Goal: Task Accomplishment & Management: Complete application form

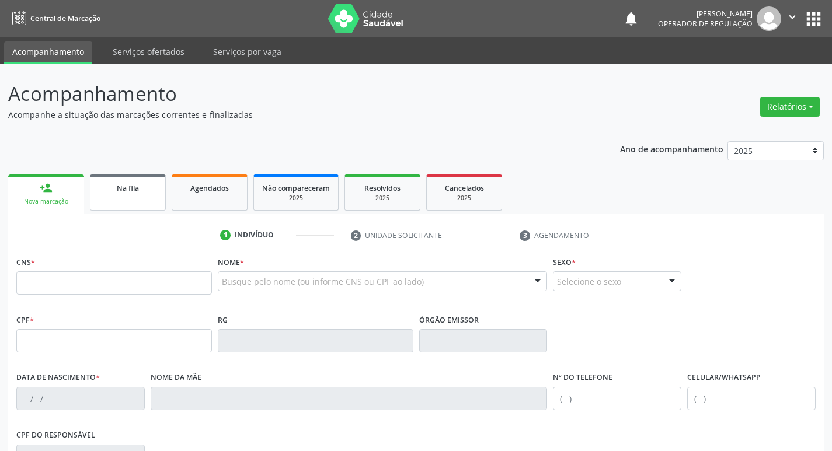
click at [123, 205] on link "Na fila" at bounding box center [128, 193] width 76 height 36
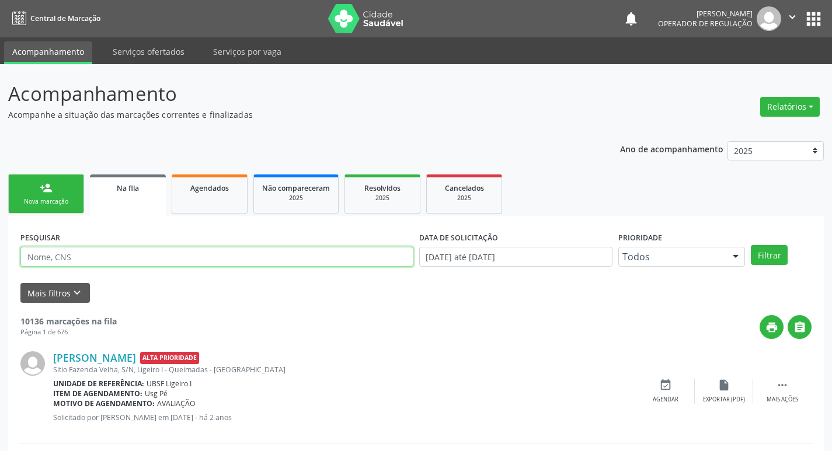
click at [109, 266] on input "text" at bounding box center [216, 257] width 393 height 20
type input "700400407396447"
click at [751, 245] on button "Filtrar" at bounding box center [769, 255] width 37 height 20
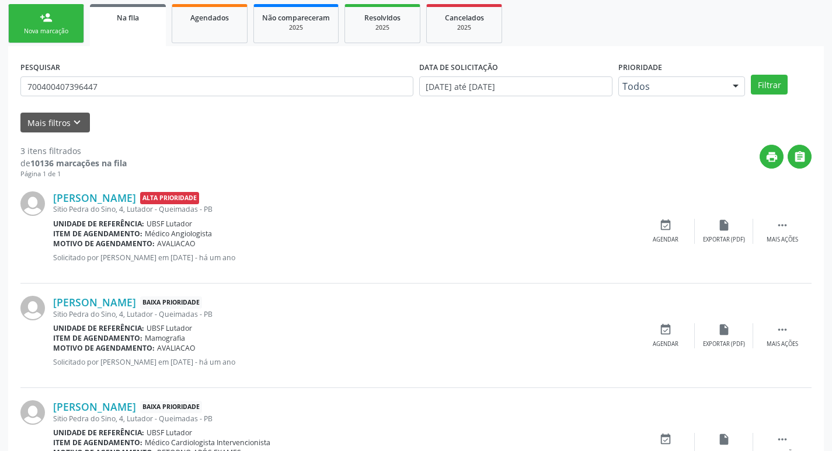
scroll to position [242, 0]
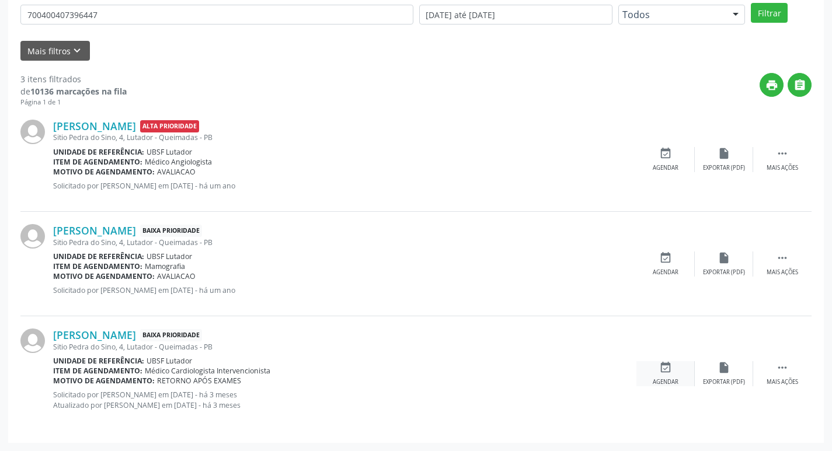
click at [663, 371] on icon "event_available" at bounding box center [665, 367] width 13 height 13
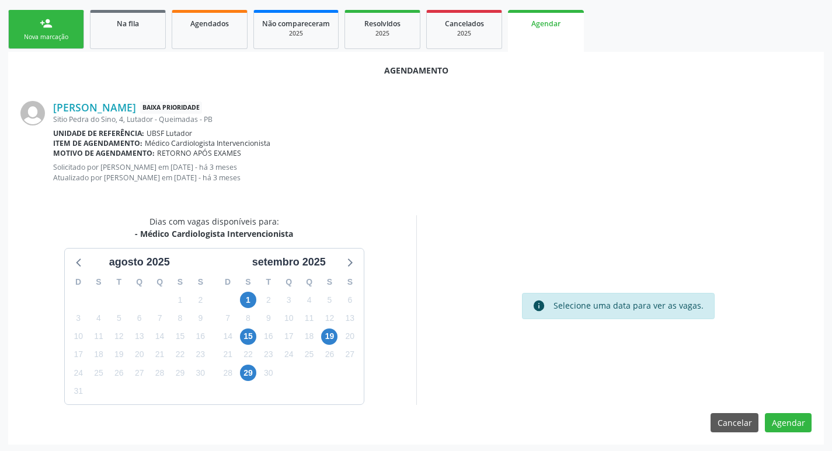
scroll to position [166, 0]
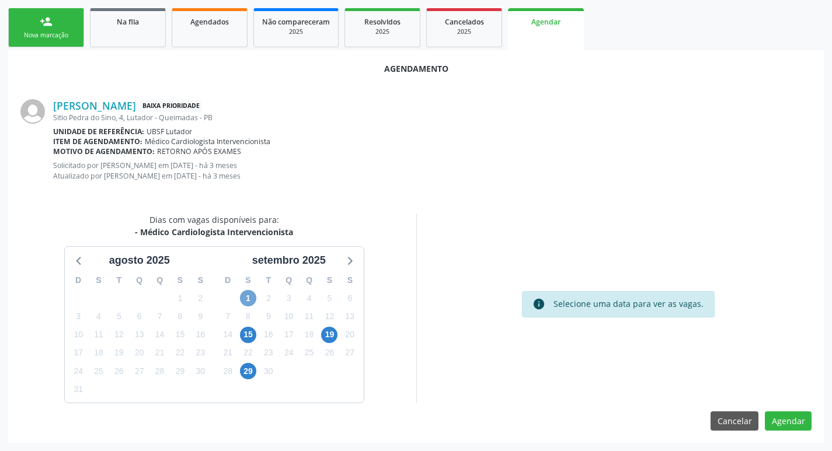
click at [245, 304] on span "1" at bounding box center [248, 298] width 16 height 16
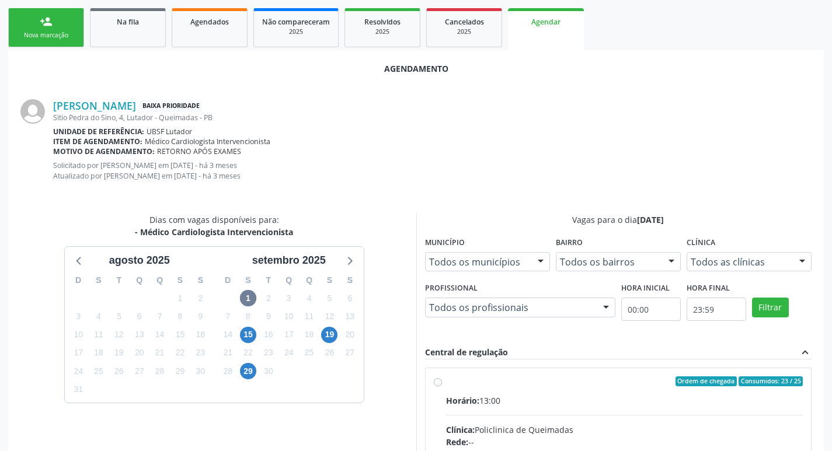
click at [538, 381] on div "Ordem de chegada Consumidos: 23 / 25" at bounding box center [624, 382] width 357 height 11
click at [442, 381] on input "Ordem de chegada Consumidos: 23 / 25 Horário: 13:00 Clínica: Policlinica de Que…" at bounding box center [438, 382] width 8 height 11
radio input "true"
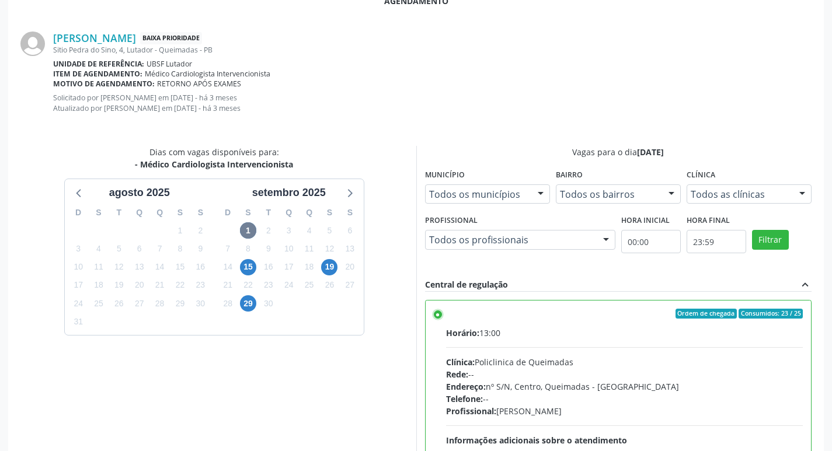
scroll to position [356, 0]
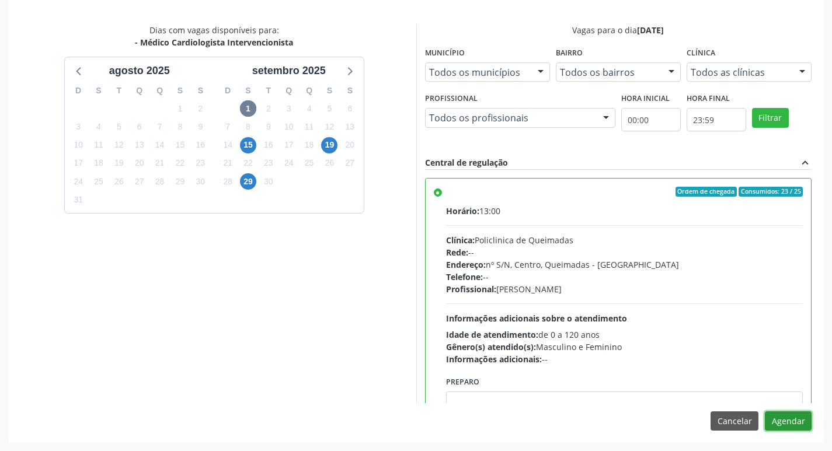
click at [799, 419] on button "Agendar" at bounding box center [788, 422] width 47 height 20
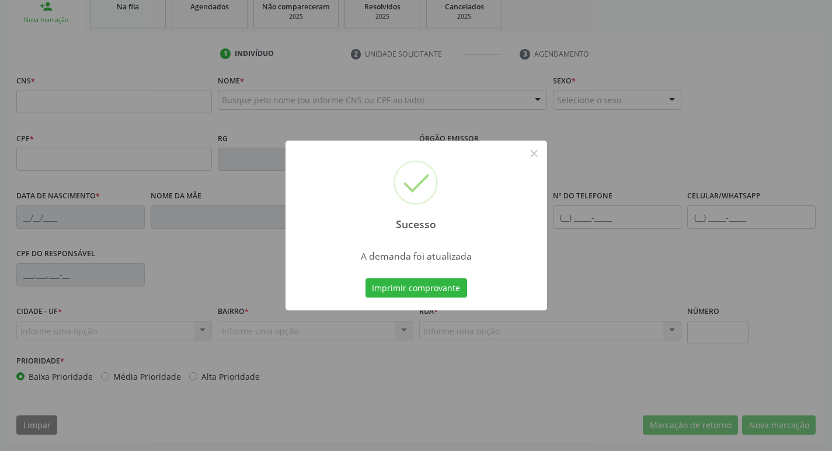
scroll to position [182, 0]
click at [113, 112] on div "Sucesso × A demanda foi atualizada Imprimir comprovante Cancel" at bounding box center [416, 225] width 832 height 451
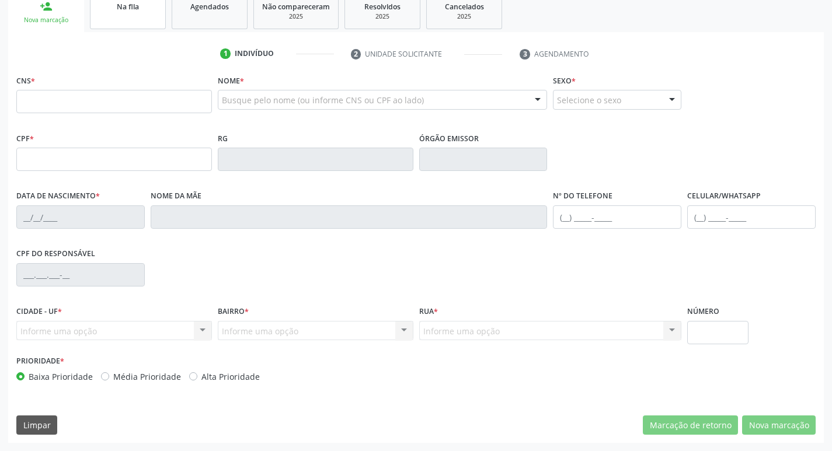
click at [120, 24] on link "Na fila" at bounding box center [128, 11] width 76 height 36
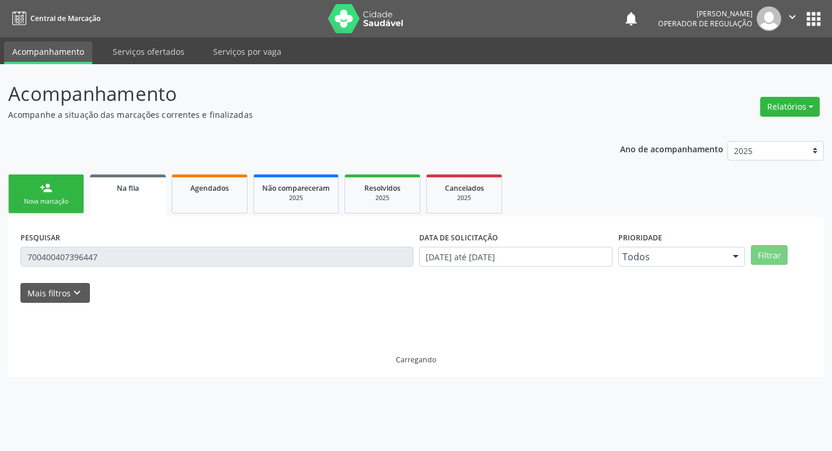
scroll to position [0, 0]
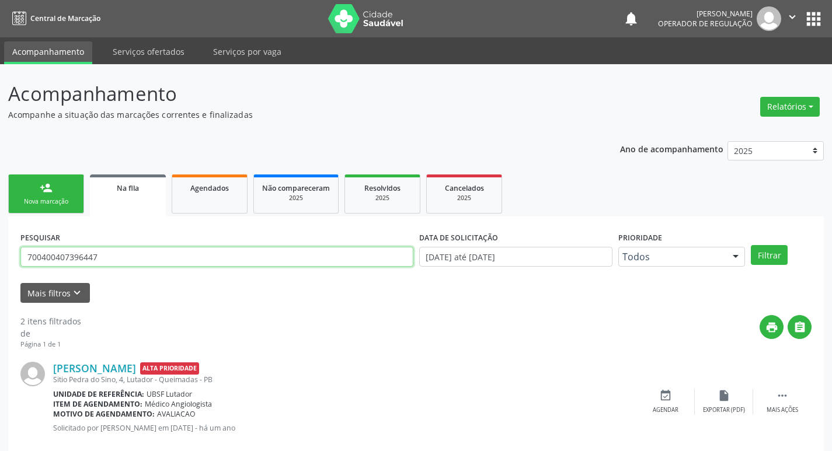
drag, startPoint x: 129, startPoint y: 262, endPoint x: 0, endPoint y: 266, distance: 129.1
click at [0, 266] on div "Acompanhamento Acompanhe a situação das marcações correntes e finalizadas Relat…" at bounding box center [416, 321] width 832 height 514
type input "706909105128337"
click at [751, 245] on button "Filtrar" at bounding box center [769, 255] width 37 height 20
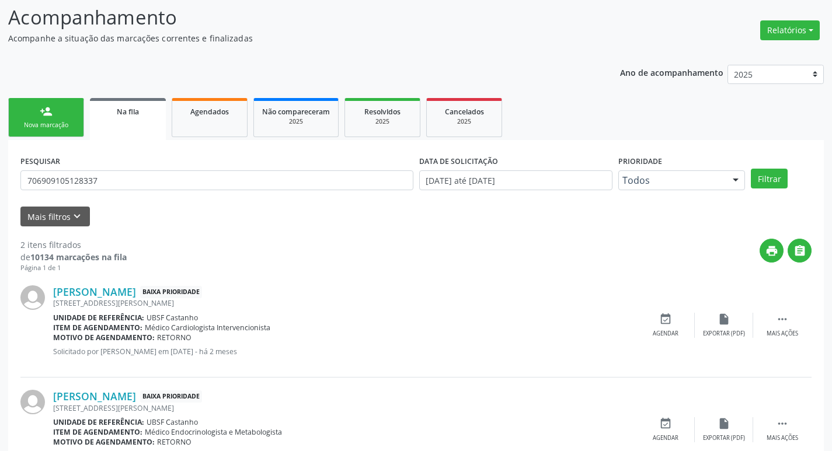
scroll to position [127, 0]
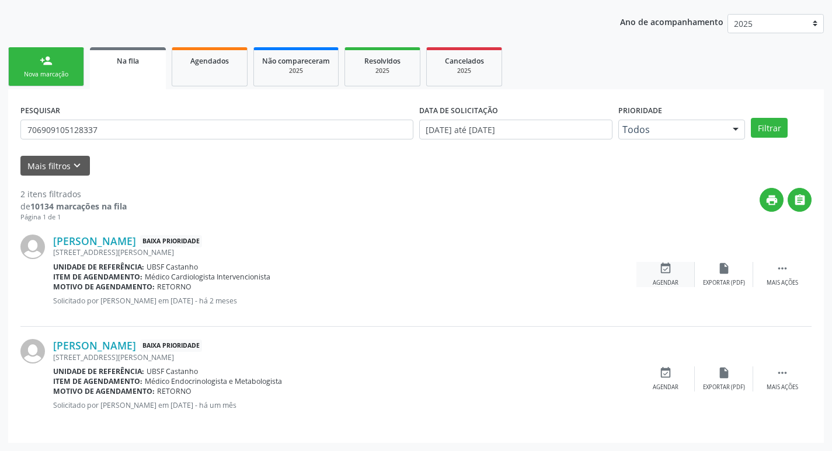
click at [661, 281] on div "Agendar" at bounding box center [666, 283] width 26 height 8
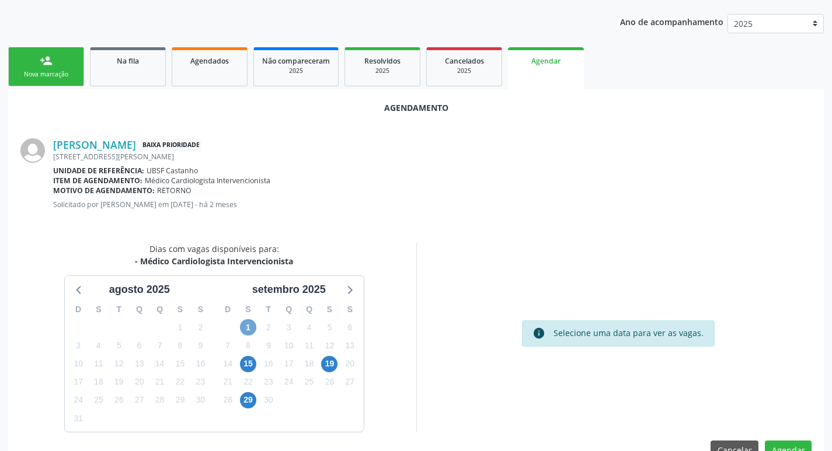
click at [253, 328] on span "1" at bounding box center [248, 327] width 16 height 16
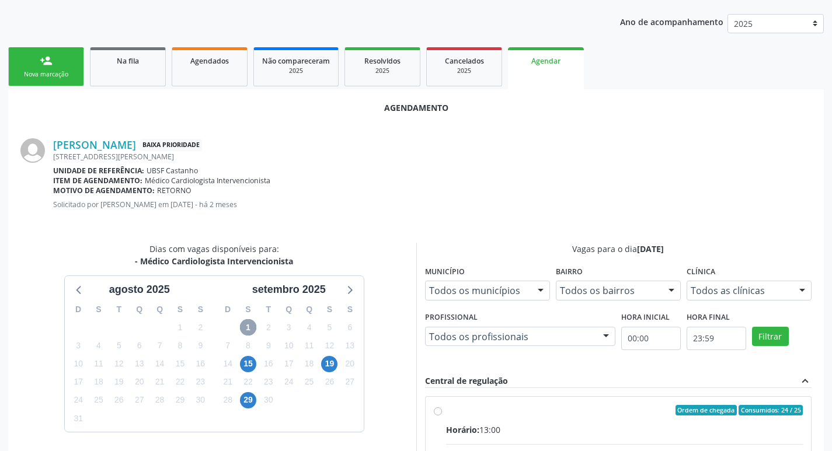
scroll to position [325, 0]
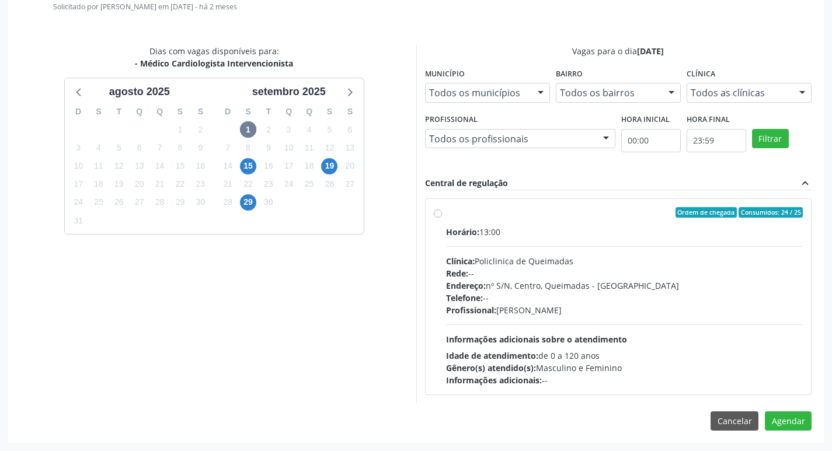
click at [545, 228] on div "Horário: 13:00" at bounding box center [624, 232] width 357 height 12
click at [442, 218] on input "Ordem de chegada Consumidos: 24 / 25 Horário: 13:00 Clínica: Policlinica de Que…" at bounding box center [438, 212] width 8 height 11
radio input "true"
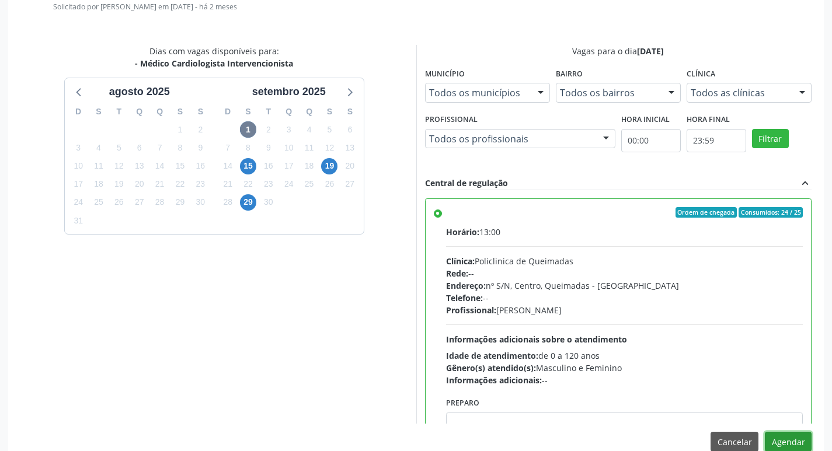
click at [787, 438] on button "Agendar" at bounding box center [788, 442] width 47 height 20
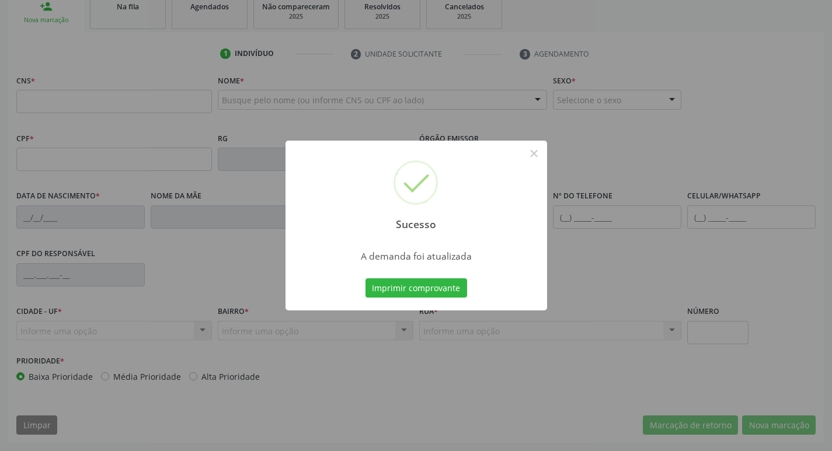
scroll to position [182, 0]
click at [172, 21] on div "Sucesso × A demanda foi atualizada Imprimir comprovante Cancel" at bounding box center [416, 225] width 832 height 451
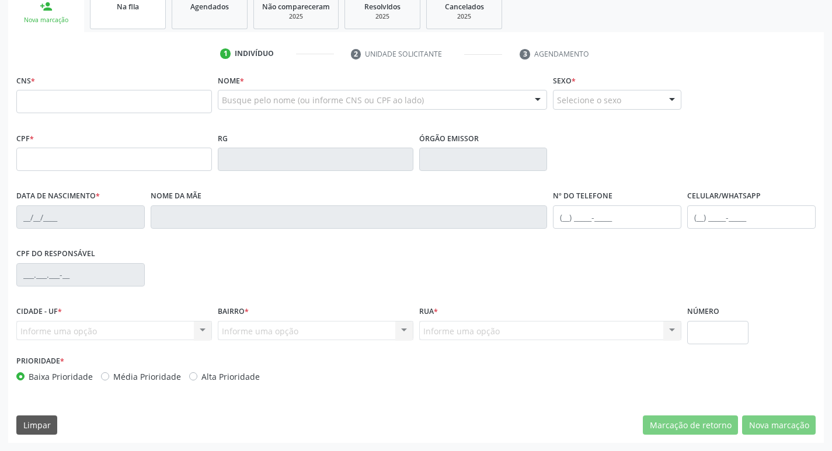
click at [135, 18] on link "Na fila" at bounding box center [128, 11] width 76 height 36
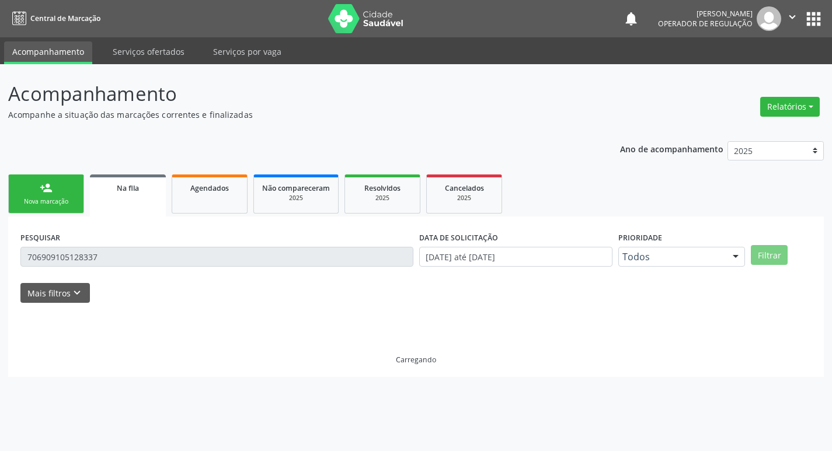
scroll to position [0, 0]
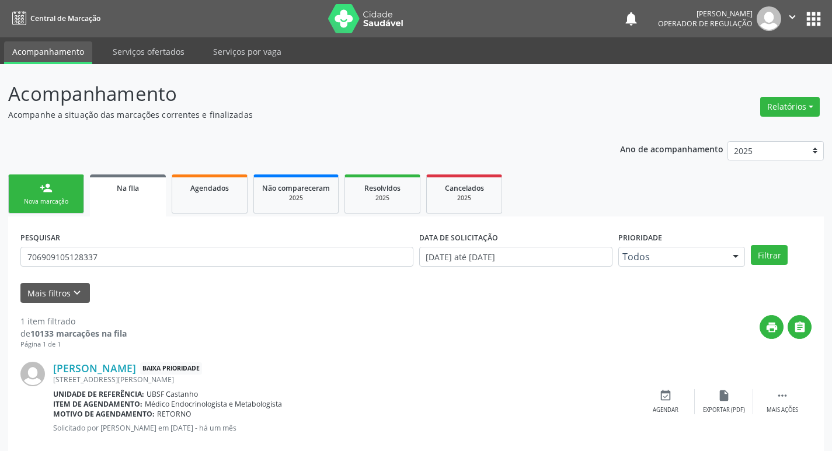
drag, startPoint x: 128, startPoint y: 267, endPoint x: 0, endPoint y: 255, distance: 128.4
click at [0, 255] on div "Acompanhamento Acompanhe a situação das marcações correntes e finalizadas Relat…" at bounding box center [416, 269] width 832 height 410
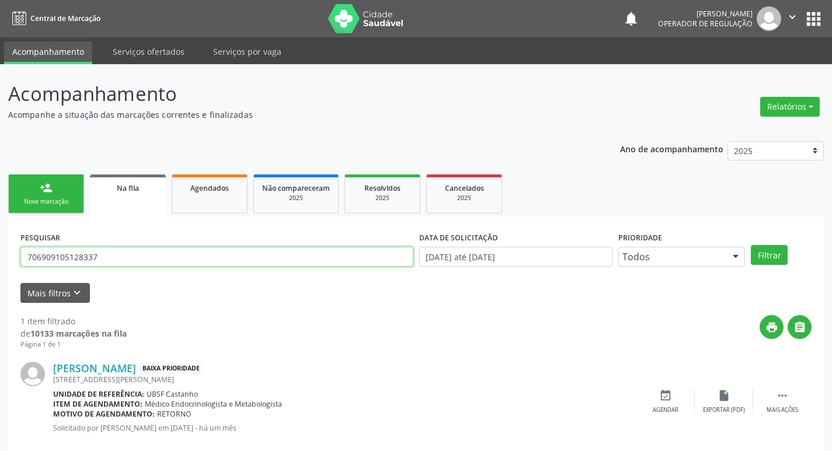
drag, startPoint x: 109, startPoint y: 255, endPoint x: 0, endPoint y: 246, distance: 109.6
click at [0, 246] on div "Acompanhamento Acompanhe a situação das marcações correntes e finalizadas Relat…" at bounding box center [416, 269] width 832 height 410
click at [67, 262] on input "text" at bounding box center [216, 257] width 393 height 20
type input "708309737569560"
click at [751, 245] on button "Filtrar" at bounding box center [769, 255] width 37 height 20
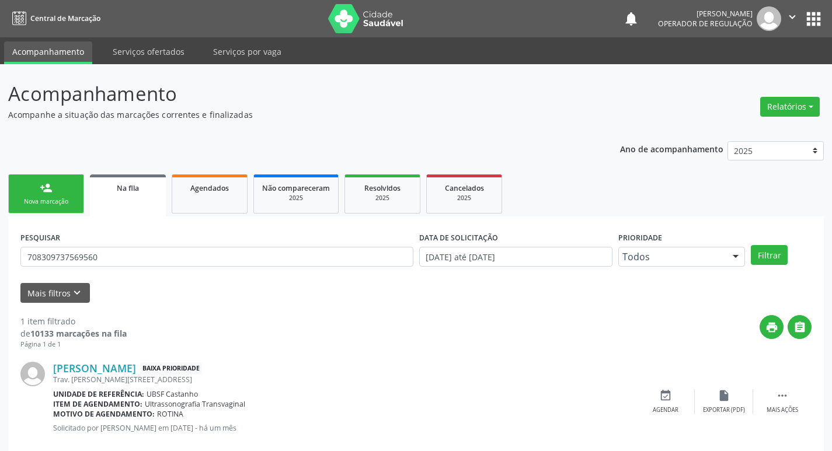
scroll to position [23, 0]
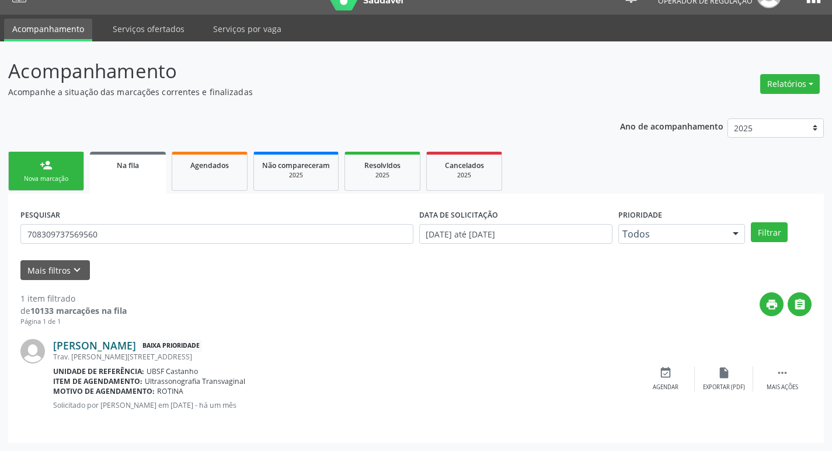
click at [85, 342] on link "[PERSON_NAME]" at bounding box center [94, 345] width 83 height 13
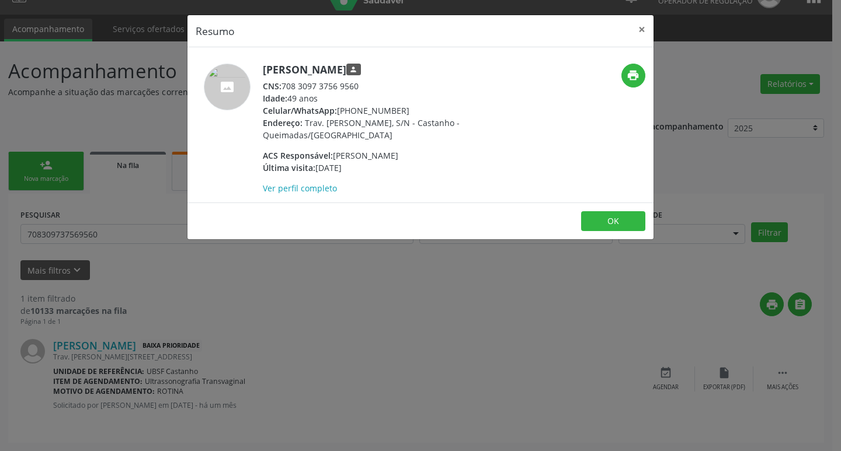
drag, startPoint x: 285, startPoint y: 81, endPoint x: 370, endPoint y: 83, distance: 84.1
click at [370, 83] on div "CNS: 708 3097 3756 9560" at bounding box center [376, 86] width 227 height 12
copy div "708 3097 3756 9560"
click at [50, 117] on div "Resumo × [PERSON_NAME] person CNS: 708 3097 3756 9560 Idade: 49 anos Celular/Wh…" at bounding box center [420, 225] width 841 height 451
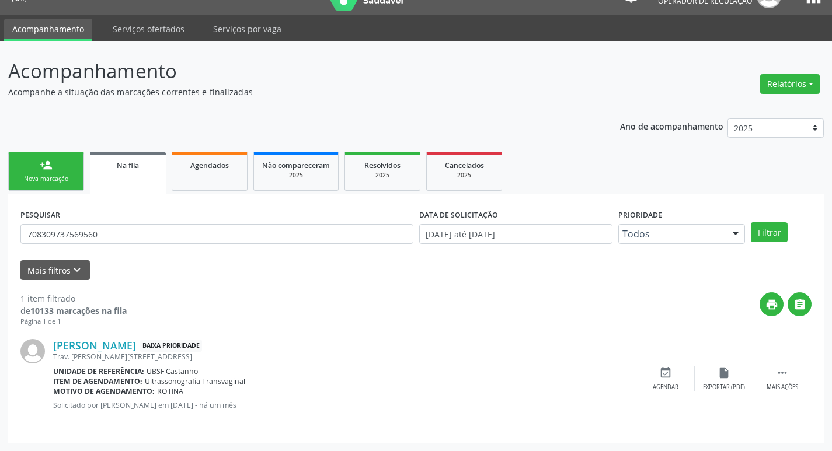
click at [62, 180] on div "Nova marcação" at bounding box center [46, 179] width 58 height 9
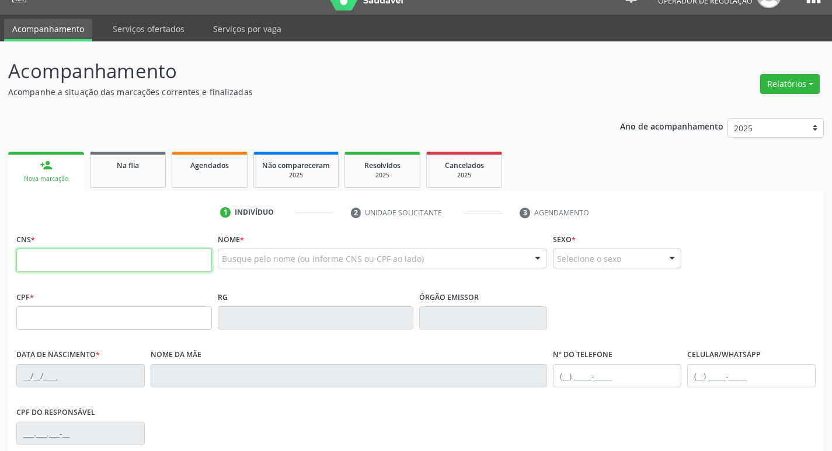
click at [92, 257] on input "text" at bounding box center [114, 260] width 196 height 23
paste input "708 3097 3756 9560"
type input "708 3097 3756 9560"
type input "078.107.374-06"
type input "[DATE]"
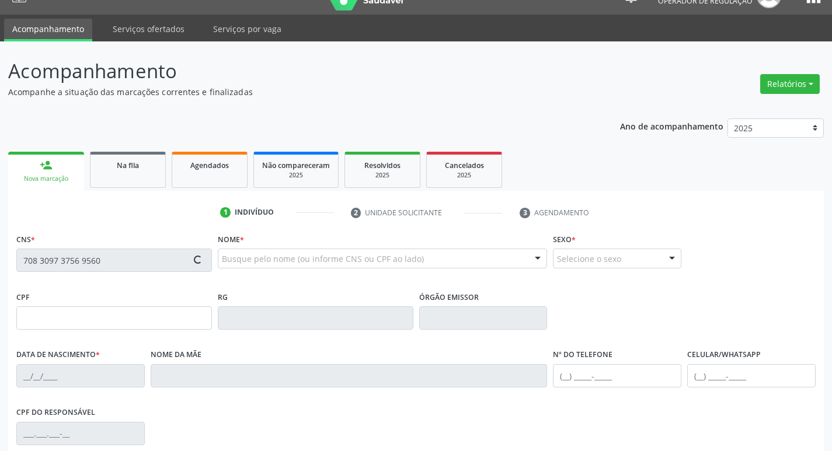
type input "[PERSON_NAME]"
type input "[PHONE_NUMBER]"
type input "14"
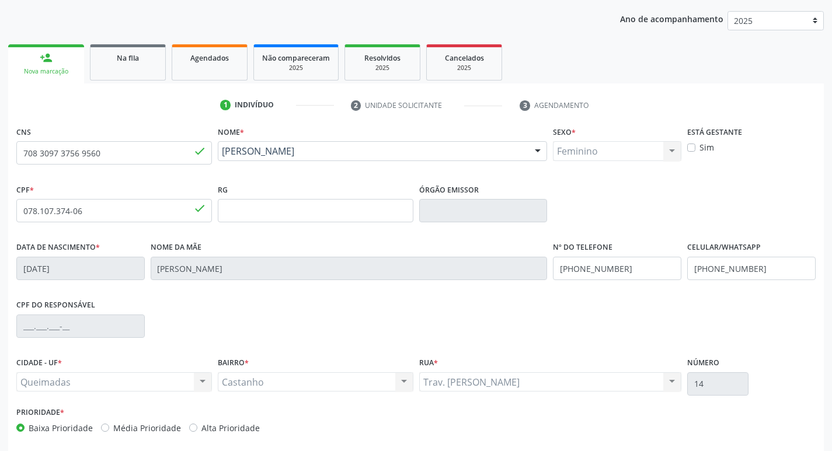
scroll to position [182, 0]
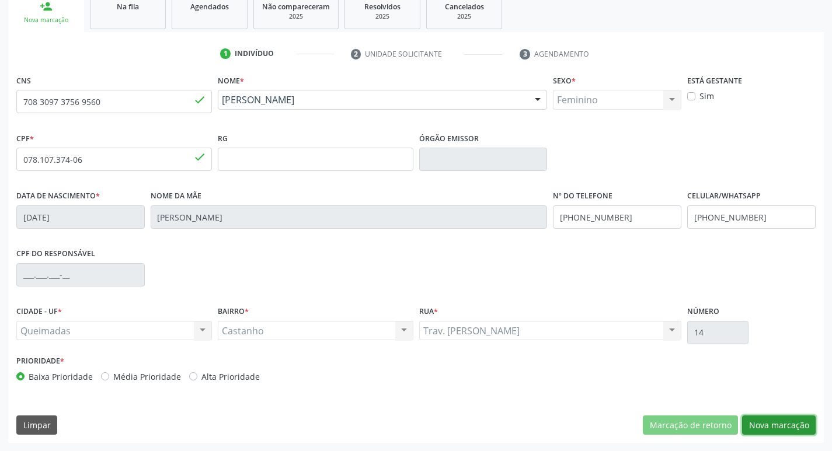
click at [765, 419] on button "Nova marcação" at bounding box center [779, 426] width 74 height 20
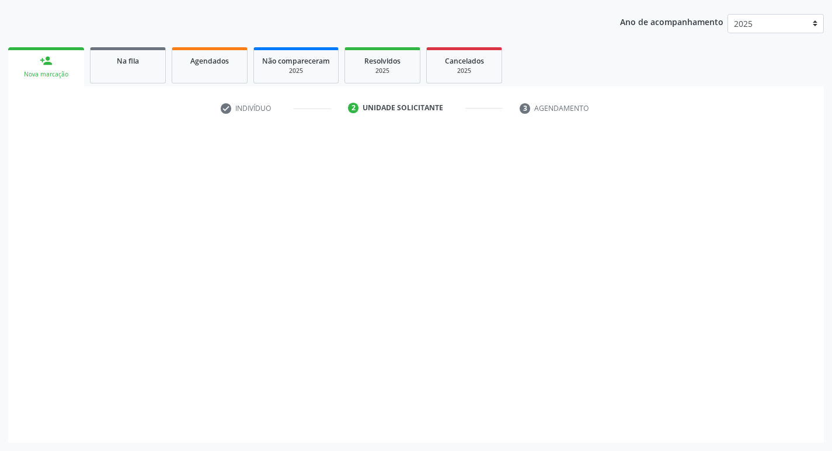
scroll to position [127, 0]
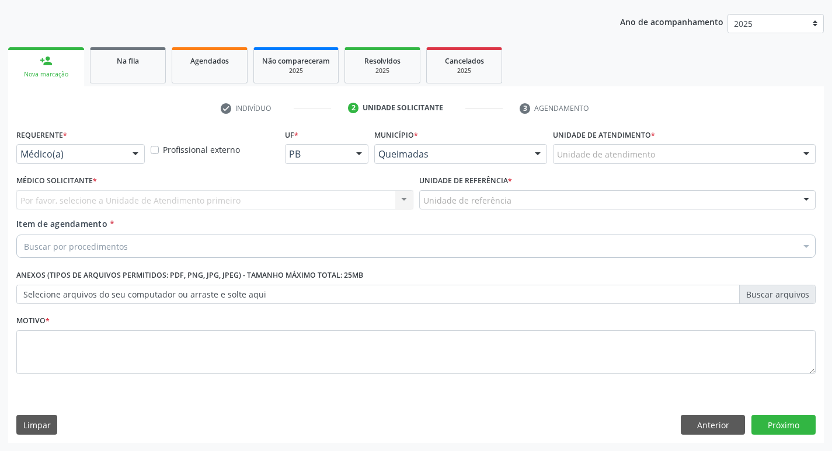
click at [82, 145] on div "Médico(a)" at bounding box center [80, 154] width 128 height 20
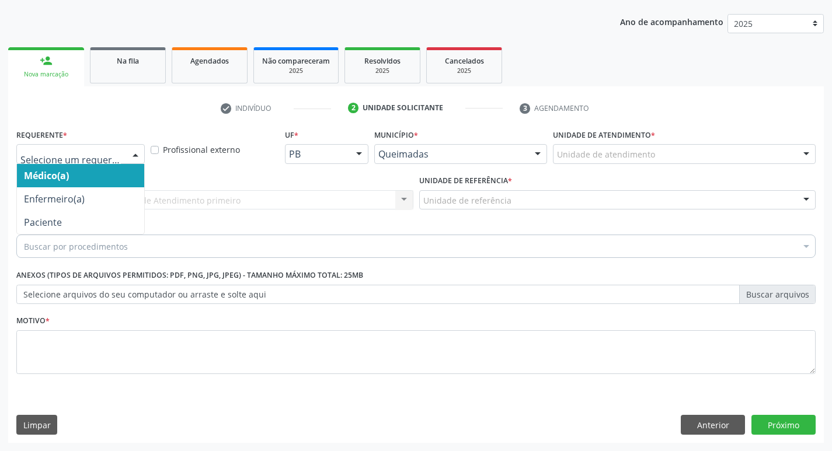
click at [83, 148] on div at bounding box center [80, 154] width 128 height 20
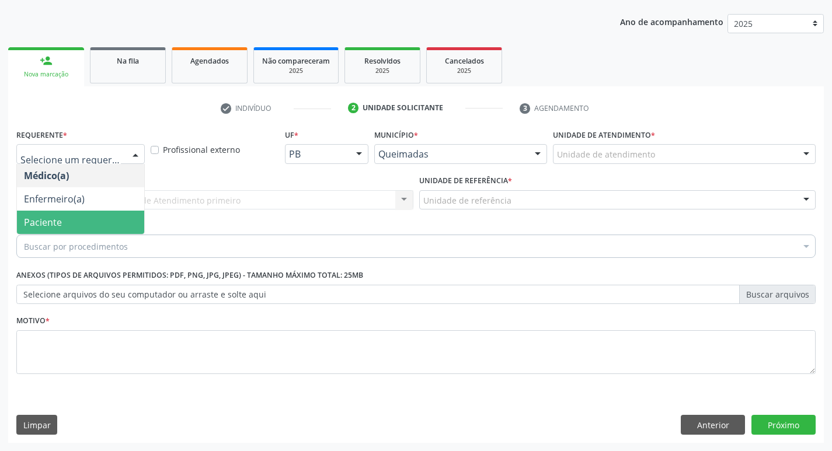
click at [76, 221] on span "Paciente" at bounding box center [80, 222] width 127 height 23
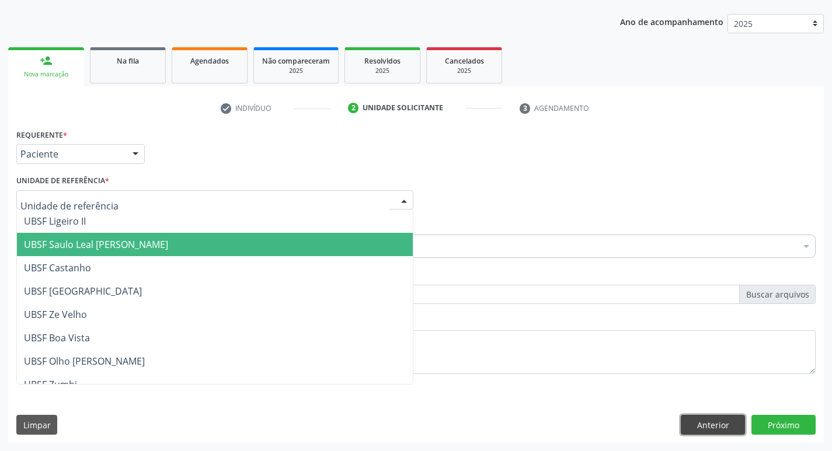
click at [722, 419] on button "Anterior" at bounding box center [713, 425] width 64 height 20
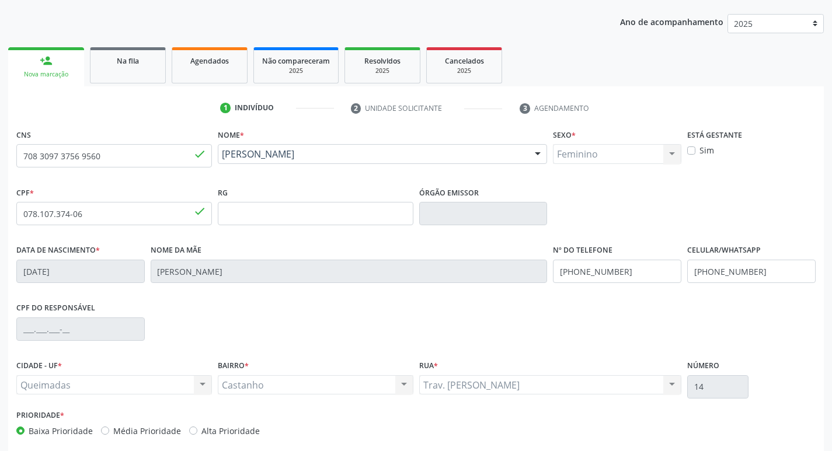
scroll to position [133, 0]
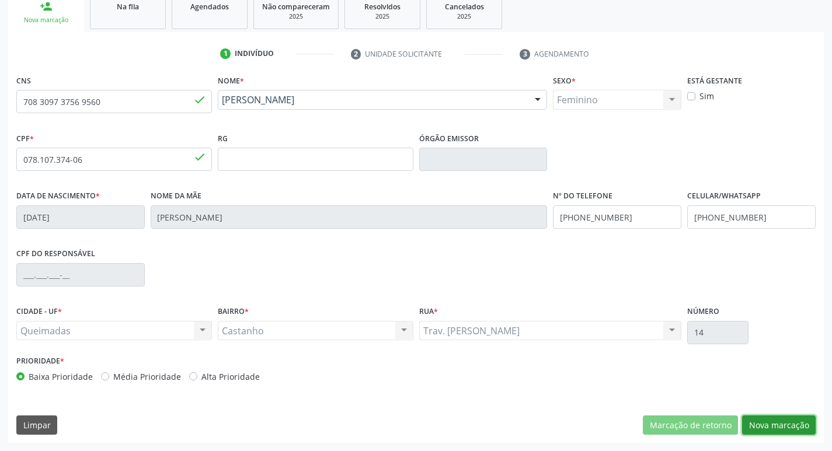
click at [780, 427] on button "Nova marcação" at bounding box center [779, 426] width 74 height 20
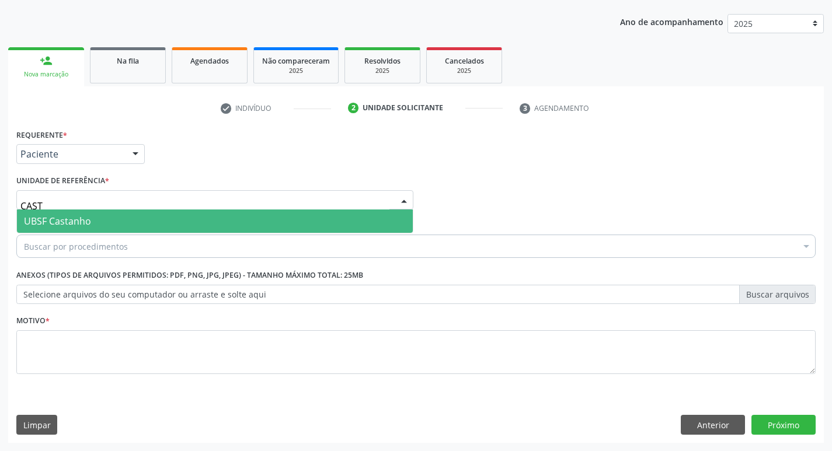
type input "CASTA"
click at [113, 225] on span "UBSF Castanho" at bounding box center [215, 221] width 396 height 23
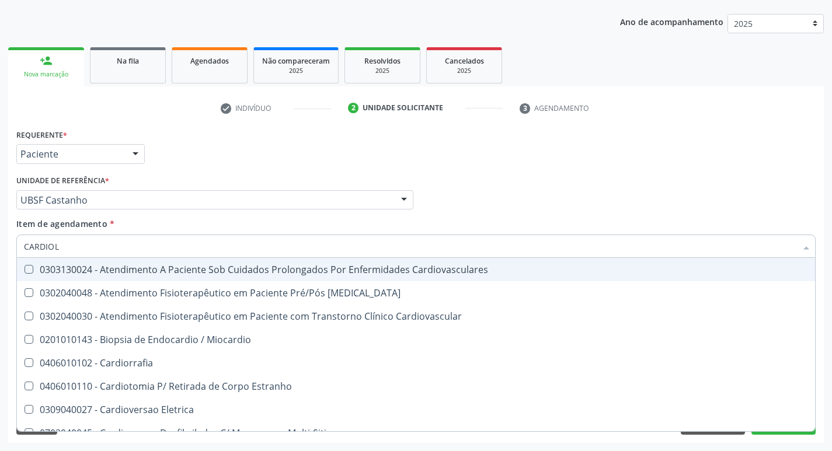
type input "CARDIOLO"
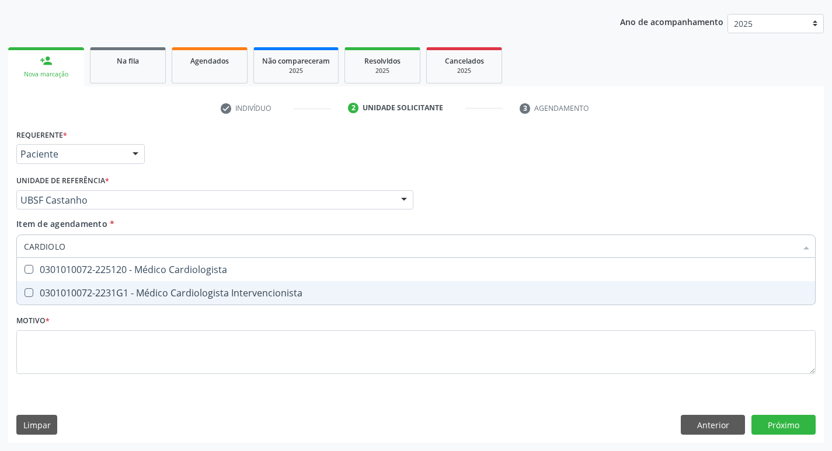
click at [120, 290] on div "0301010072-2231G1 - Médico Cardiologista Intervencionista" at bounding box center [416, 292] width 784 height 9
checkbox Intervencionista "true"
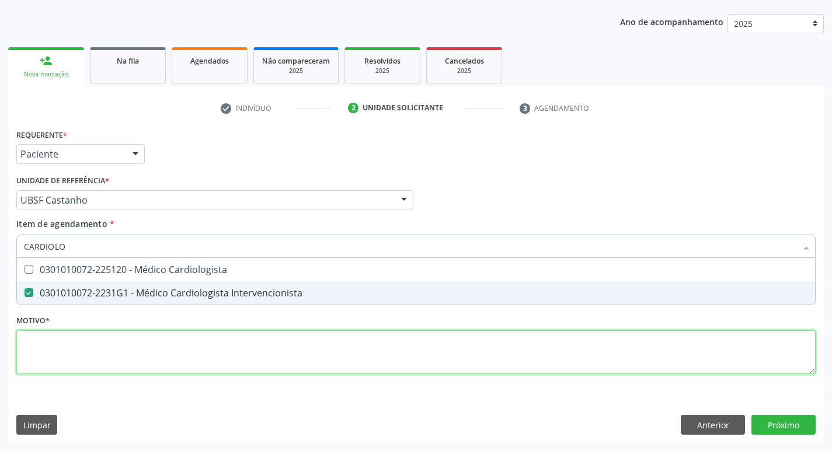
click at [93, 354] on div "Requerente * Paciente Médico(a) Enfermeiro(a) Paciente Nenhum resultado encontr…" at bounding box center [415, 258] width 799 height 264
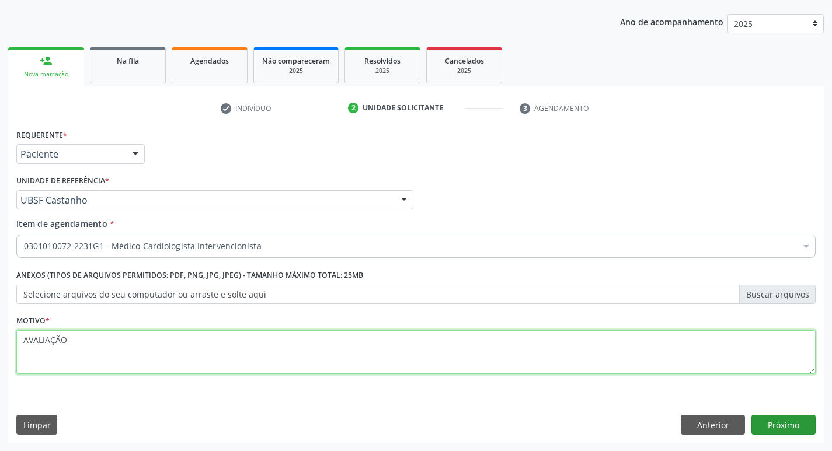
type textarea "AVALIAÇÃO"
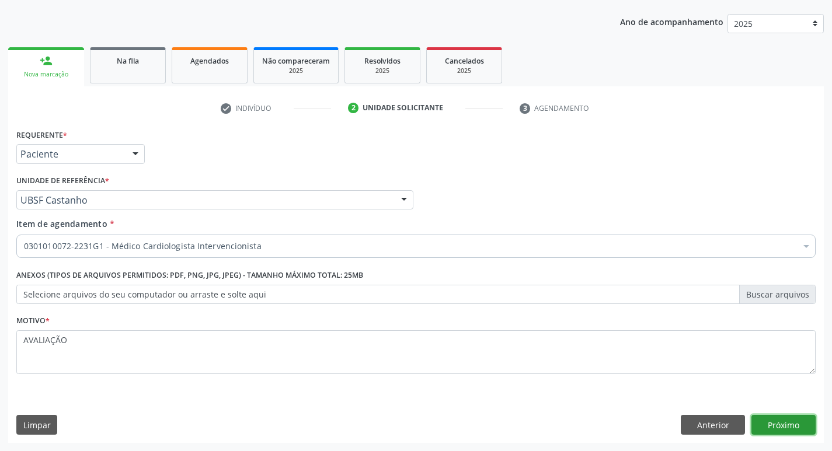
click at [771, 422] on button "Próximo" at bounding box center [783, 425] width 64 height 20
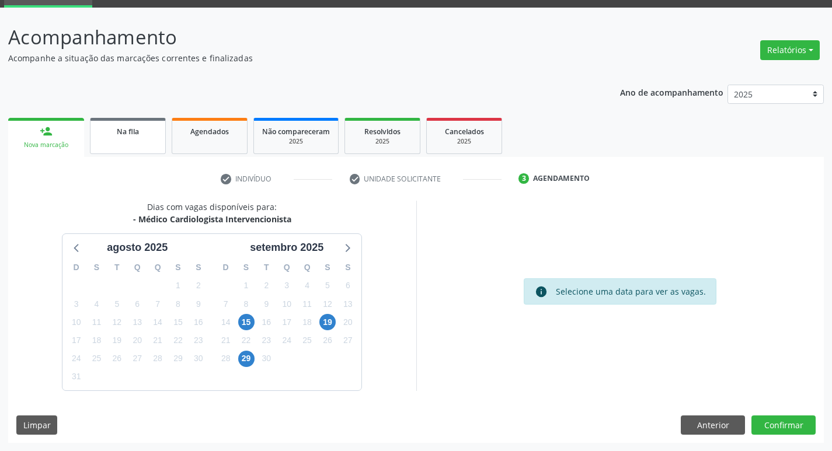
click at [110, 139] on link "Na fila" at bounding box center [128, 136] width 76 height 36
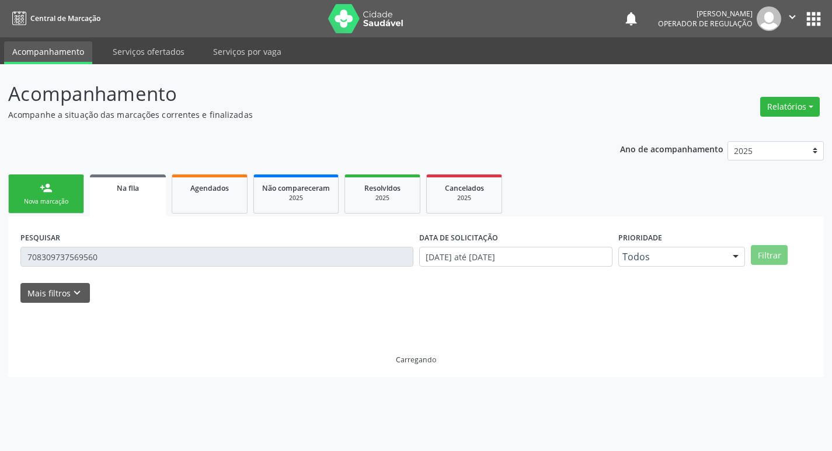
scroll to position [0, 0]
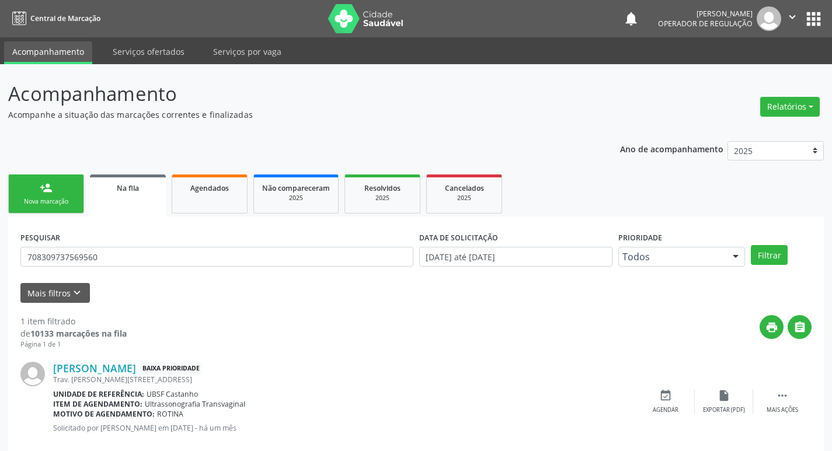
click at [35, 181] on link "person_add Nova marcação" at bounding box center [46, 194] width 76 height 39
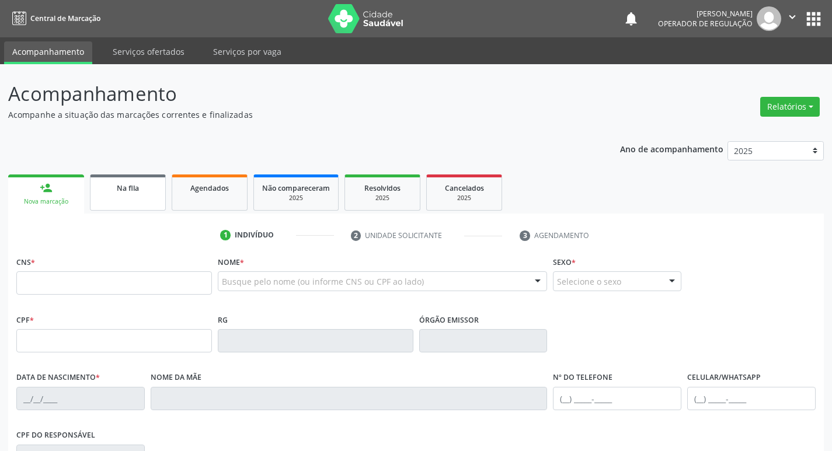
click at [123, 195] on link "Na fila" at bounding box center [128, 193] width 76 height 36
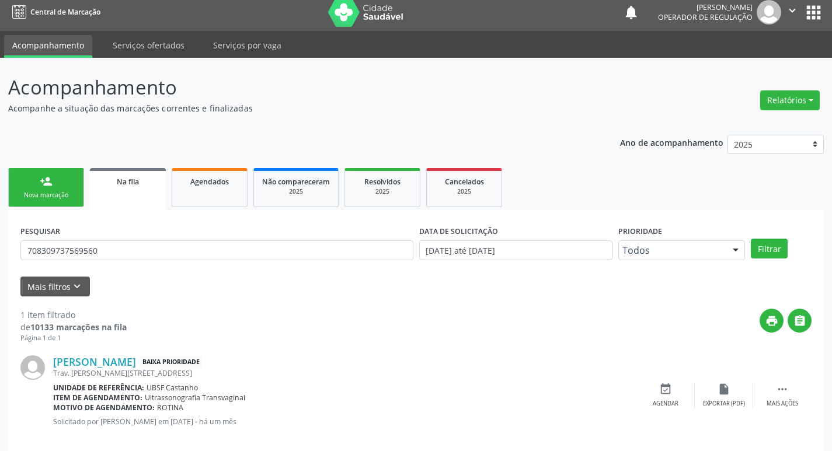
scroll to position [23, 0]
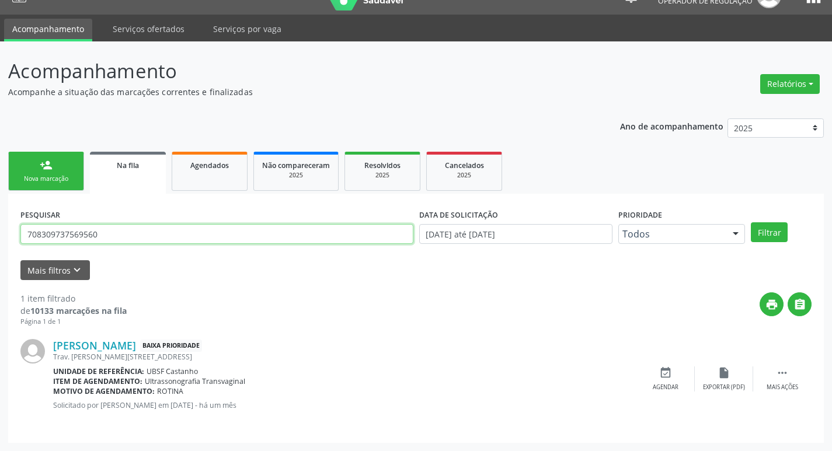
drag, startPoint x: 123, startPoint y: 231, endPoint x: 0, endPoint y: 232, distance: 122.6
click at [0, 232] on div "Acompanhamento Acompanhe a situação das marcações correntes e finalizadas Relat…" at bounding box center [416, 246] width 832 height 410
click at [234, 236] on input "text" at bounding box center [216, 234] width 393 height 20
type input "705600470996811"
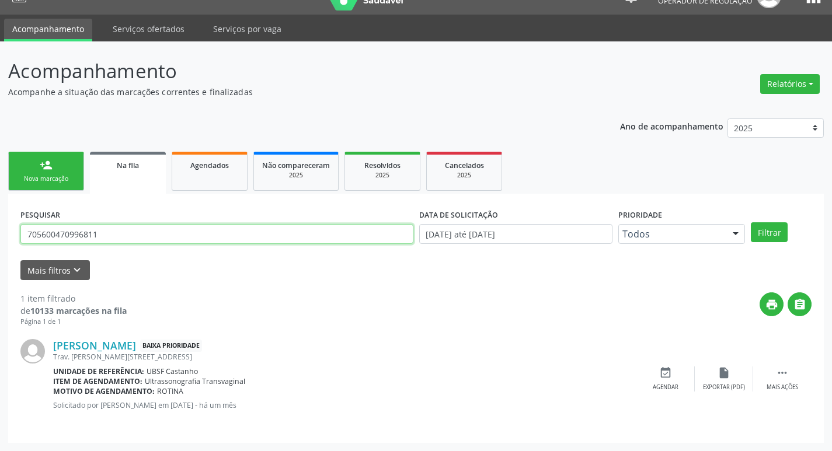
click at [751, 222] on button "Filtrar" at bounding box center [769, 232] width 37 height 20
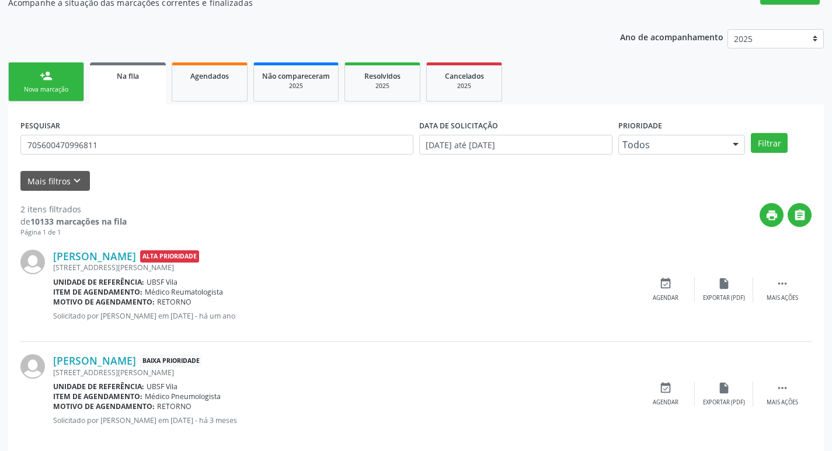
scroll to position [127, 0]
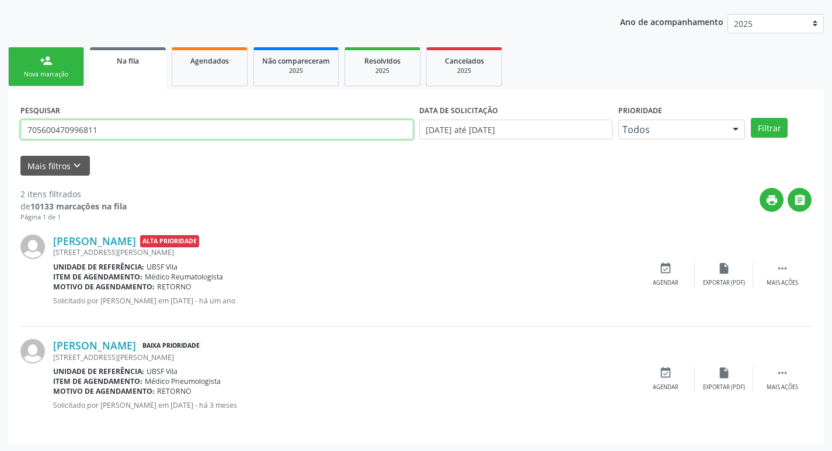
drag, startPoint x: 113, startPoint y: 131, endPoint x: 2, endPoint y: 125, distance: 111.1
click at [2, 125] on div "Acompanhamento Acompanhe a situação das marcações correntes e finalizadas Relat…" at bounding box center [416, 194] width 832 height 514
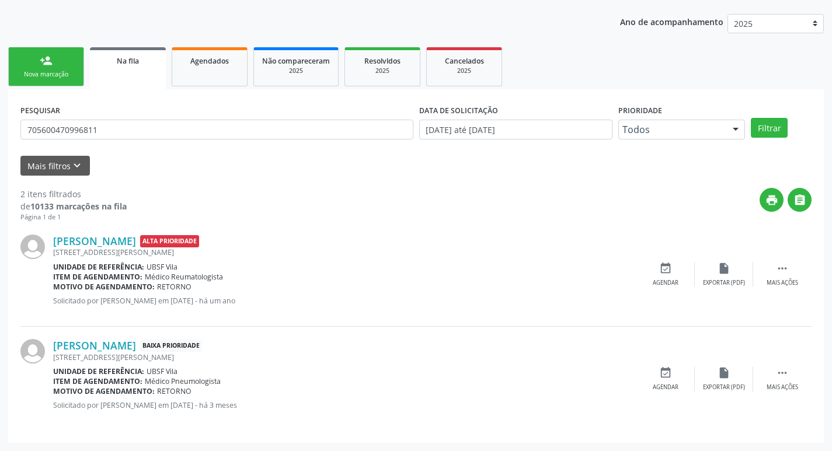
click at [41, 82] on link "person_add Nova marcação" at bounding box center [46, 66] width 76 height 39
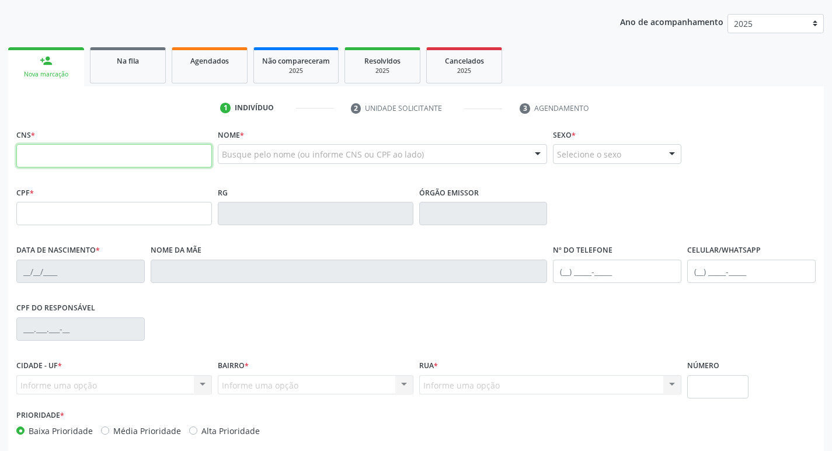
click at [85, 148] on input "text" at bounding box center [114, 155] width 196 height 23
paste input "705 6004 7099 6811"
type input "705 6004 7099 6811"
type input "[DATE]"
type input "[PERSON_NAME]"
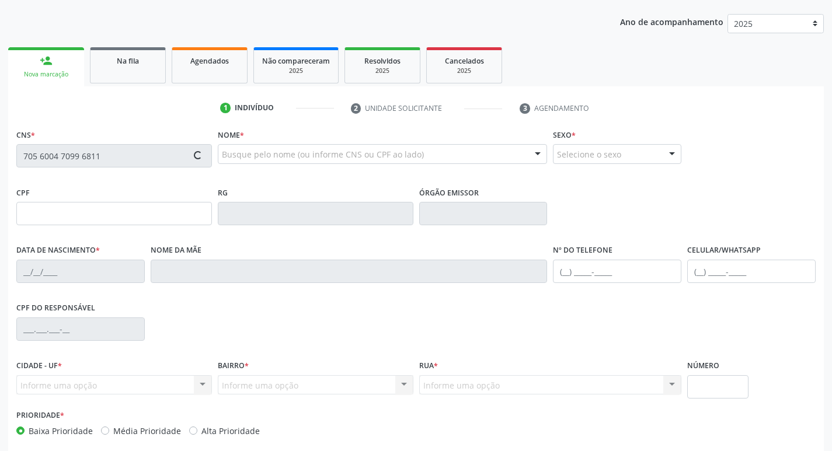
type input "[PHONE_NUMBER]"
type input "41"
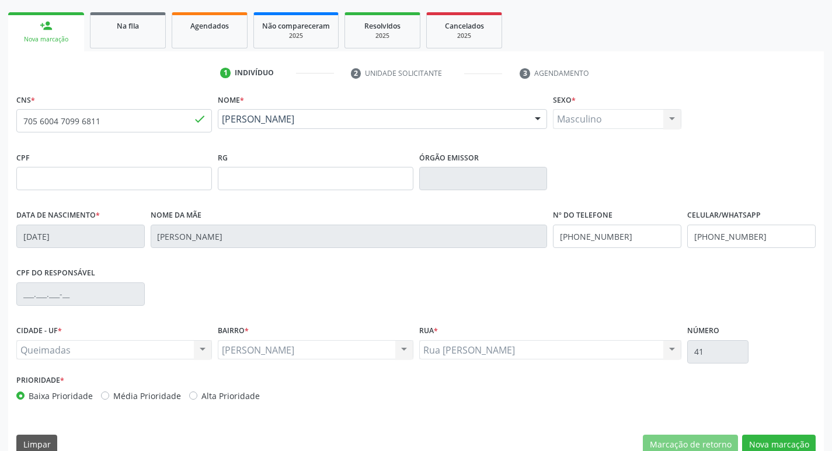
scroll to position [182, 0]
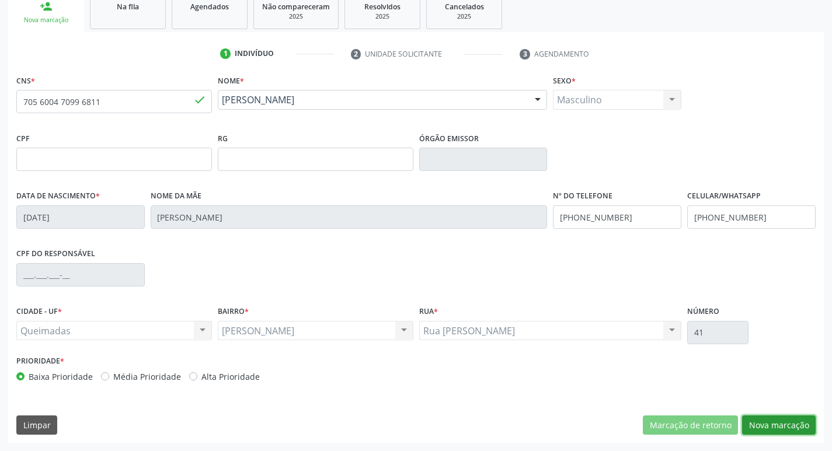
click at [782, 420] on button "Nova marcação" at bounding box center [779, 426] width 74 height 20
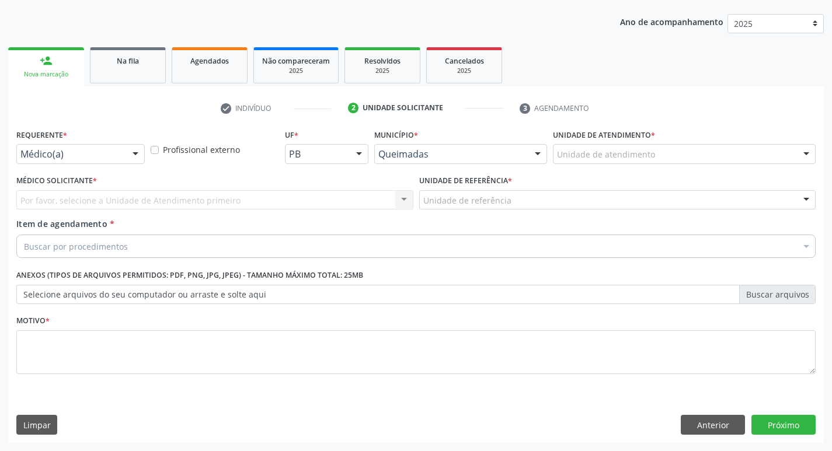
scroll to position [127, 0]
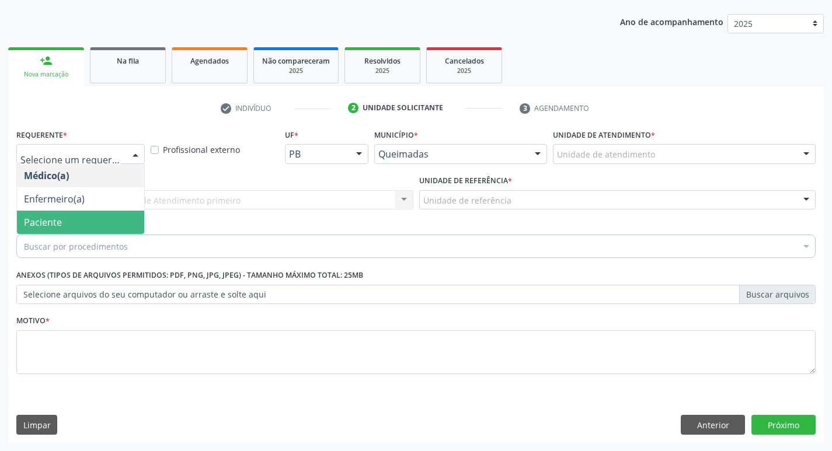
click at [95, 219] on span "Paciente" at bounding box center [80, 222] width 127 height 23
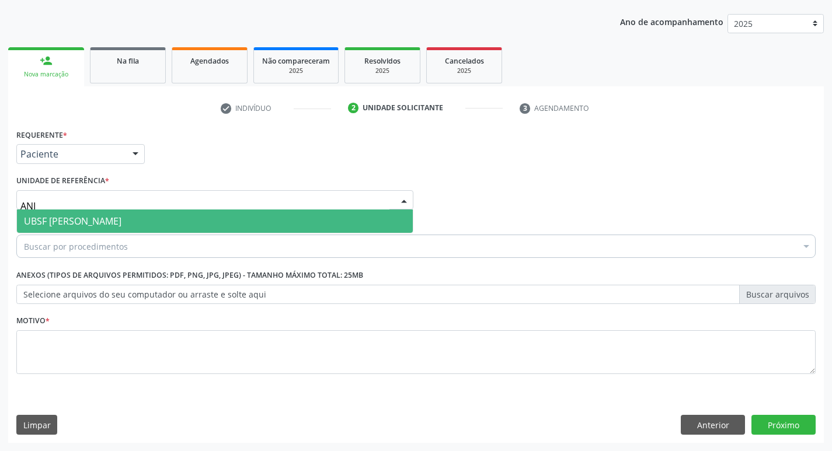
click at [111, 214] on span "UBSF [PERSON_NAME]" at bounding box center [215, 221] width 396 height 23
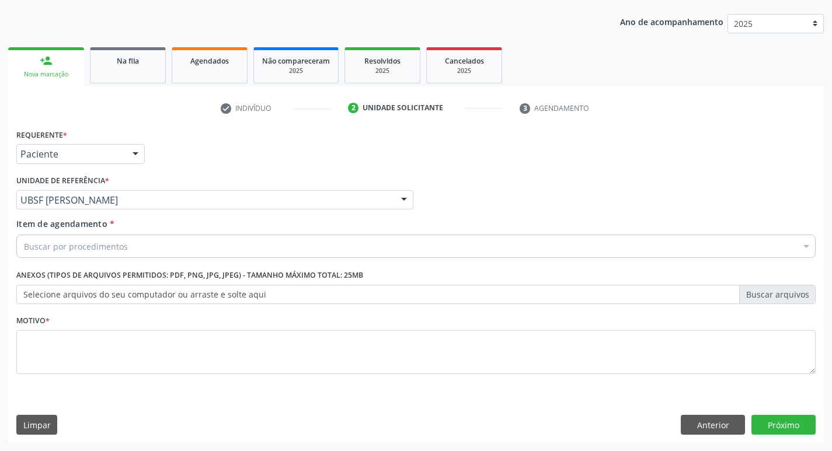
click at [362, 193] on div "UBSF [PERSON_NAME]" at bounding box center [214, 200] width 397 height 20
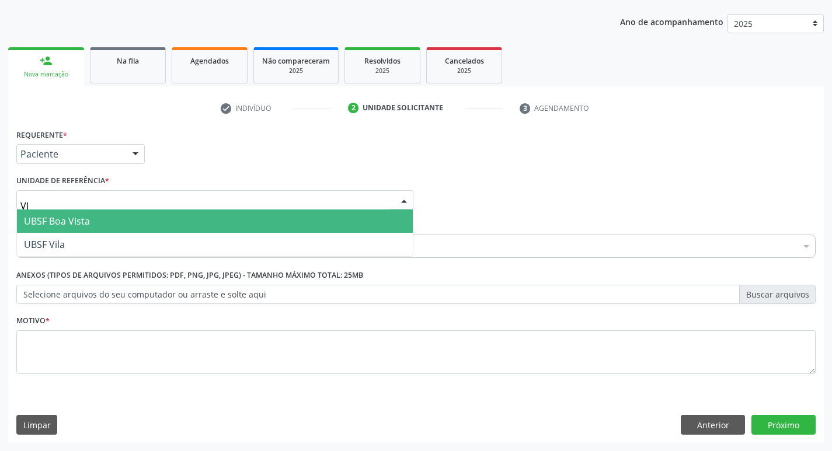
type input "VIL"
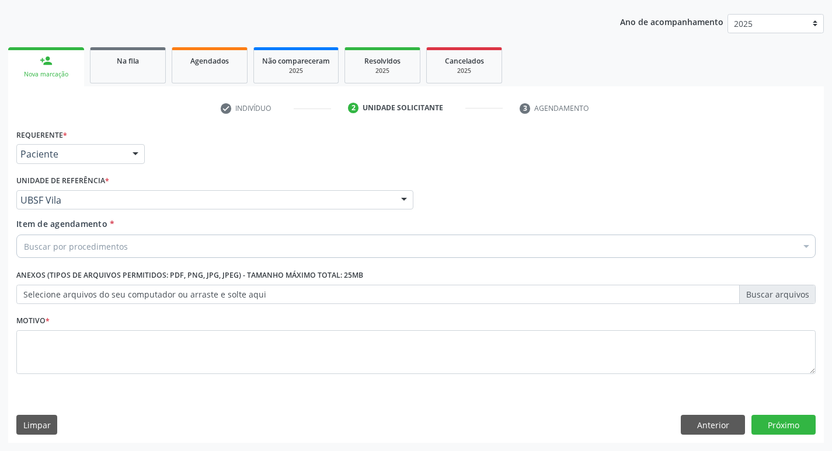
click at [206, 249] on div "Buscar por procedimentos" at bounding box center [415, 246] width 799 height 23
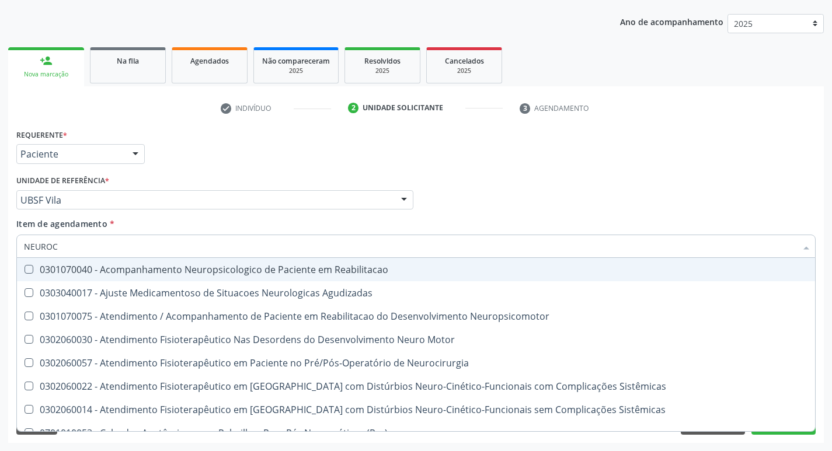
type input "NEUROCI"
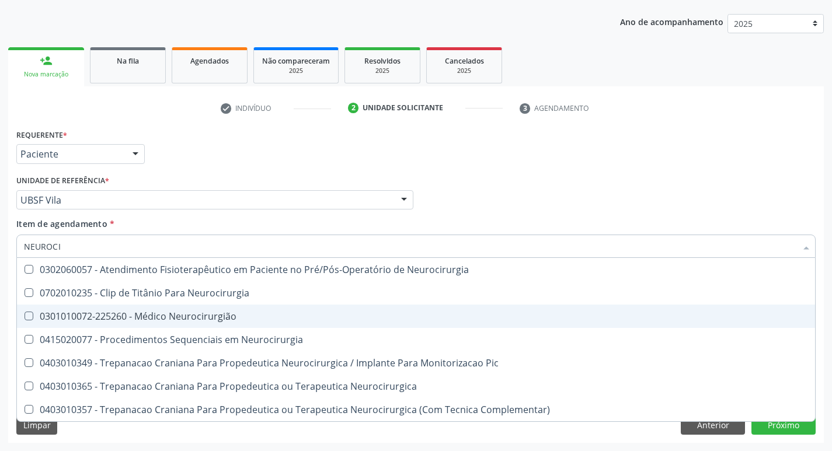
click at [166, 317] on div "0301010072-225260 - Médico Neurocirurgião" at bounding box center [416, 316] width 784 height 9
checkbox Neurocirurgião "true"
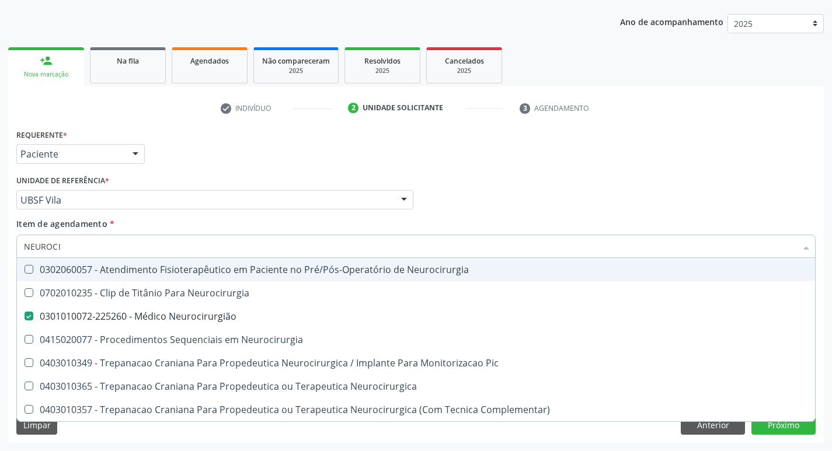
click at [411, 138] on div "Requerente * Paciente Médico(a) Enfermeiro(a) Paciente Nenhum resultado encontr…" at bounding box center [415, 149] width 805 height 46
checkbox Neurocirurgia "true"
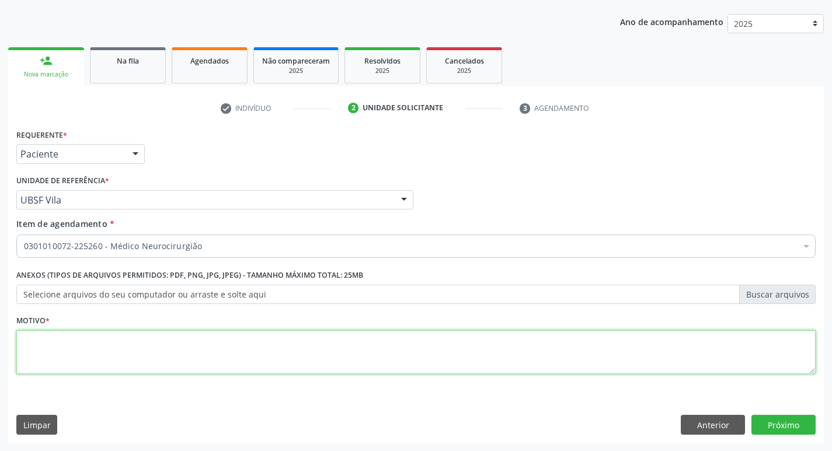
click at [214, 346] on textarea at bounding box center [415, 352] width 799 height 44
type textarea "RETORNO."
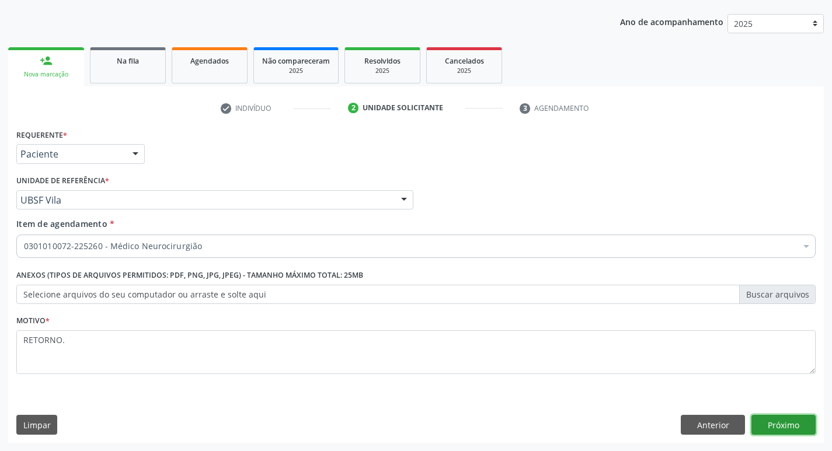
click at [791, 418] on button "Próximo" at bounding box center [783, 425] width 64 height 20
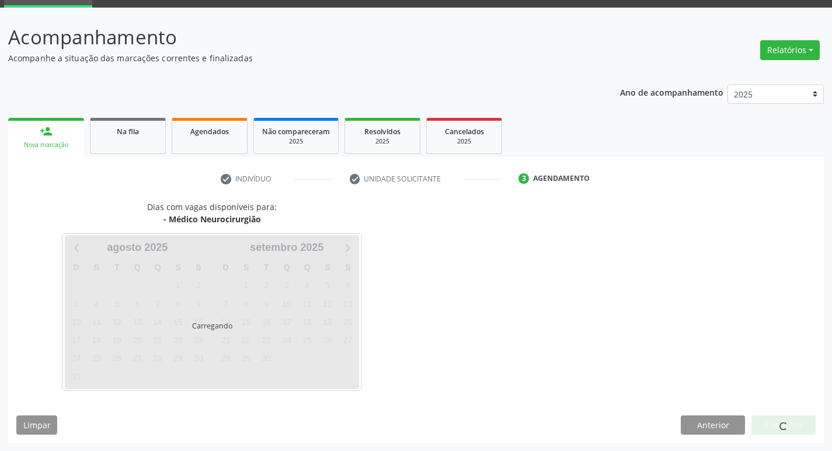
scroll to position [57, 0]
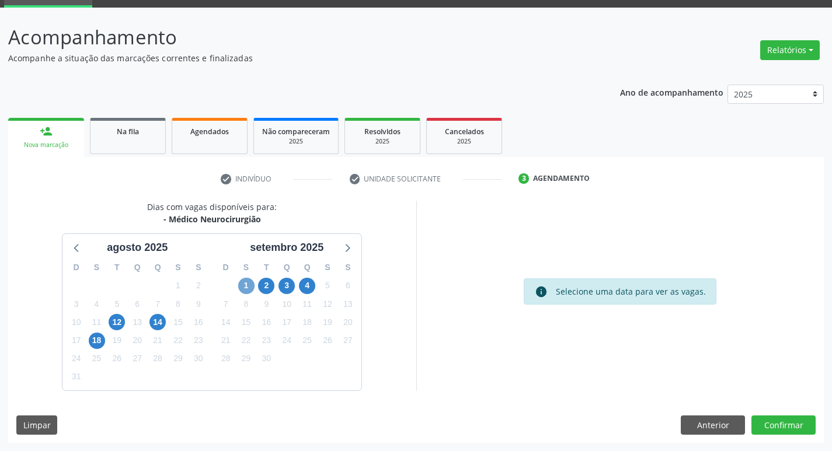
click at [249, 281] on span "1" at bounding box center [246, 286] width 16 height 16
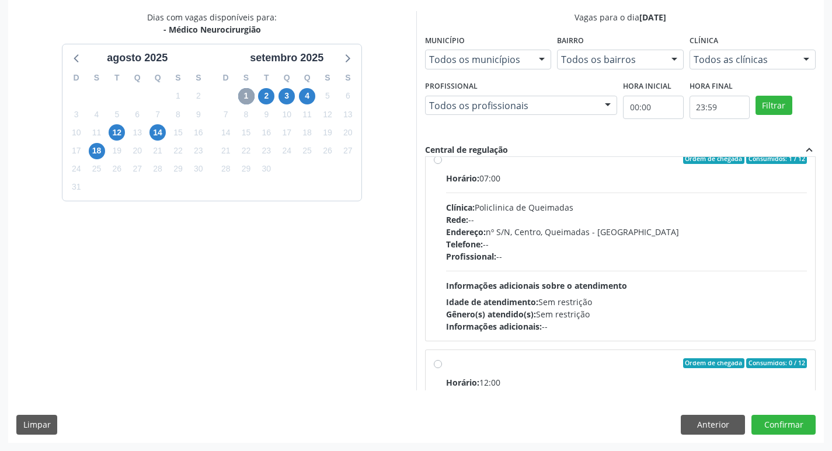
scroll to position [0, 0]
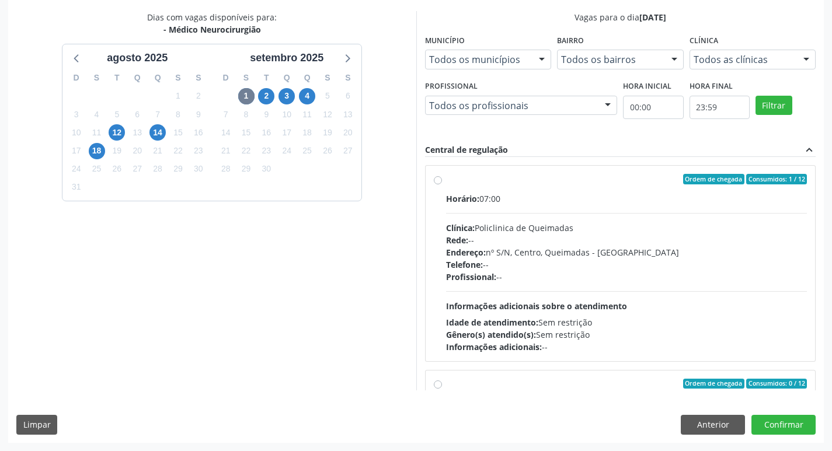
click at [528, 187] on label "Ordem de chegada Consumidos: 1 / 12 Horário: 07:00 Clínica: Policlinica de Quei…" at bounding box center [626, 263] width 361 height 179
click at [442, 184] on input "Ordem de chegada Consumidos: 1 / 12 Horário: 07:00 Clínica: Policlinica de Quei…" at bounding box center [438, 179] width 8 height 11
radio input "true"
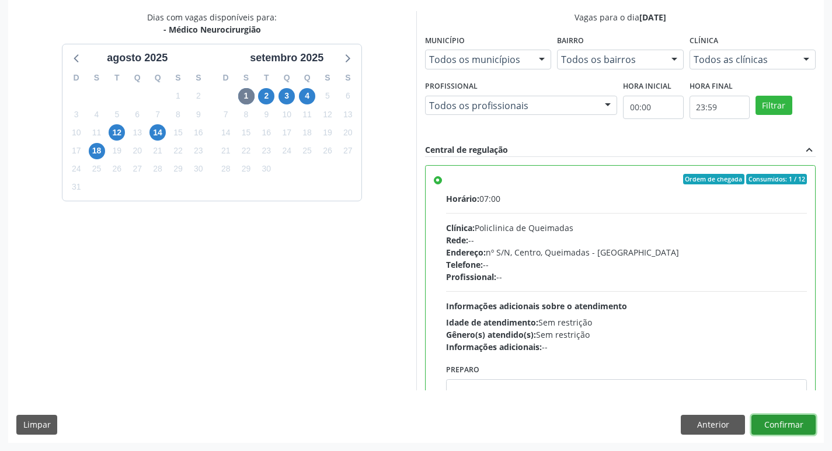
click at [785, 426] on button "Confirmar" at bounding box center [783, 425] width 64 height 20
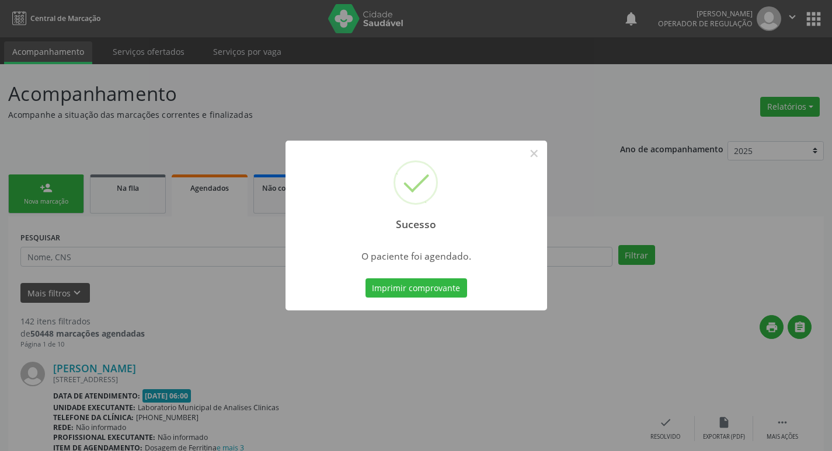
click at [379, 90] on div "Sucesso × O paciente foi agendado. Imprimir comprovante Cancel" at bounding box center [416, 225] width 832 height 451
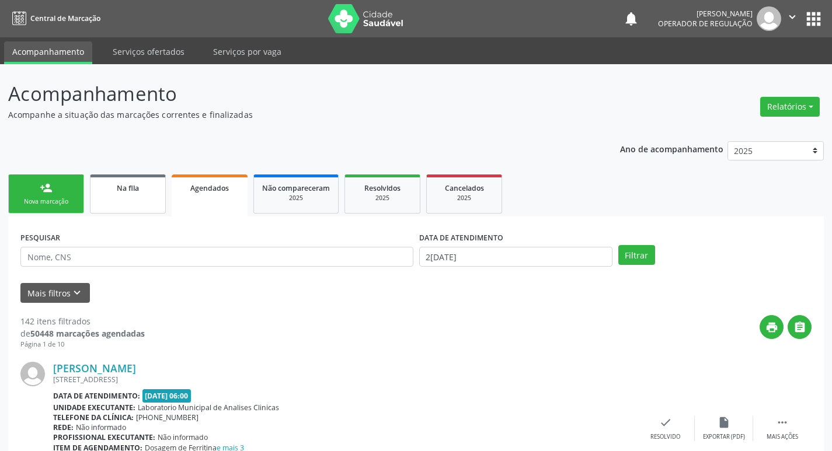
click at [109, 206] on link "Na fila" at bounding box center [128, 194] width 76 height 39
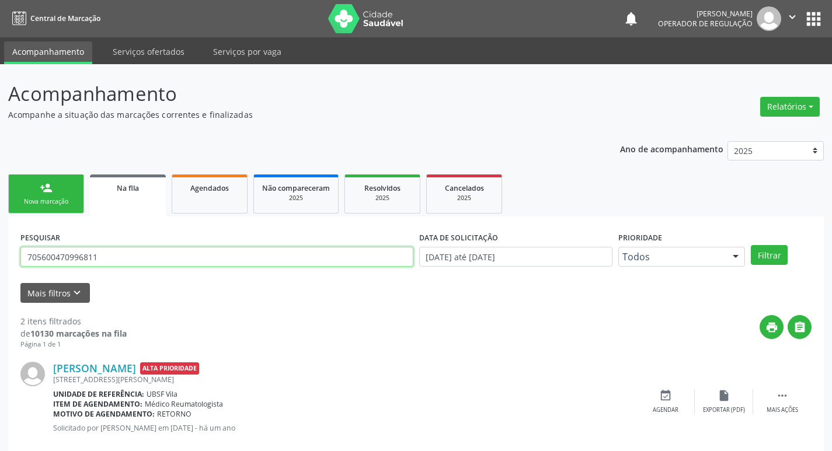
drag, startPoint x: 135, startPoint y: 252, endPoint x: 0, endPoint y: 274, distance: 136.8
click at [0, 274] on div "Acompanhamento Acompanhe a situação das marcações correntes e finalizadas Relat…" at bounding box center [416, 321] width 832 height 514
type input "700201487878128"
click at [751, 245] on button "Filtrar" at bounding box center [769, 255] width 37 height 20
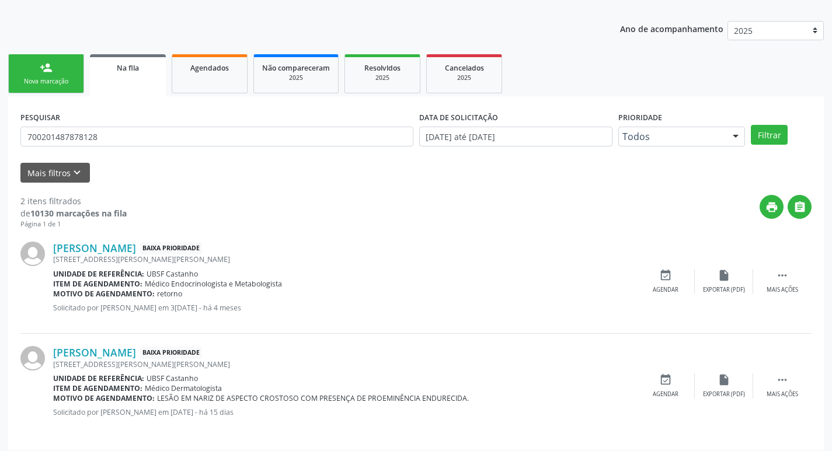
scroll to position [127, 0]
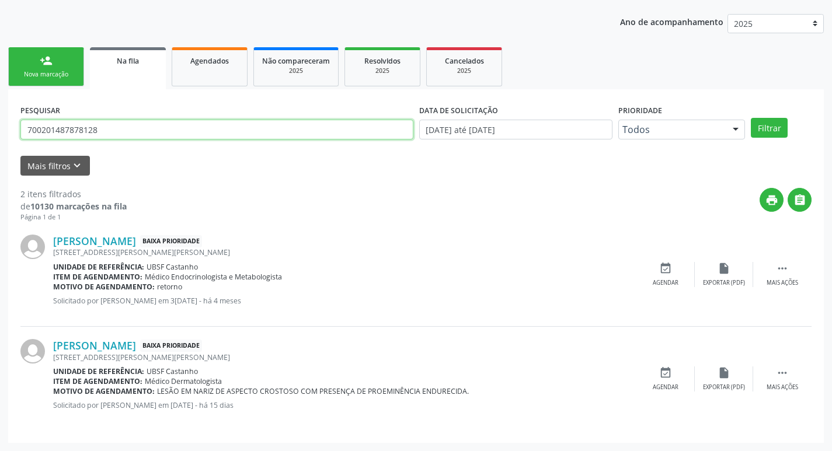
drag, startPoint x: 115, startPoint y: 133, endPoint x: 2, endPoint y: 130, distance: 112.7
click at [0, 130] on div "Acompanhamento Acompanhe a situação das marcações correntes e finalizadas Relat…" at bounding box center [416, 194] width 832 height 514
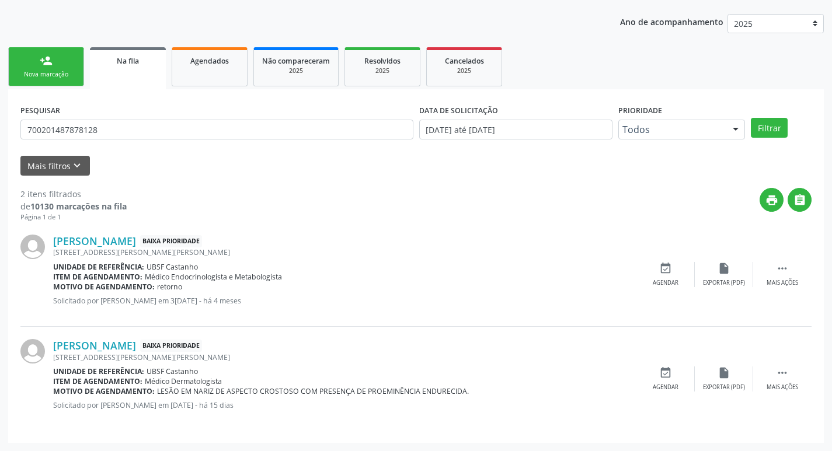
click at [54, 54] on link "person_add Nova marcação" at bounding box center [46, 66] width 76 height 39
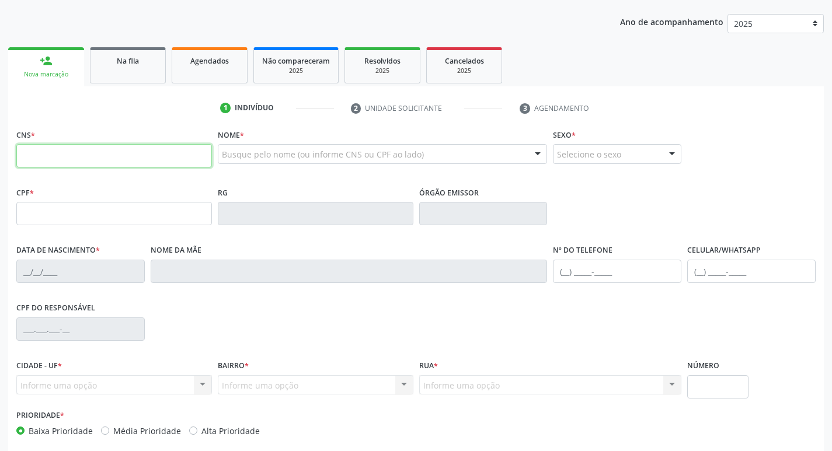
click at [104, 161] on input "text" at bounding box center [114, 155] width 196 height 23
paste input "700 2014 8787 8128"
type input "700 2014 8787 8128"
type input "049.022.454-77"
type input "[DATE]"
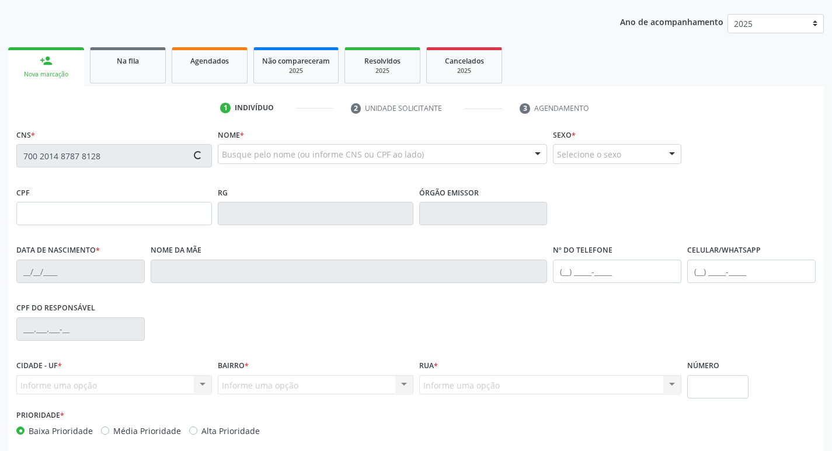
type input "[PERSON_NAME] da Conceição"
type input "[PHONE_NUMBER]"
type input "077.645.197-90"
type input "50"
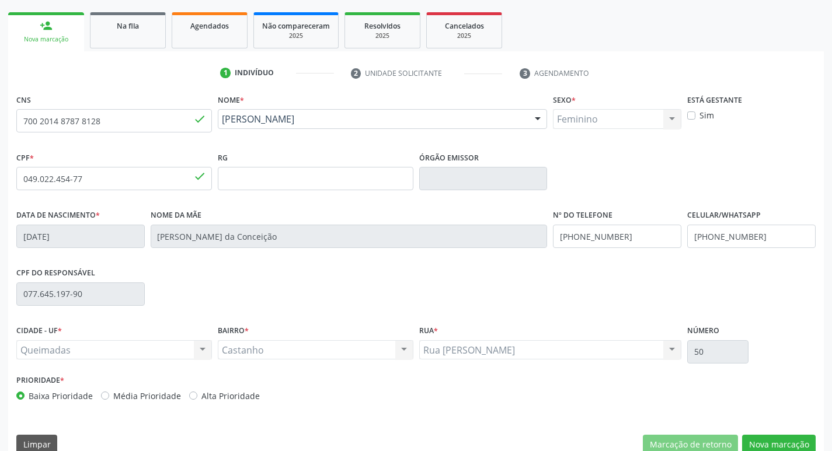
scroll to position [182, 0]
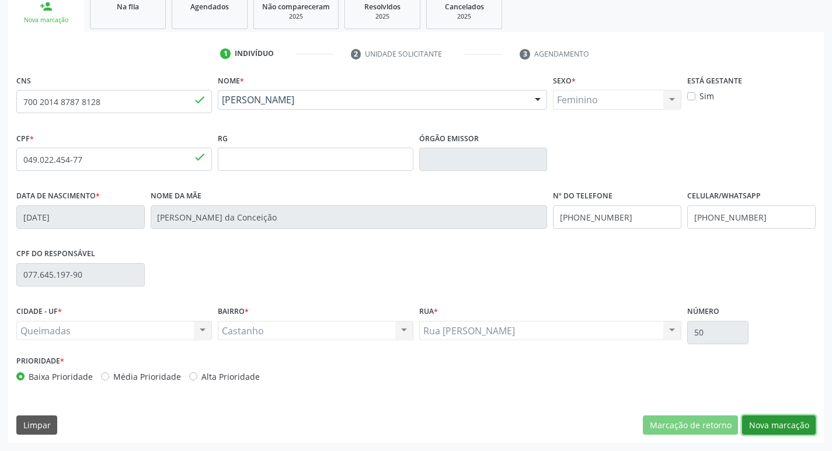
click at [792, 420] on button "Nova marcação" at bounding box center [779, 426] width 74 height 20
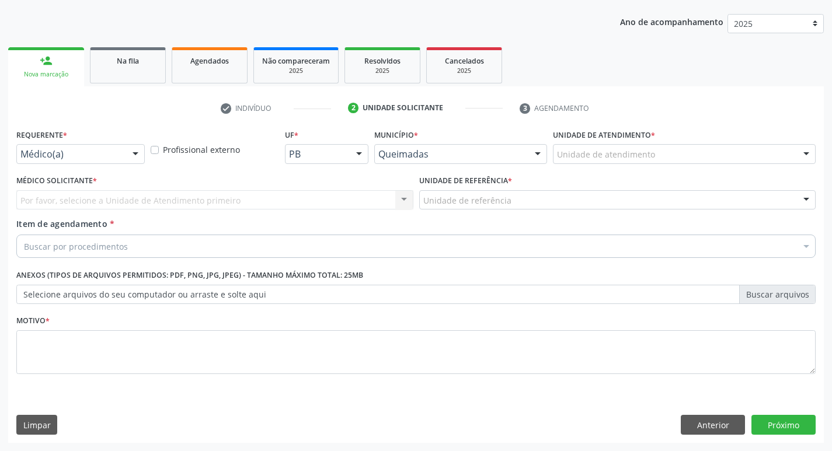
scroll to position [127, 0]
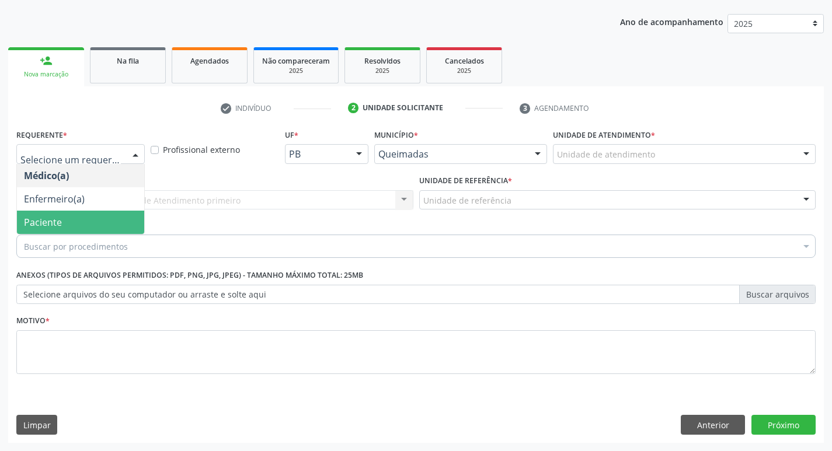
click at [68, 222] on span "Paciente" at bounding box center [80, 222] width 127 height 23
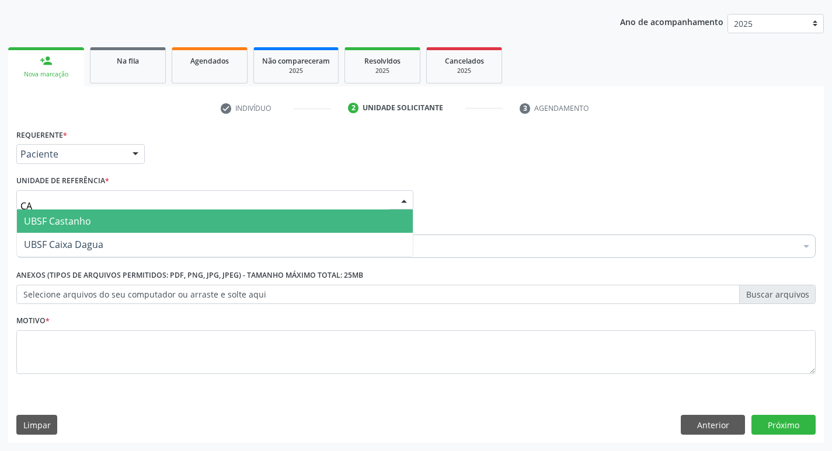
type input "CAS"
click at [67, 217] on span "UBSF Castanho" at bounding box center [57, 221] width 67 height 13
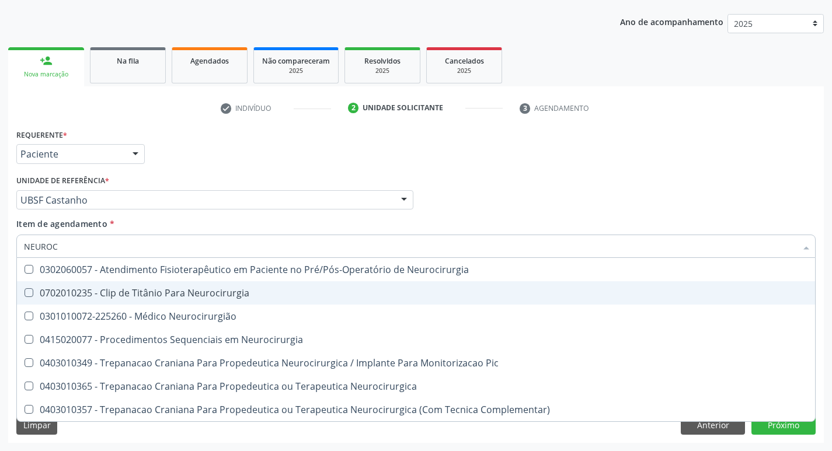
type input "NEUROCI"
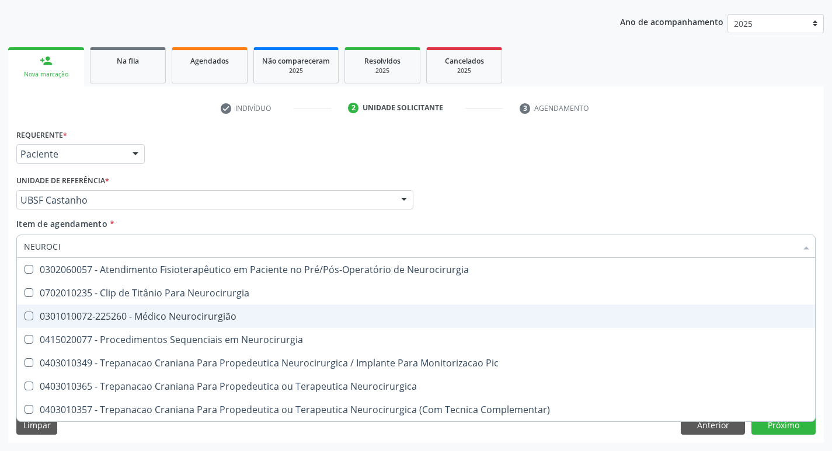
click at [111, 312] on div "0301010072-225260 - Médico Neurocirurgião" at bounding box center [416, 316] width 784 height 9
checkbox Neurocirurgião "true"
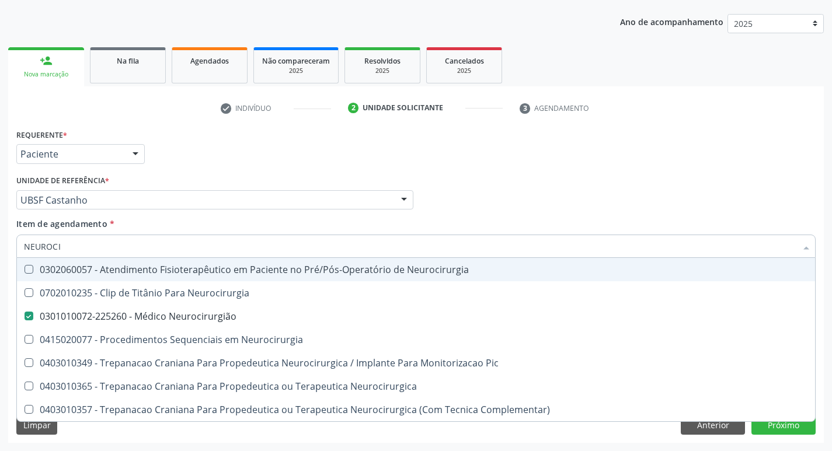
click at [202, 142] on div "Requerente * Paciente Médico(a) Enfermeiro(a) Paciente Nenhum resultado encontr…" at bounding box center [415, 149] width 805 height 46
checkbox Neurocirurgia "true"
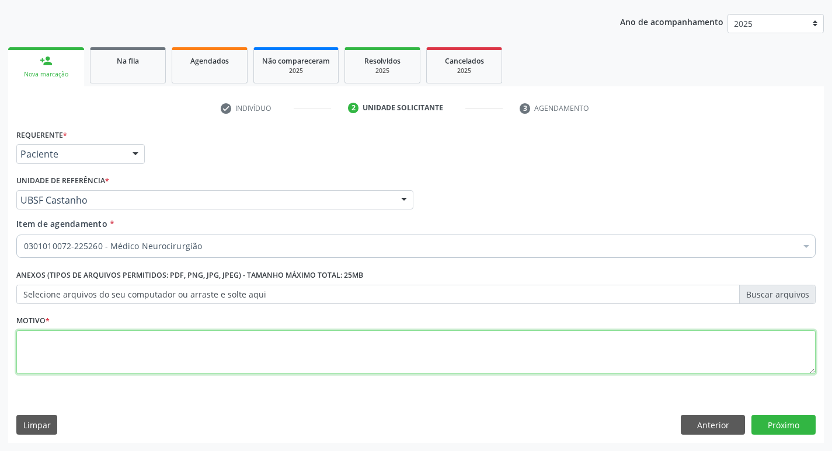
click at [174, 339] on textarea at bounding box center [415, 352] width 799 height 44
type textarea "RETORNO"
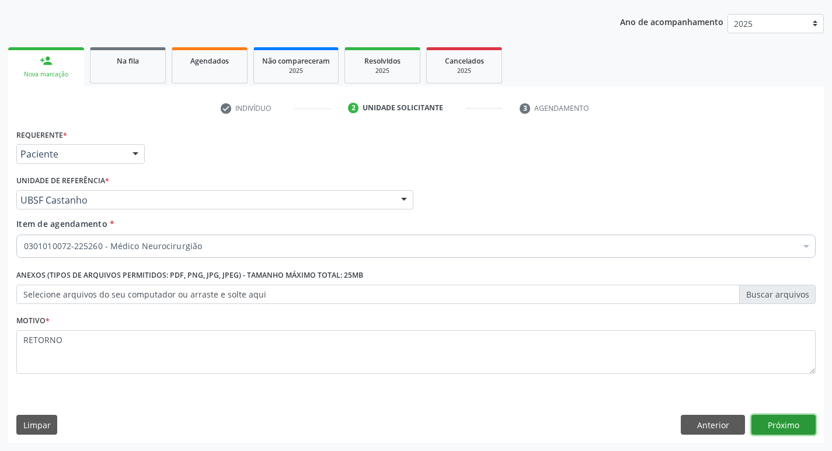
click at [792, 427] on button "Próximo" at bounding box center [783, 425] width 64 height 20
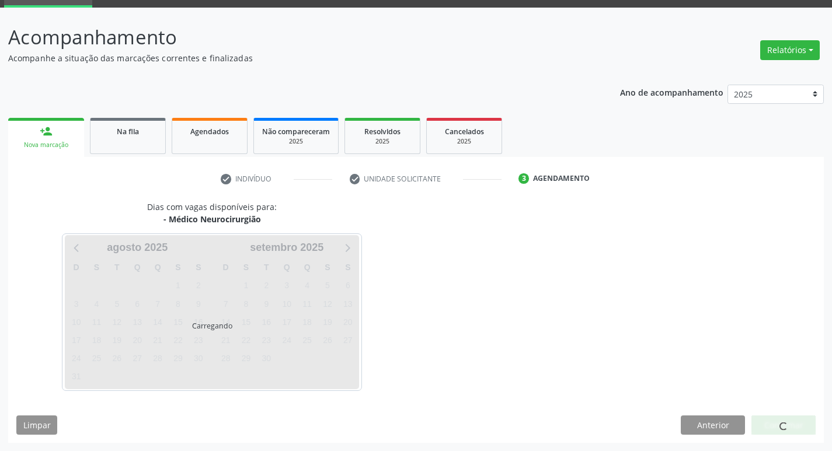
scroll to position [57, 0]
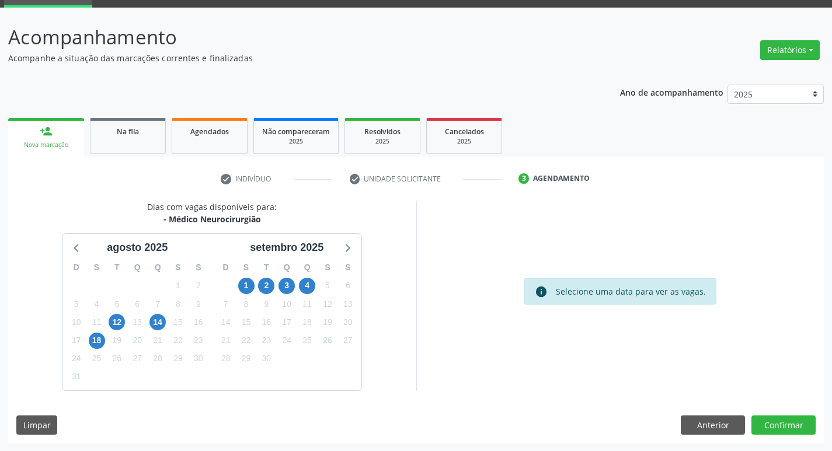
click at [240, 293] on div "1" at bounding box center [246, 286] width 16 height 18
click at [243, 287] on span "1" at bounding box center [246, 286] width 16 height 16
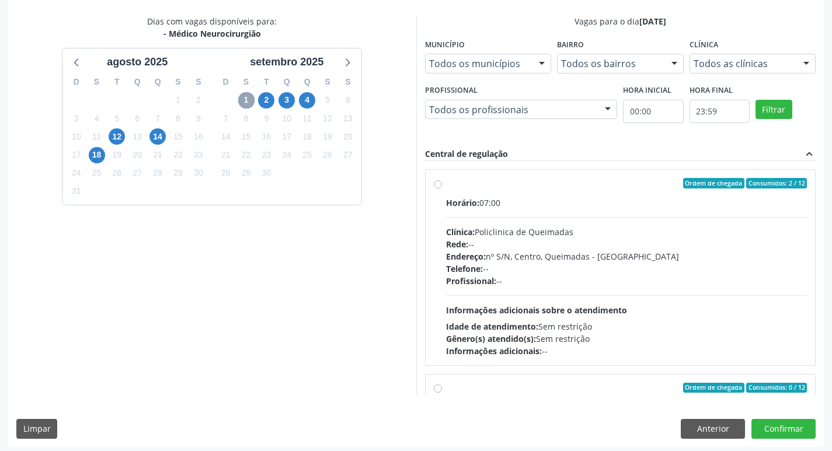
scroll to position [246, 0]
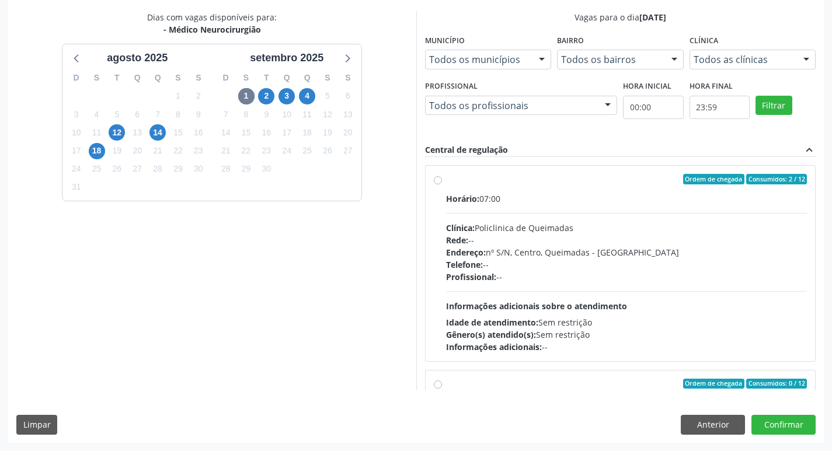
click at [539, 185] on label "Ordem de chegada Consumidos: 2 / 12 Horário: 07:00 Clínica: Policlinica de Quei…" at bounding box center [626, 263] width 361 height 179
click at [442, 184] on input "Ordem de chegada Consumidos: 2 / 12 Horário: 07:00 Clínica: Policlinica de Quei…" at bounding box center [438, 179] width 8 height 11
radio input "true"
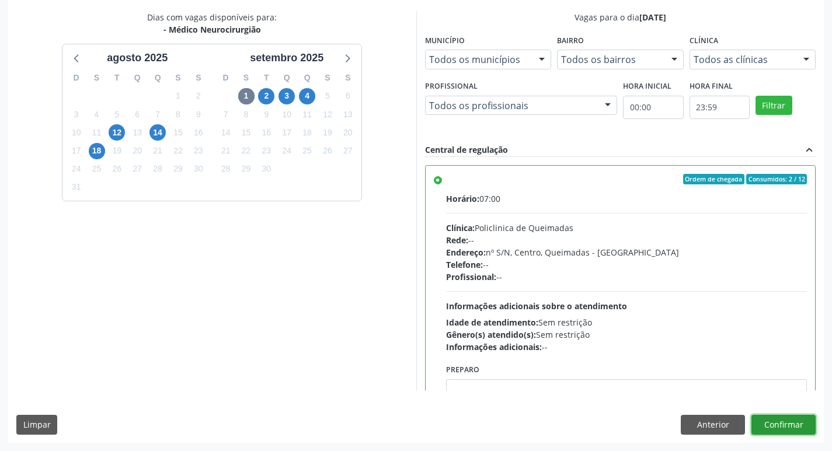
click at [770, 430] on button "Confirmar" at bounding box center [783, 425] width 64 height 20
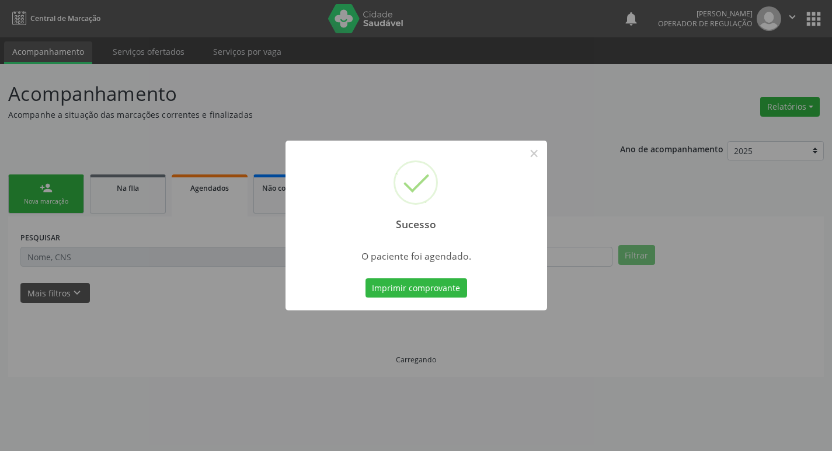
scroll to position [0, 0]
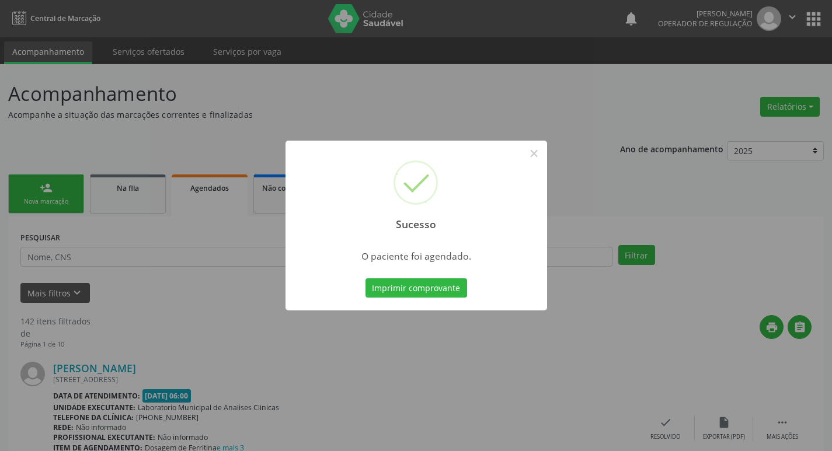
drag, startPoint x: 417, startPoint y: 68, endPoint x: 287, endPoint y: 141, distance: 149.8
click at [417, 68] on div "Sucesso × O paciente foi agendado. Imprimir comprovante Cancel" at bounding box center [416, 225] width 832 height 451
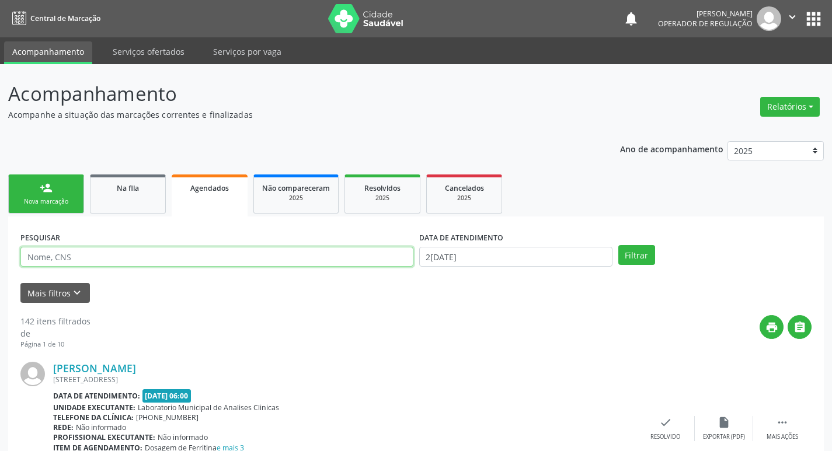
click at [64, 254] on input "text" at bounding box center [216, 257] width 393 height 20
type input "708907726936918"
click at [618, 245] on button "Filtrar" at bounding box center [636, 255] width 37 height 20
click at [0, 255] on div "Acompanhamento Acompanhe a situação das marcações correntes e finalizadas Relat…" at bounding box center [416, 296] width 832 height 464
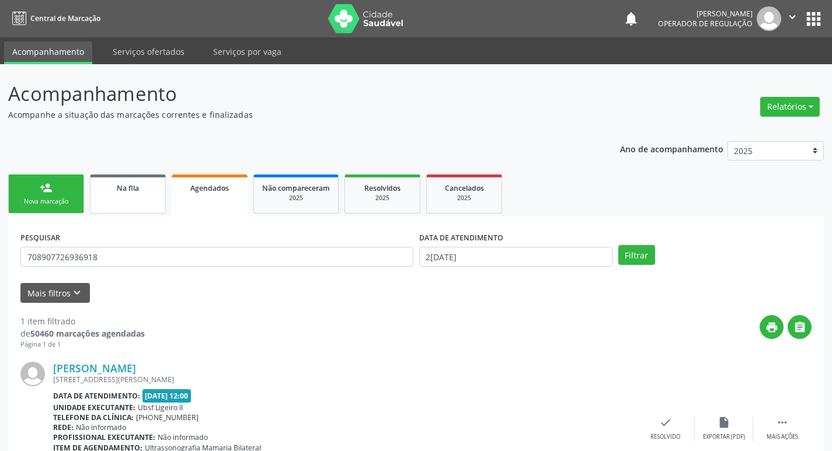
click at [147, 177] on link "Na fila" at bounding box center [128, 194] width 76 height 39
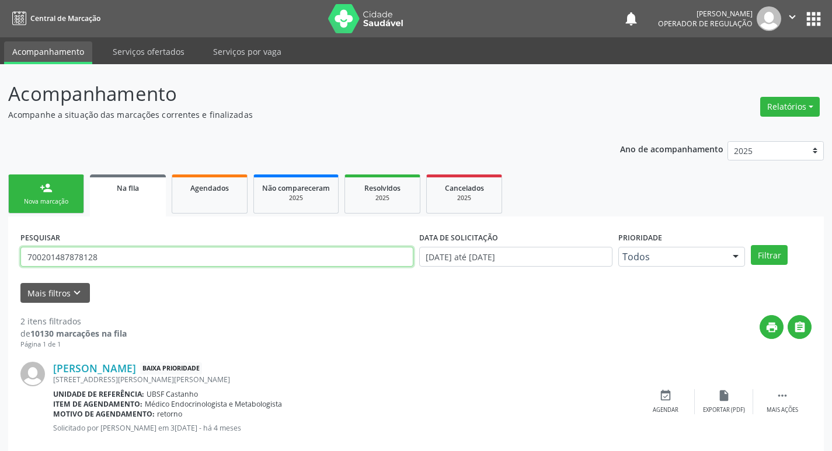
drag, startPoint x: 110, startPoint y: 257, endPoint x: 0, endPoint y: 257, distance: 109.8
click at [0, 257] on div "Acompanhamento Acompanhe a situação das marcações correntes e finalizadas Relat…" at bounding box center [416, 321] width 832 height 514
paste input "708907726936918"
type input "708907726936918"
click at [751, 245] on button "Filtrar" at bounding box center [769, 255] width 37 height 20
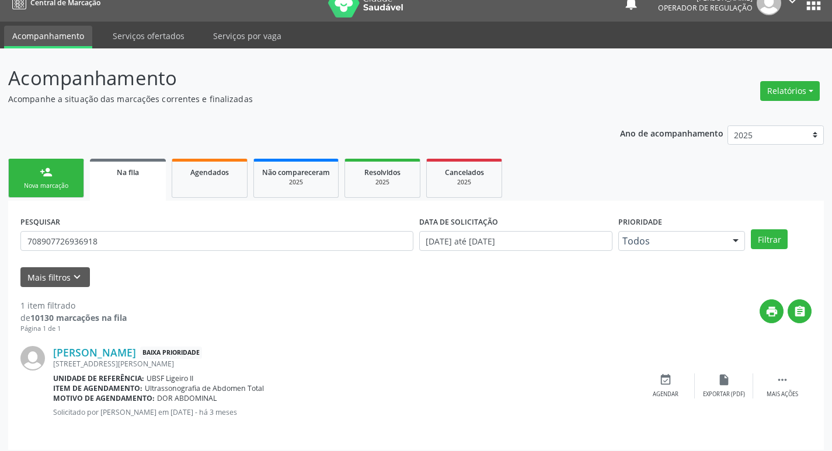
scroll to position [23, 0]
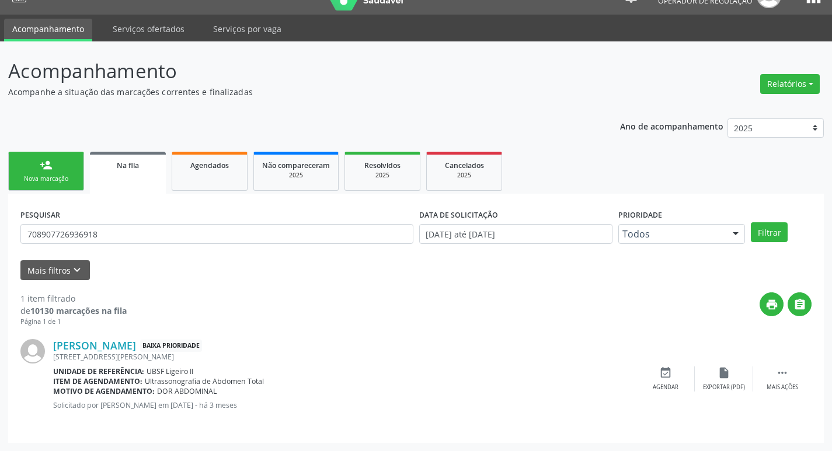
click at [67, 167] on link "person_add Nova marcação" at bounding box center [46, 171] width 76 height 39
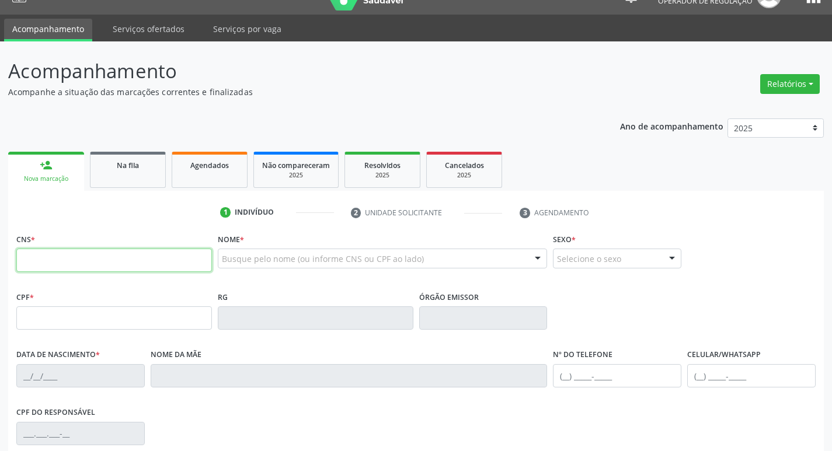
click at [130, 266] on input "text" at bounding box center [114, 260] width 196 height 23
paste input "708 9077 2693 6918"
type input "708 9077 2693 6918"
type input "009.215.834-00"
type input "[DATE]"
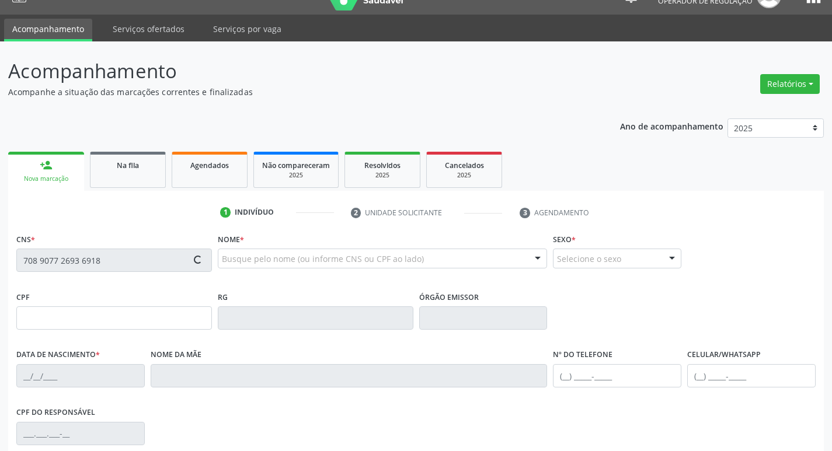
type input "[PERSON_NAME]"
type input "[PHONE_NUMBER]"
type input "113"
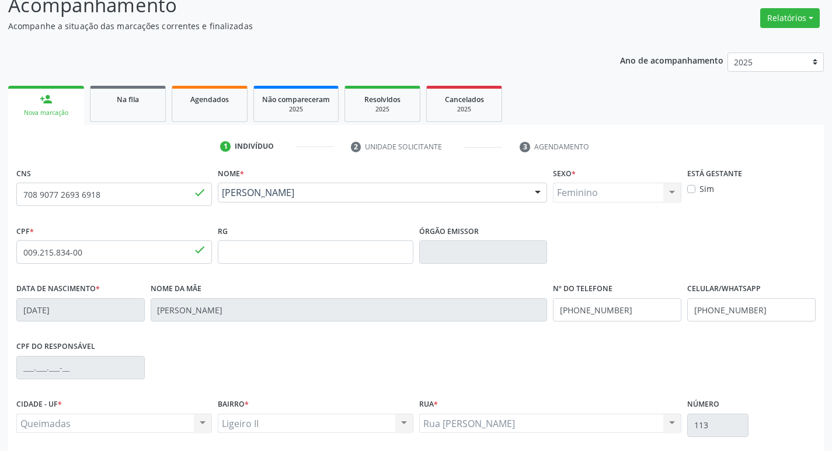
scroll to position [182, 0]
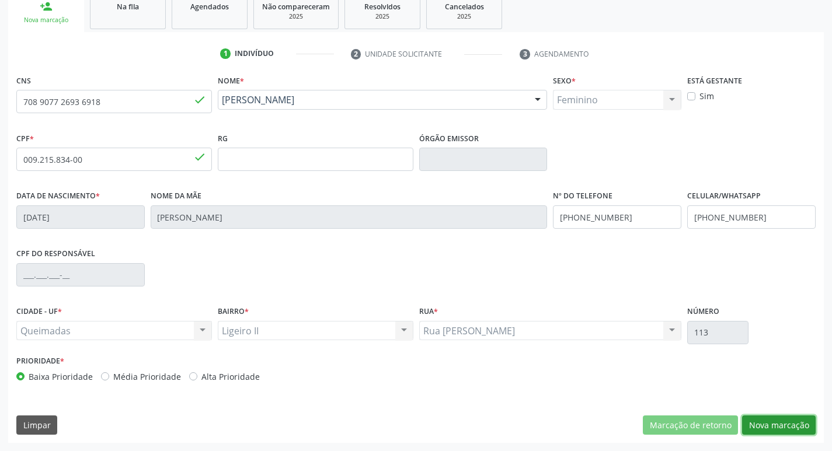
click at [786, 427] on button "Nova marcação" at bounding box center [779, 426] width 74 height 20
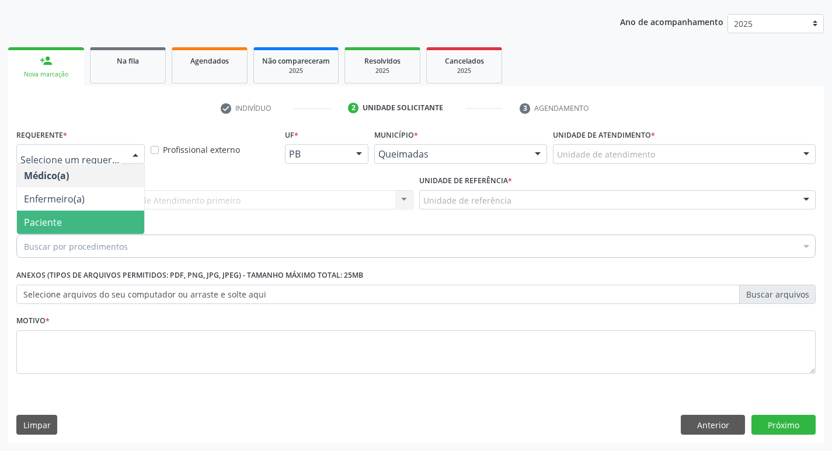
click at [88, 213] on span "Paciente" at bounding box center [80, 222] width 127 height 23
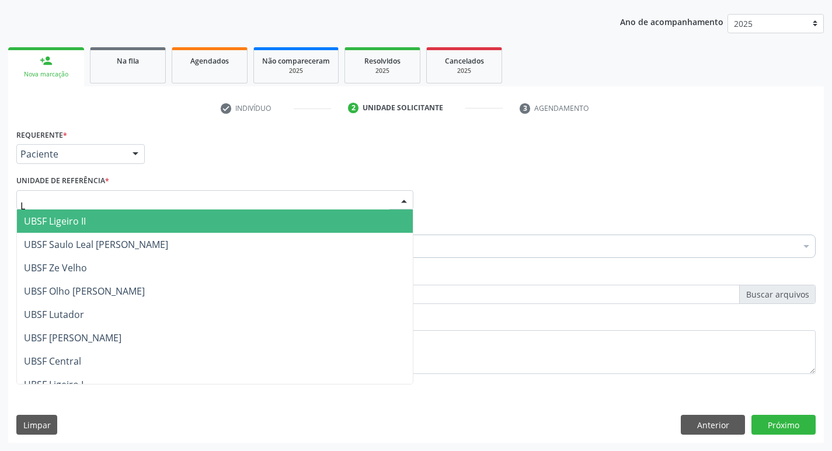
type input "LI"
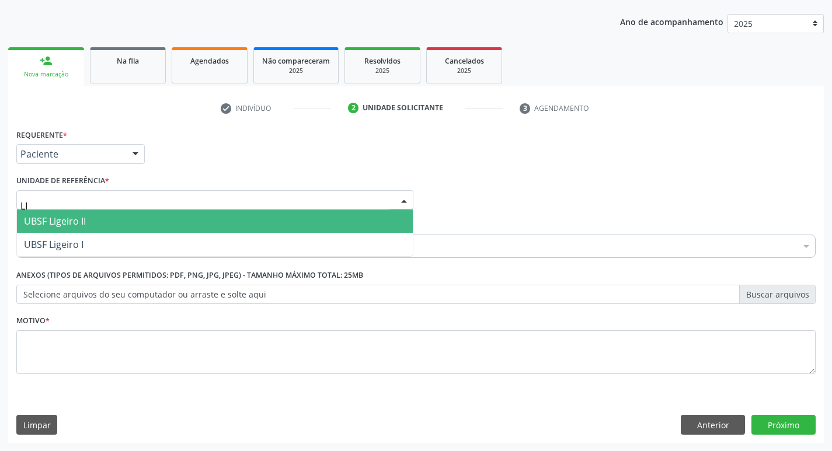
click at [84, 214] on span "UBSF Ligeiro II" at bounding box center [215, 221] width 396 height 23
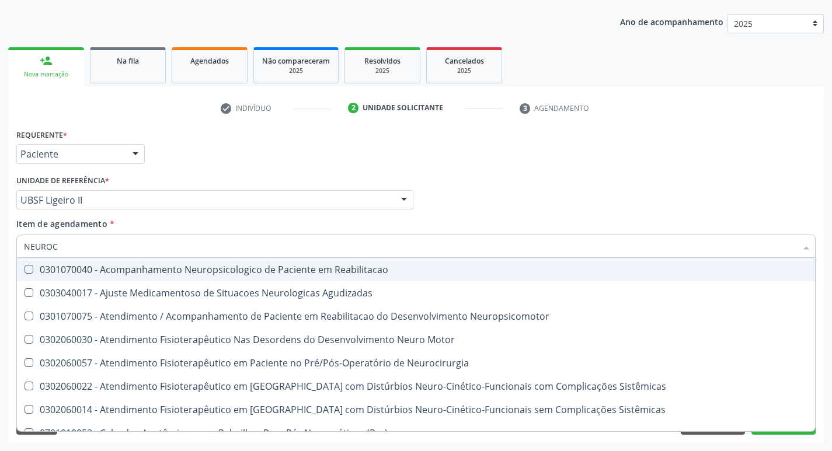
type input "NEUROCI"
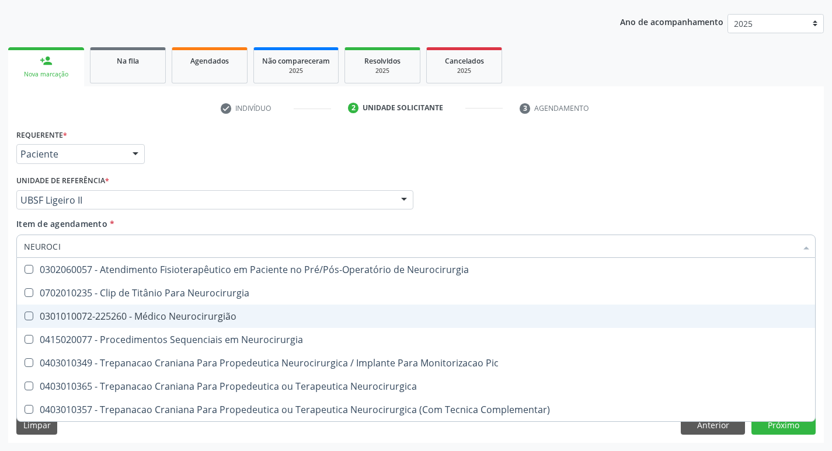
click at [110, 321] on div "0301010072-225260 - Médico Neurocirurgião" at bounding box center [416, 316] width 784 height 9
checkbox Neurocirurgião "true"
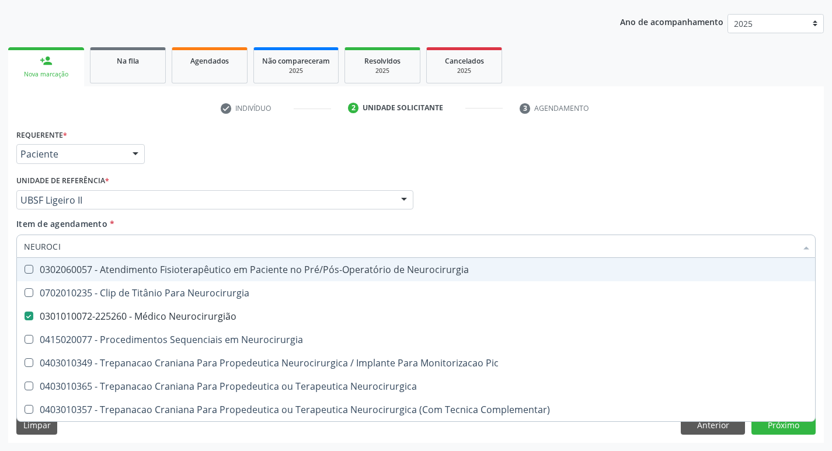
click at [258, 142] on div "Requerente * Paciente Médico(a) Enfermeiro(a) Paciente Nenhum resultado encontr…" at bounding box center [415, 149] width 805 height 46
checkbox Neurocirurgia "true"
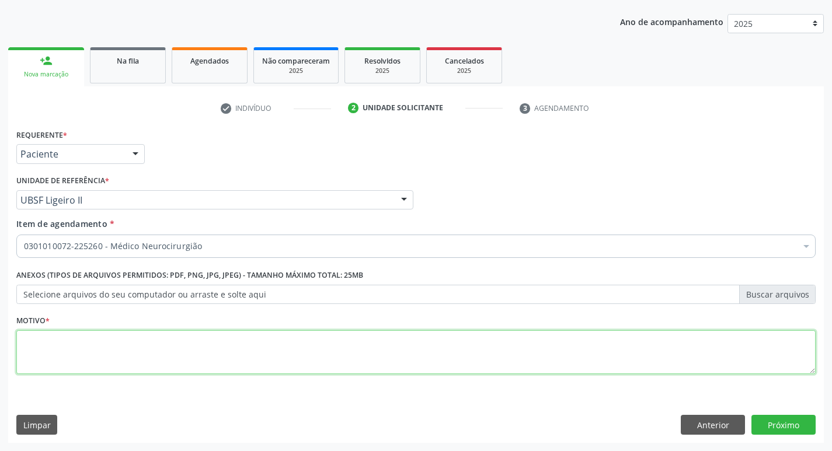
click at [114, 353] on textarea at bounding box center [415, 352] width 799 height 44
type textarea "AVALIAÇÃO"
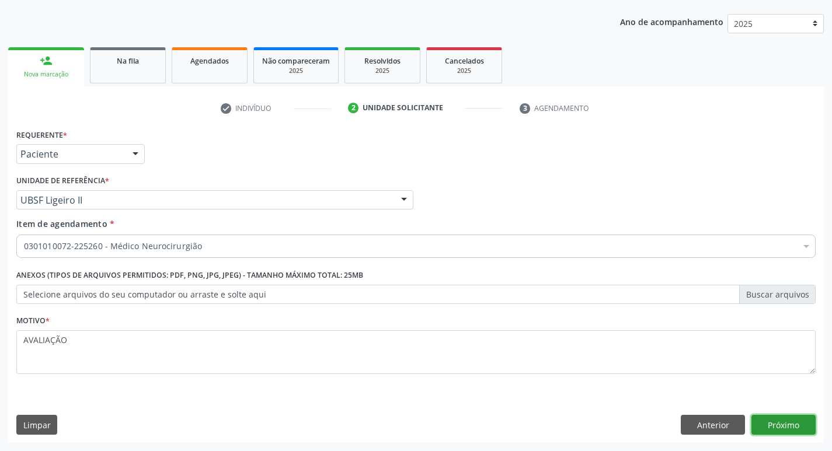
click at [800, 431] on button "Próximo" at bounding box center [783, 425] width 64 height 20
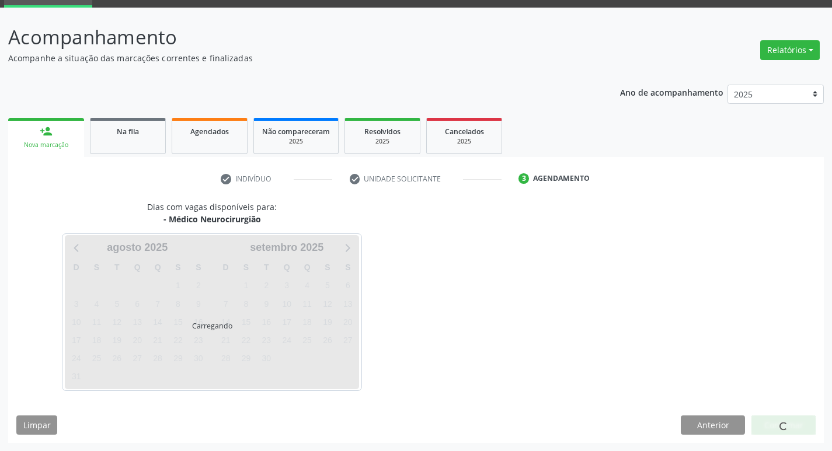
scroll to position [57, 0]
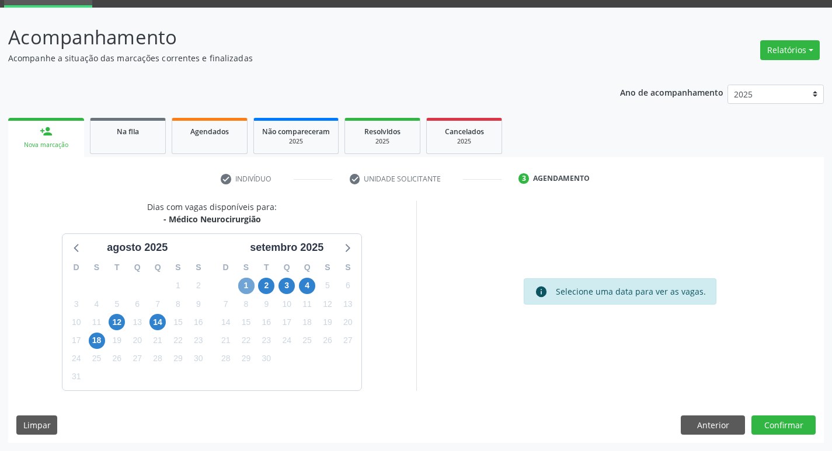
click at [249, 281] on span "1" at bounding box center [246, 286] width 16 height 16
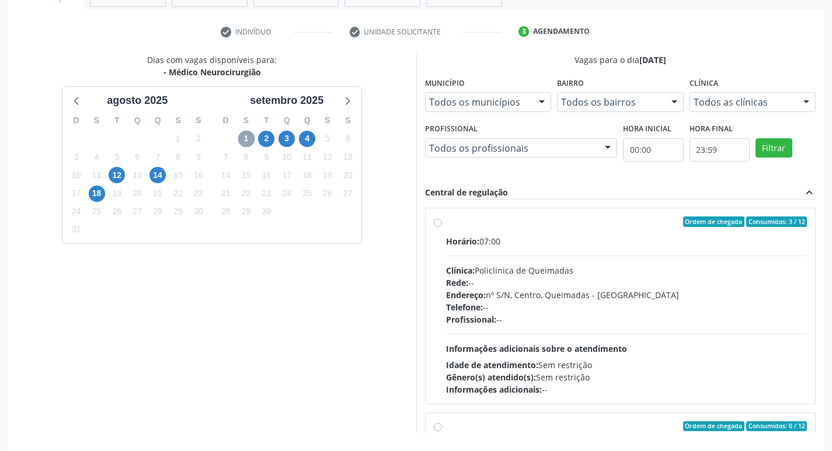
scroll to position [246, 0]
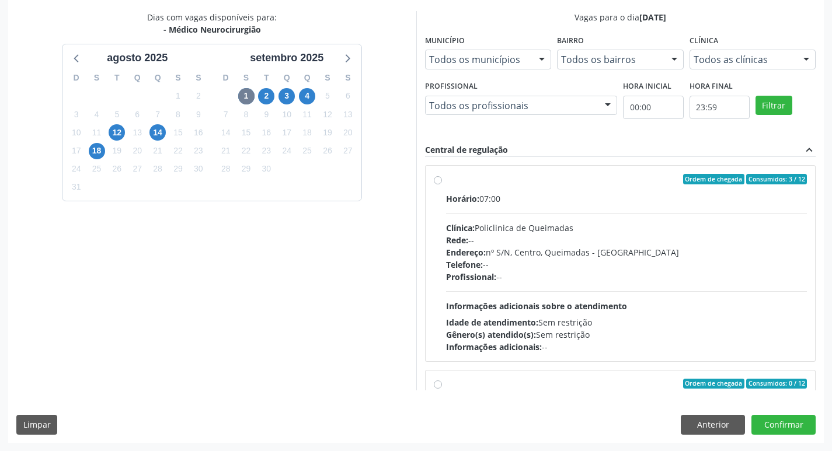
click at [682, 200] on div "Horário: 07:00" at bounding box center [626, 199] width 361 height 12
click at [442, 184] on input "Ordem de chegada Consumidos: 3 / 12 Horário: 07:00 Clínica: Policlinica de Quei…" at bounding box center [438, 179] width 8 height 11
radio input "true"
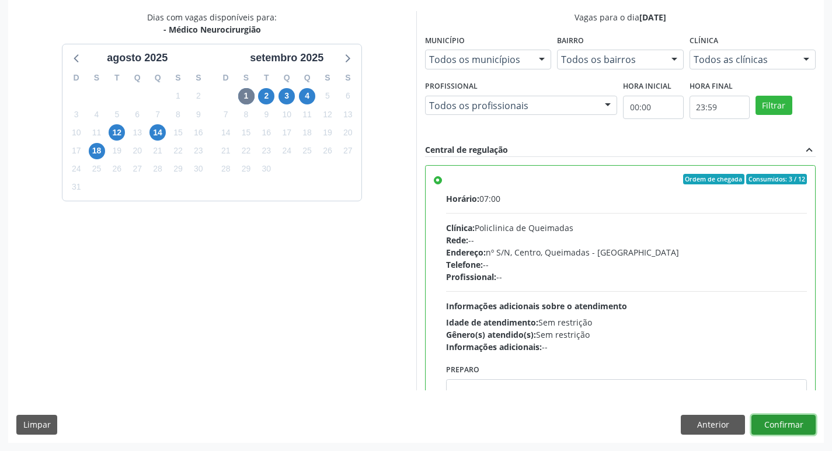
click at [789, 425] on button "Confirmar" at bounding box center [783, 425] width 64 height 20
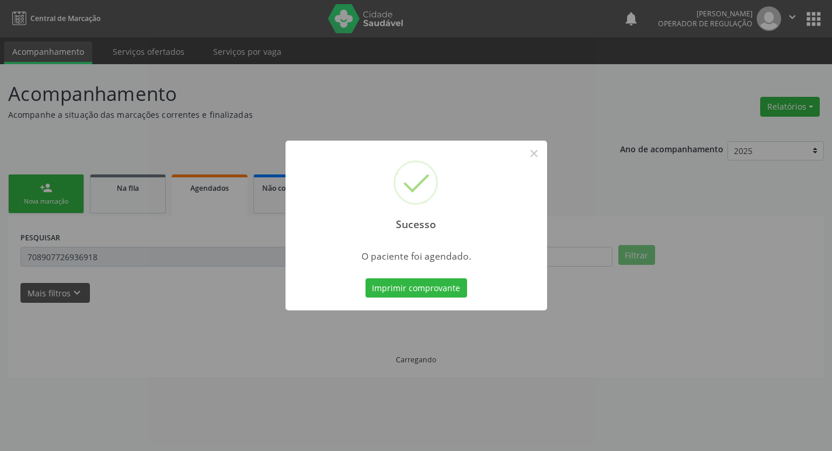
scroll to position [0, 0]
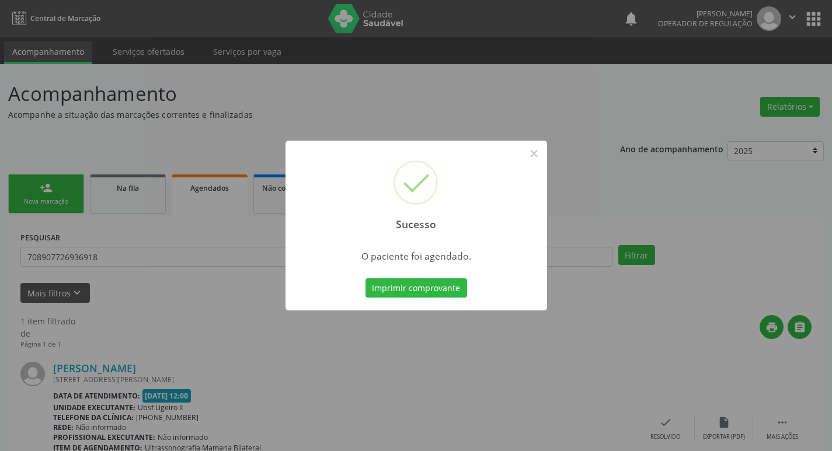
click at [172, 81] on div "Sucesso × O paciente foi agendado. Imprimir comprovante Cancel" at bounding box center [416, 225] width 832 height 451
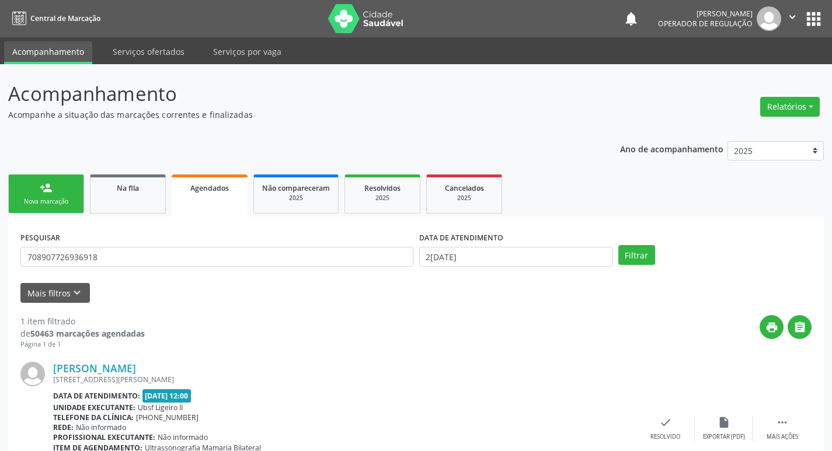
click at [39, 184] on link "person_add Nova marcação" at bounding box center [46, 194] width 76 height 39
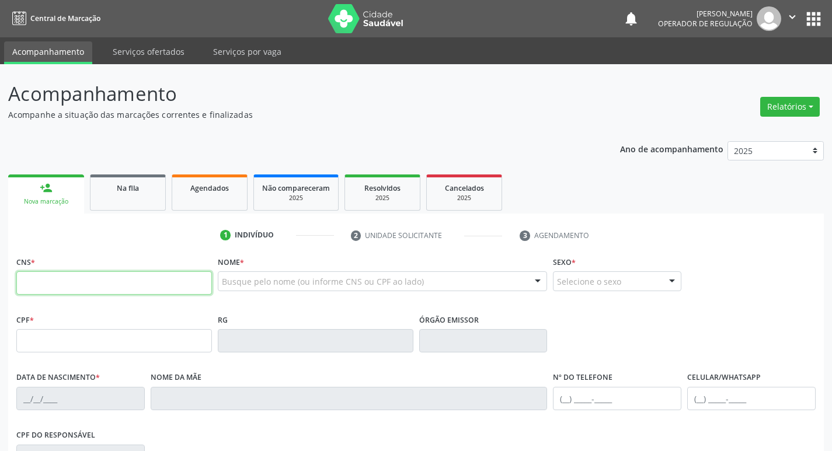
click at [169, 280] on input "text" at bounding box center [114, 282] width 196 height 23
type input "705 5004 1174 6910"
type input "097.508.524-78"
type input "[DATE]"
type input "[PERSON_NAME]"
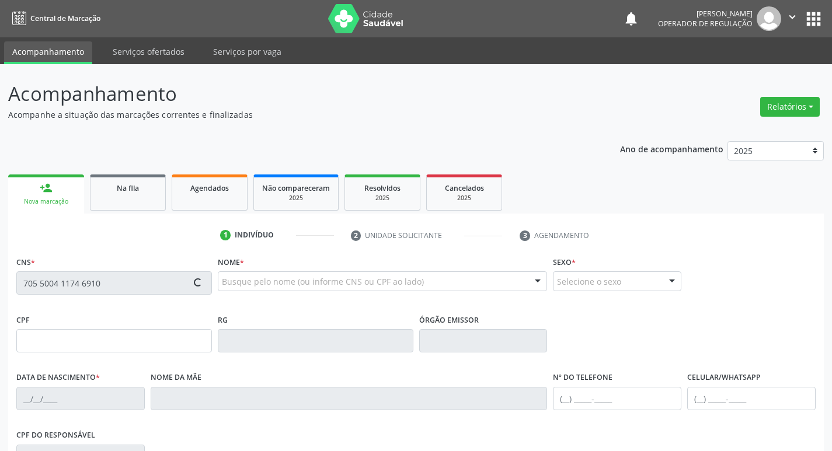
type input "[PHONE_NUMBER]"
type input "19"
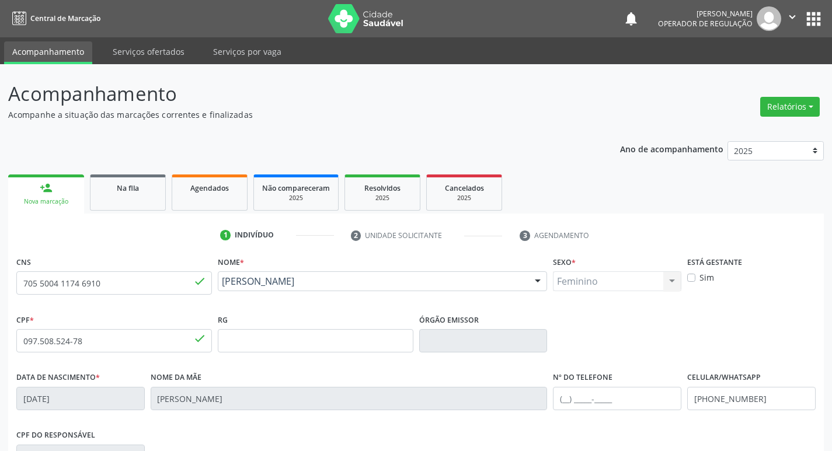
scroll to position [182, 0]
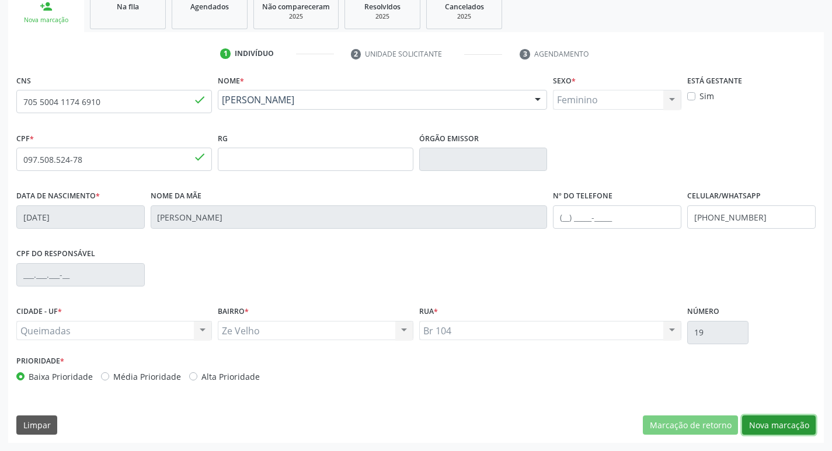
click at [760, 416] on button "Nova marcação" at bounding box center [779, 426] width 74 height 20
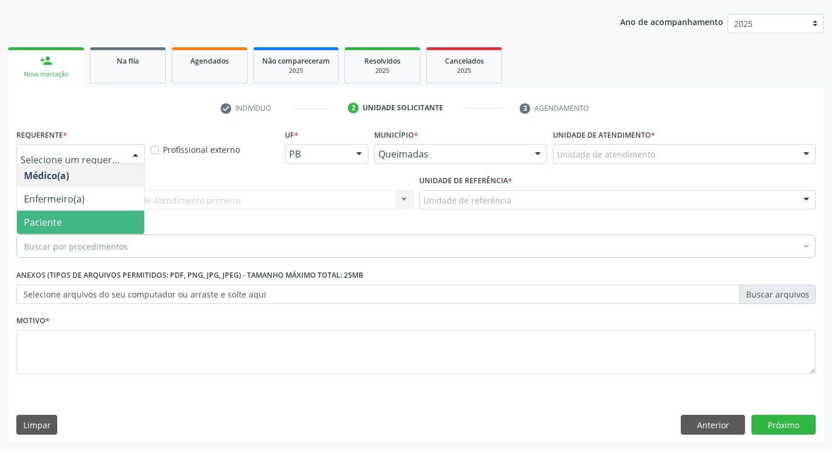
click at [83, 218] on span "Paciente" at bounding box center [80, 222] width 127 height 23
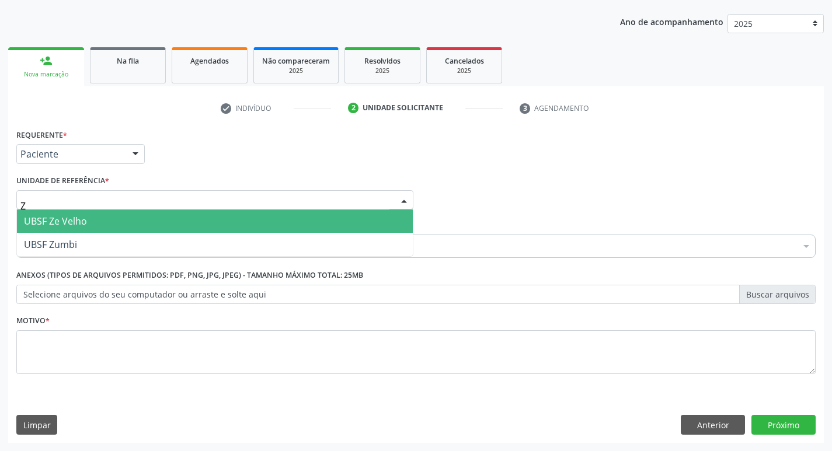
type input "ZE"
click at [82, 217] on span "UBSF Ze Velho" at bounding box center [55, 221] width 63 height 13
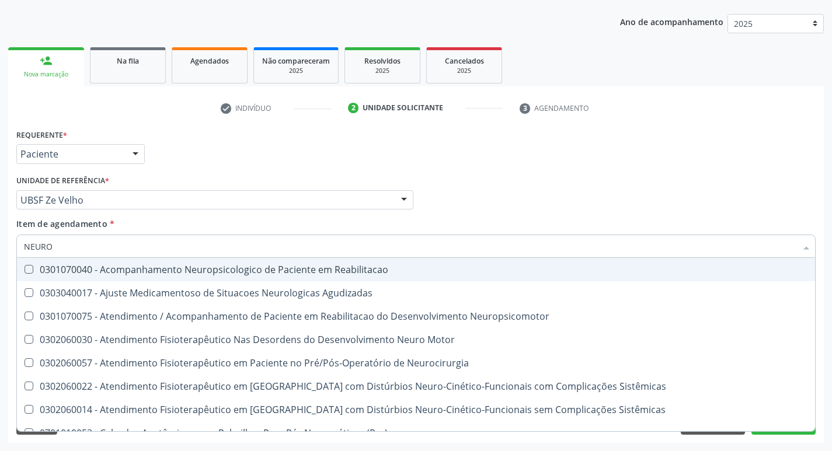
type input "NEUROC"
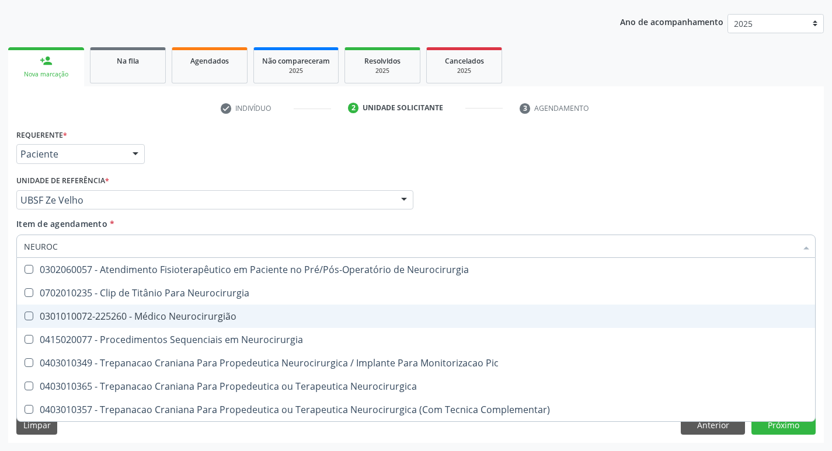
click at [120, 324] on span "0301010072-225260 - Médico Neurocirurgião" at bounding box center [416, 316] width 798 height 23
checkbox Neurocirurgião "true"
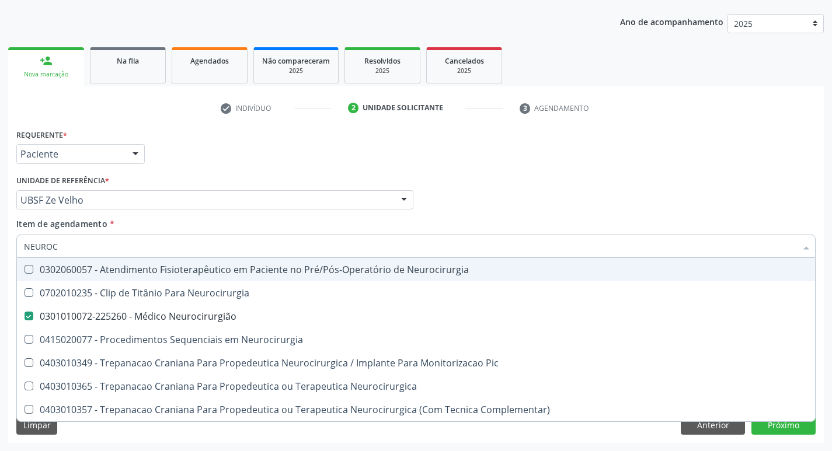
click at [283, 168] on div "Requerente * Paciente Médico(a) Enfermeiro(a) Paciente Nenhum resultado encontr…" at bounding box center [415, 149] width 805 height 46
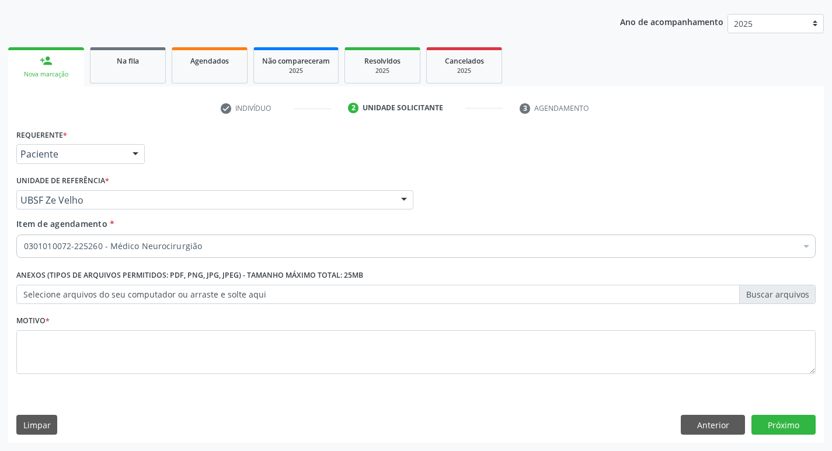
checkbox Neurocirurgião "true"
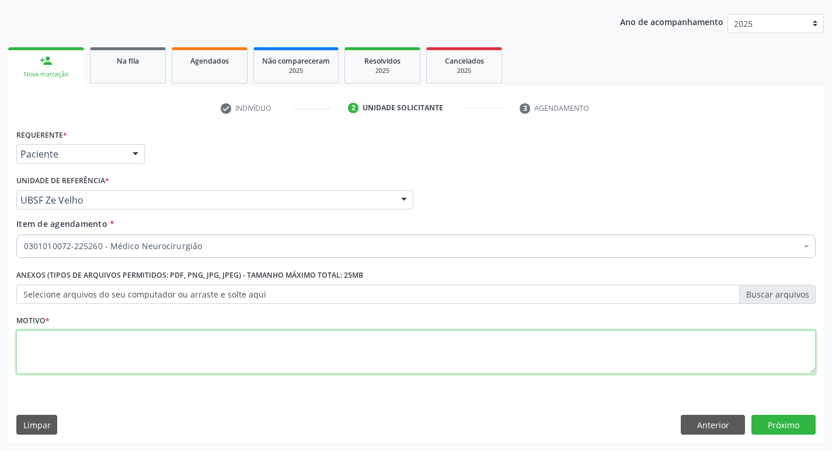
click at [151, 357] on textarea at bounding box center [415, 352] width 799 height 44
type textarea "AVALIAÇÃO"
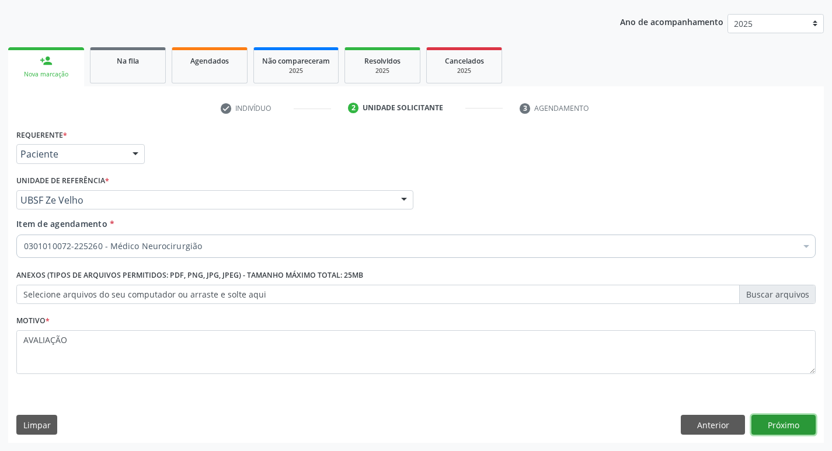
click at [768, 423] on button "Próximo" at bounding box center [783, 425] width 64 height 20
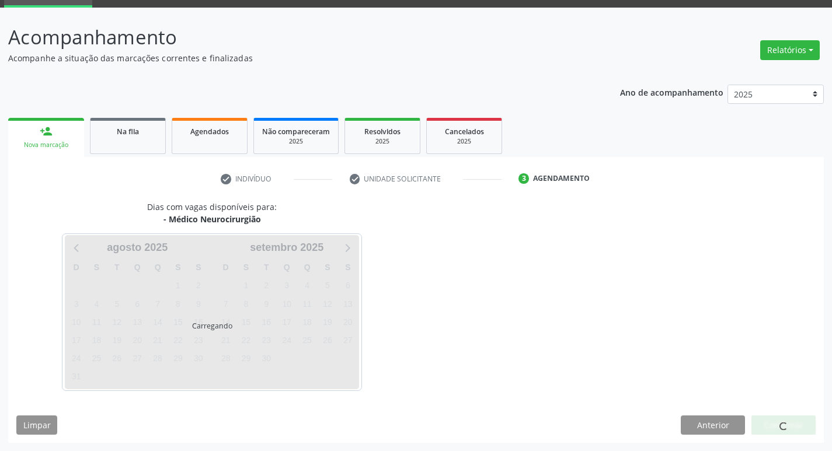
scroll to position [57, 0]
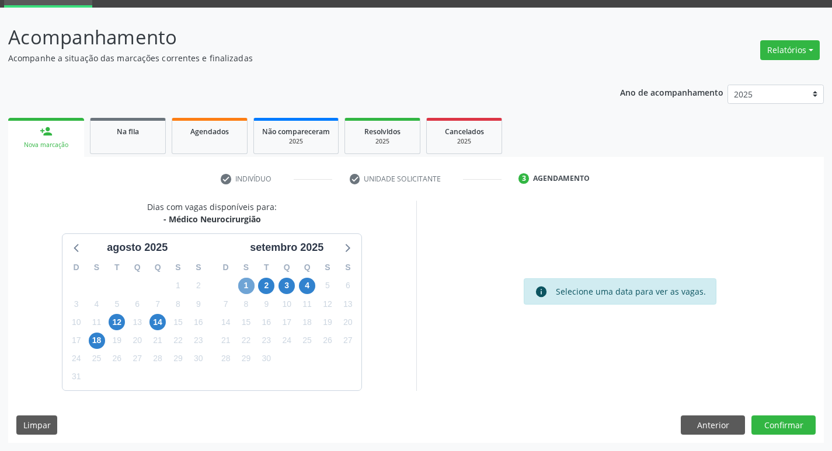
click at [247, 294] on span "1" at bounding box center [246, 286] width 16 height 16
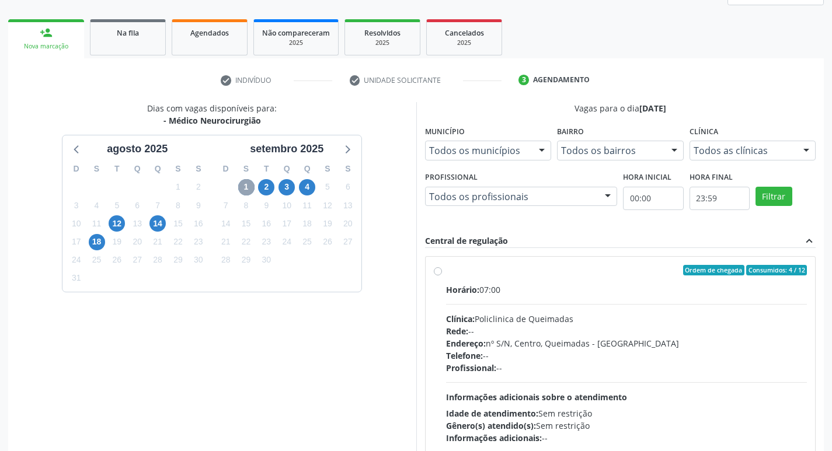
scroll to position [234, 0]
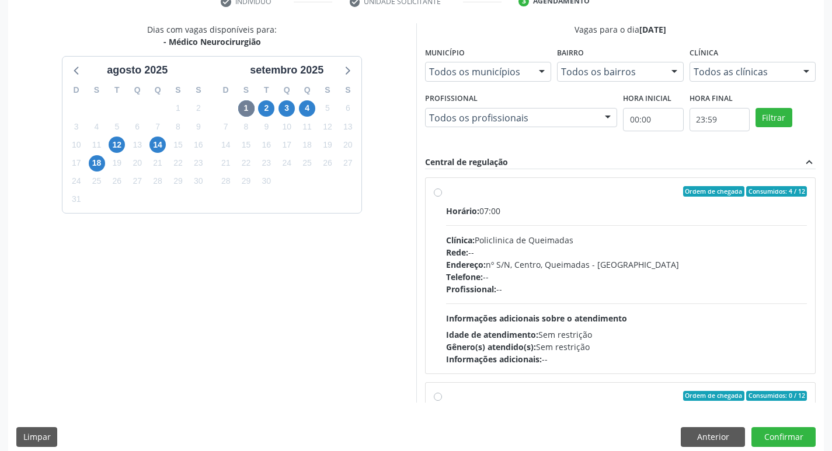
click at [645, 204] on label "Ordem de chegada Consumidos: 4 / 12 Horário: 07:00 Clínica: Policlinica de Quei…" at bounding box center [626, 275] width 361 height 179
click at [442, 197] on input "Ordem de chegada Consumidos: 4 / 12 Horário: 07:00 Clínica: Policlinica de Quei…" at bounding box center [438, 191] width 8 height 11
radio input "true"
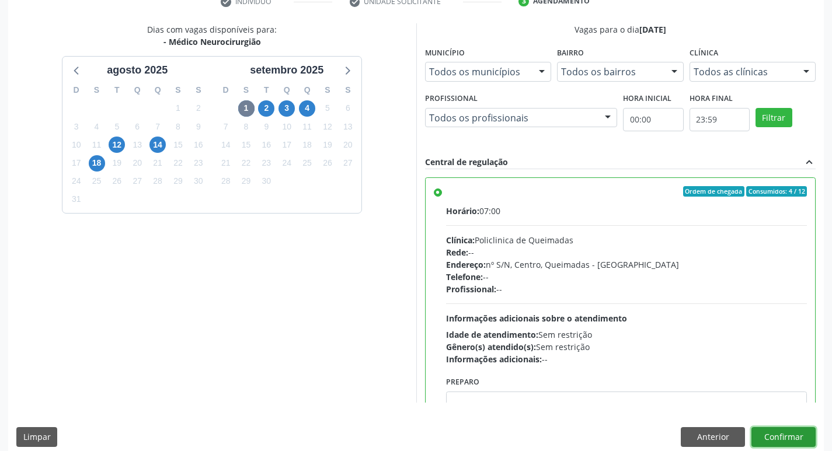
click at [791, 438] on button "Confirmar" at bounding box center [783, 437] width 64 height 20
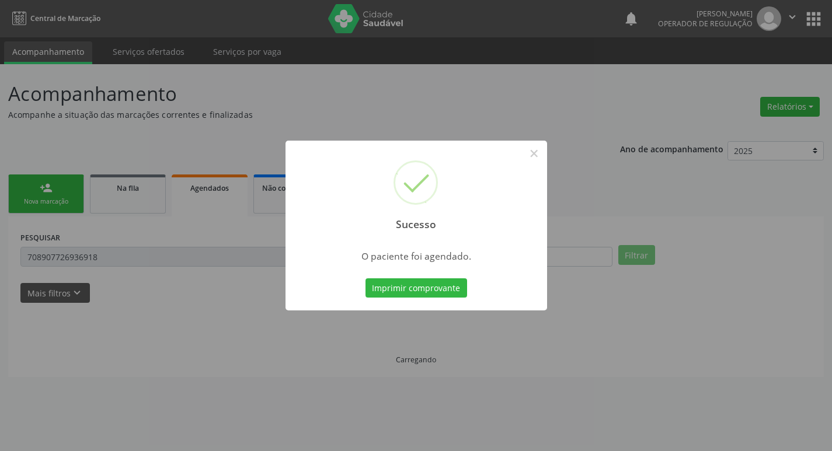
scroll to position [0, 0]
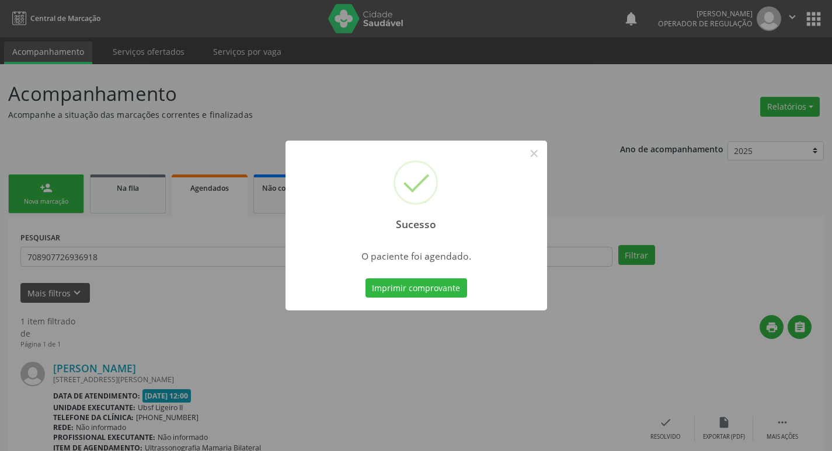
click at [277, 122] on div "Sucesso × O paciente foi agendado. Imprimir comprovante Cancel" at bounding box center [416, 225] width 832 height 451
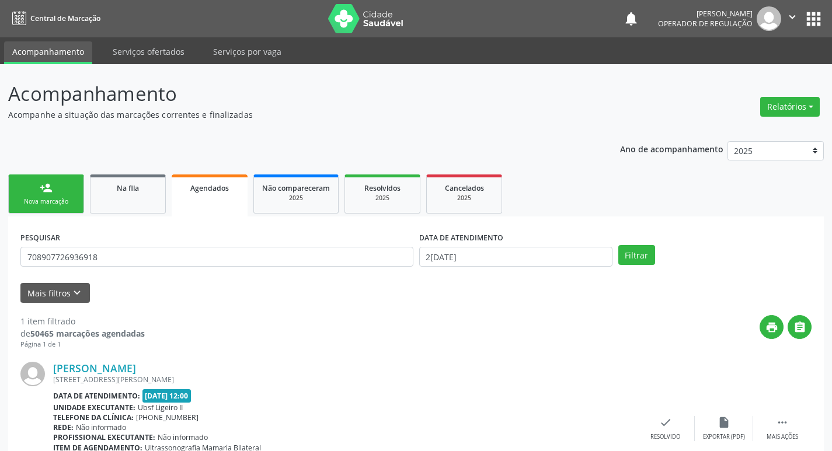
click at [59, 204] on div "Nova marcação" at bounding box center [46, 201] width 58 height 9
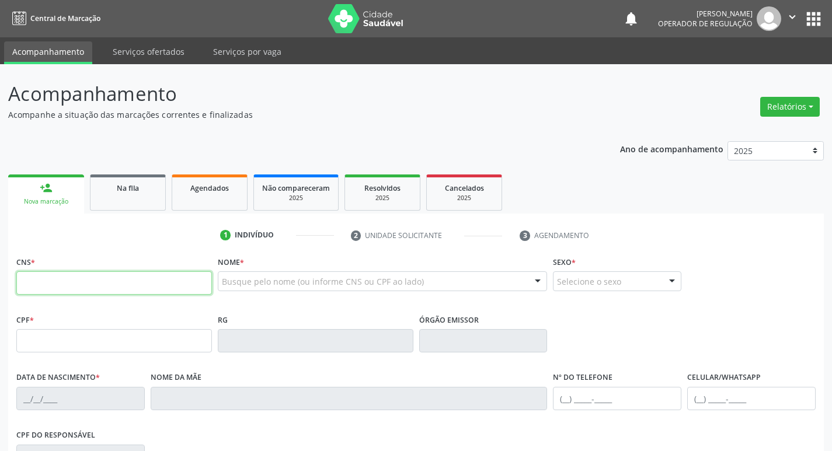
click at [69, 294] on input "text" at bounding box center [114, 282] width 196 height 23
type input "707 6052 0588 5390"
type input "135.295.254-80"
type input "[DATE]"
type input "[PERSON_NAME]"
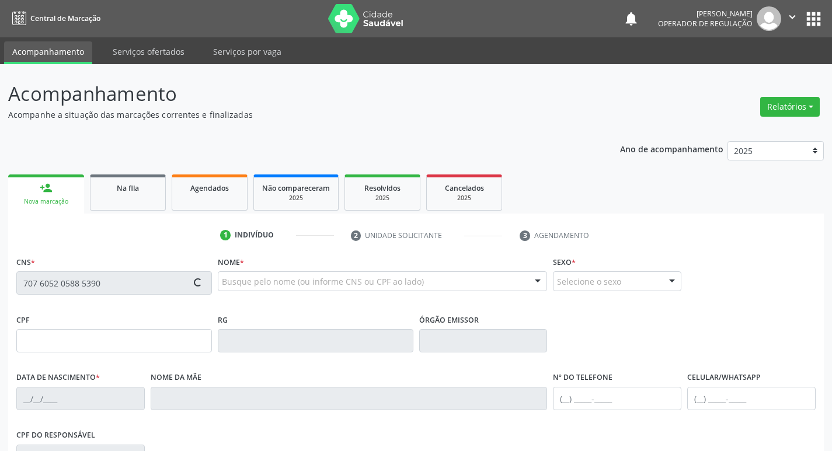
type input "[PHONE_NUMBER]"
type input "041.847.094-43"
type input "100"
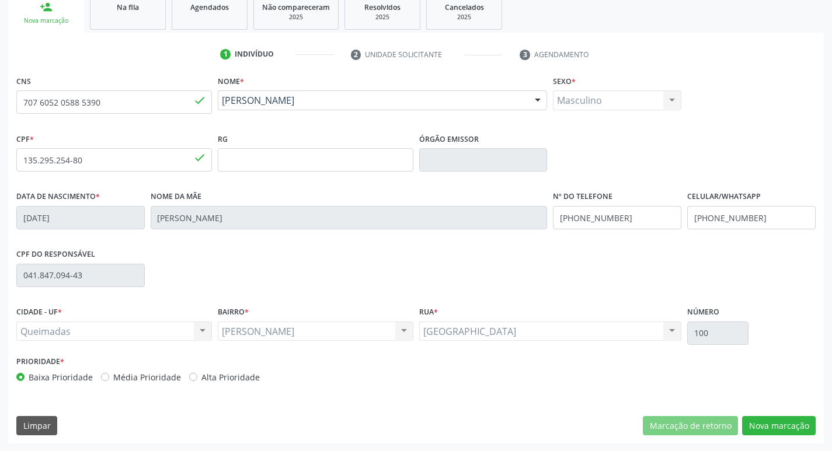
scroll to position [182, 0]
click at [795, 416] on button "Nova marcação" at bounding box center [779, 426] width 74 height 20
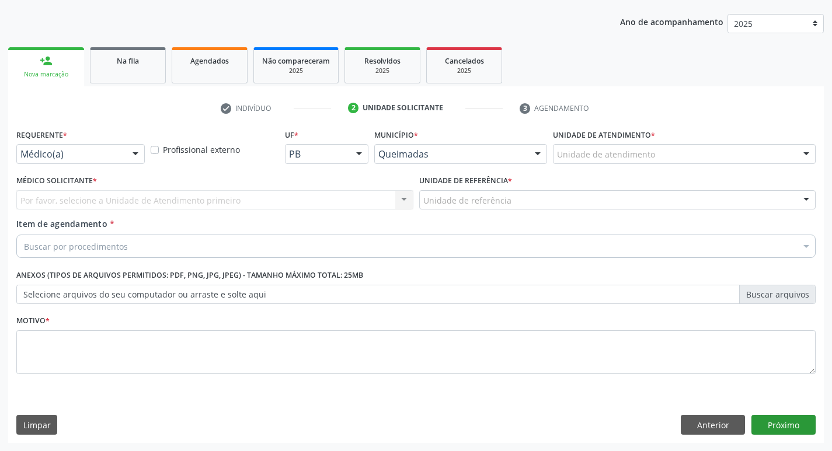
scroll to position [127, 0]
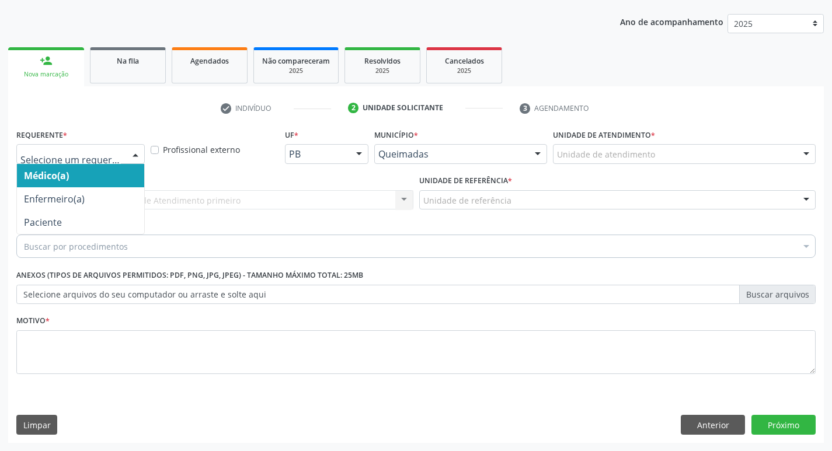
click at [113, 148] on div at bounding box center [80, 154] width 128 height 20
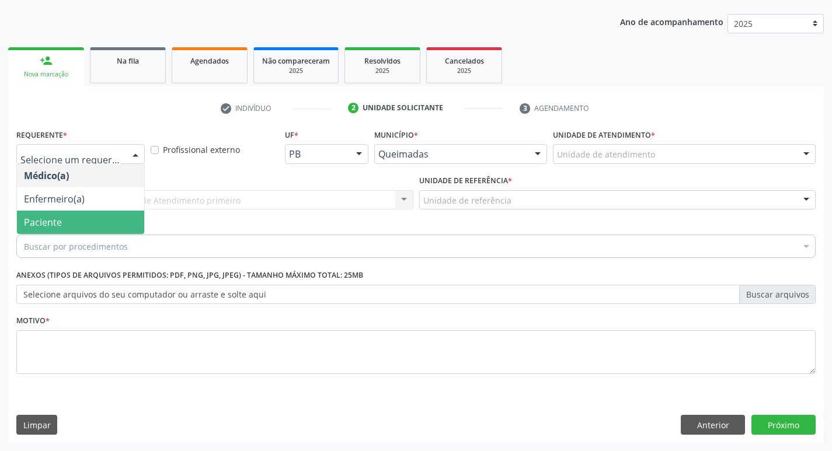
click at [100, 226] on span "Paciente" at bounding box center [80, 222] width 127 height 23
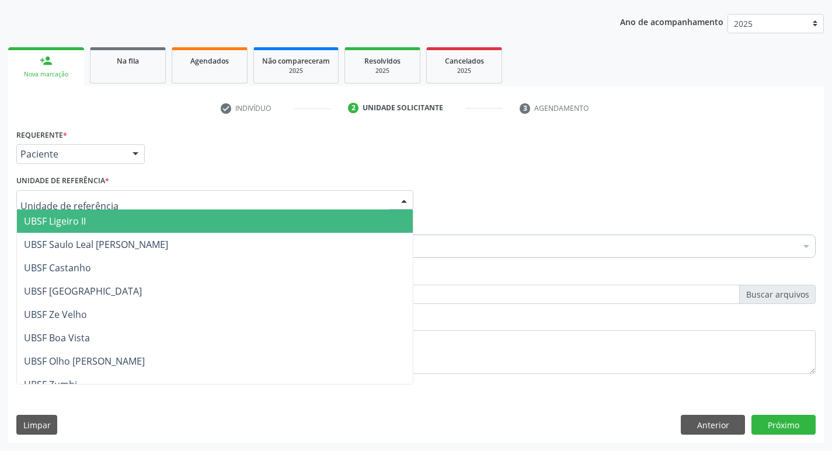
click at [120, 197] on div at bounding box center [214, 200] width 397 height 20
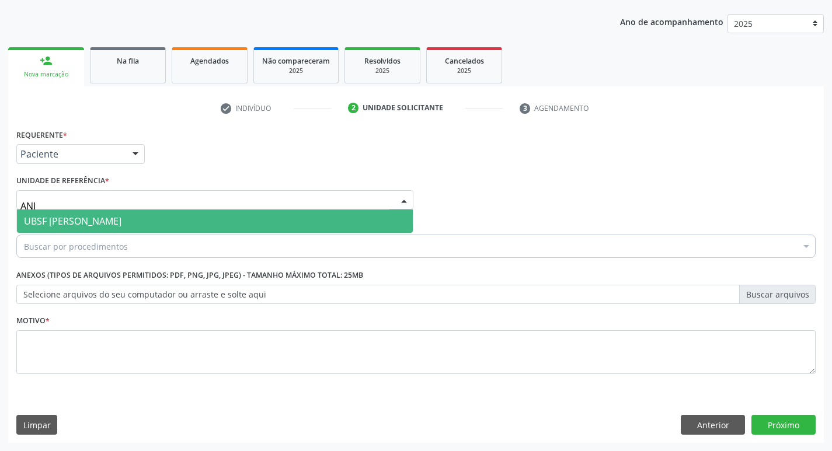
type input "ANIB"
click at [120, 219] on span "UBSF [PERSON_NAME]" at bounding box center [215, 221] width 396 height 23
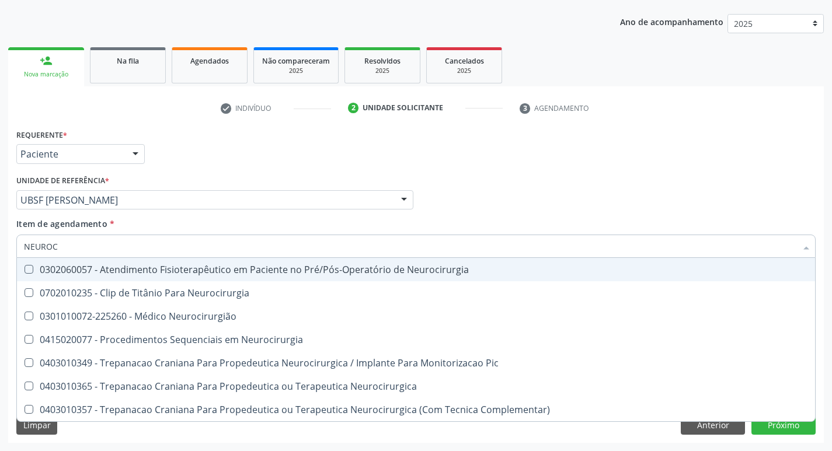
type input "NEUROCI"
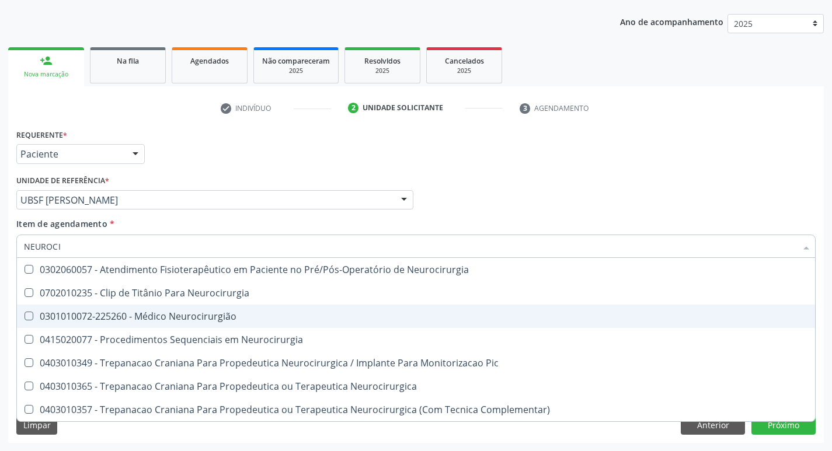
click at [131, 312] on div "0301010072-225260 - Médico Neurocirurgião" at bounding box center [416, 316] width 784 height 9
checkbox Neurocirurgião "true"
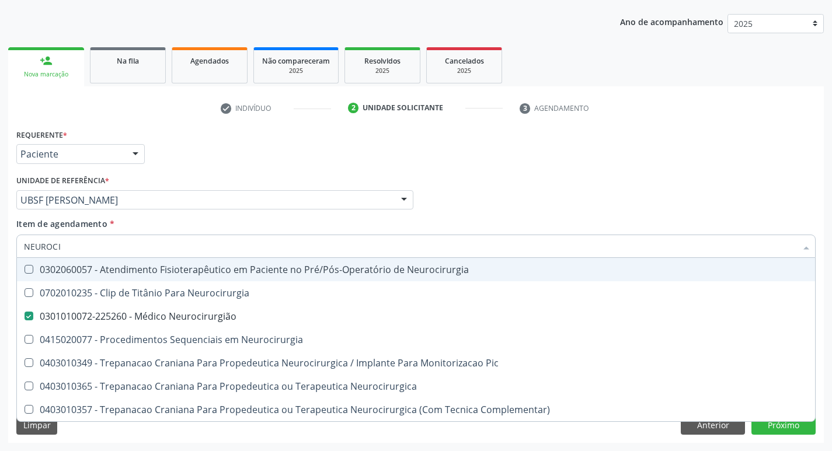
click at [521, 172] on div "Médico Solicitante Por favor, selecione a Unidade de Atendimento primeiro Nenhu…" at bounding box center [415, 195] width 805 height 46
checkbox Neurocirurgia "true"
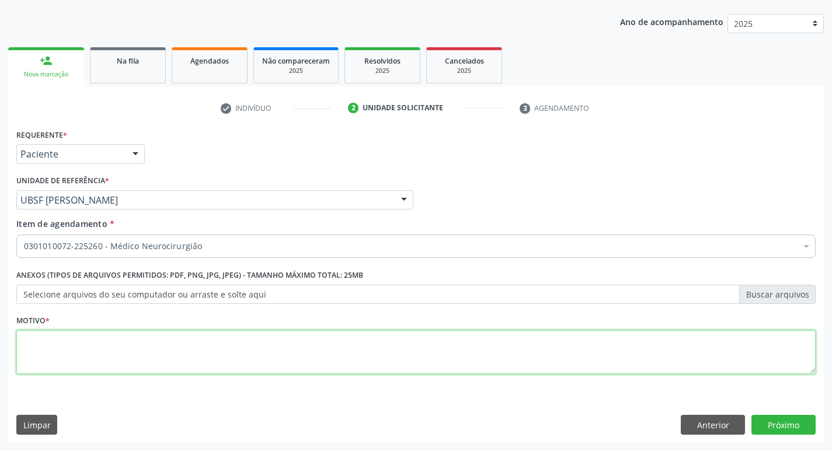
click at [96, 334] on textarea at bounding box center [415, 352] width 799 height 44
type textarea "RETORNO"
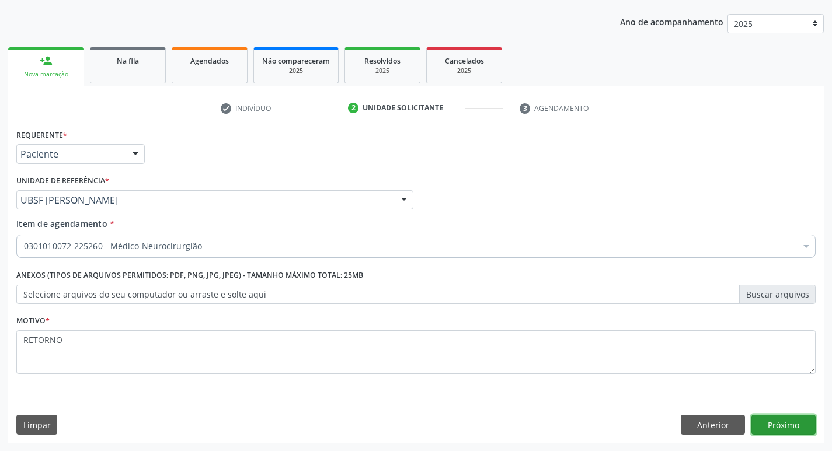
click at [776, 419] on button "Próximo" at bounding box center [783, 425] width 64 height 20
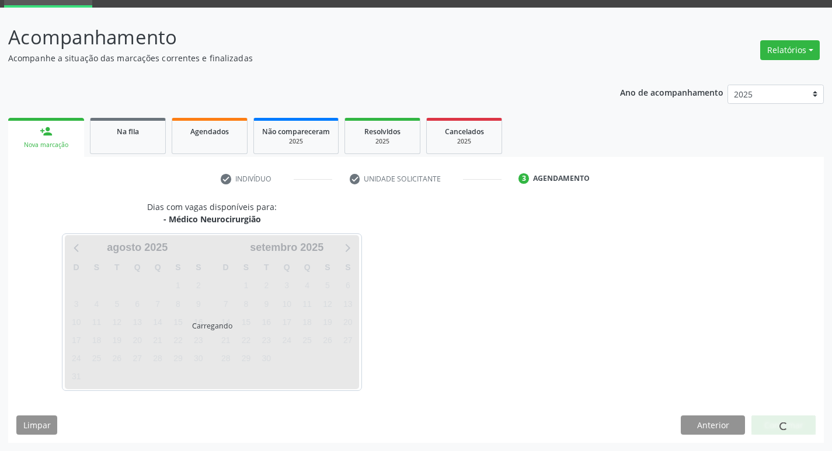
scroll to position [57, 0]
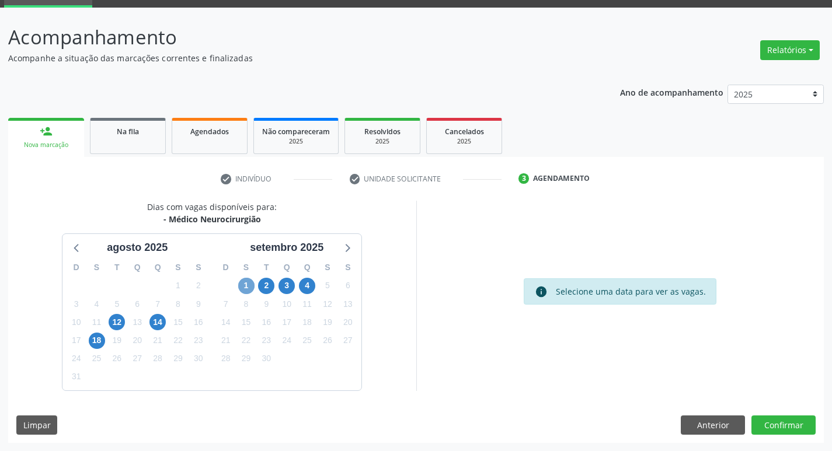
click at [250, 288] on span "1" at bounding box center [246, 286] width 16 height 16
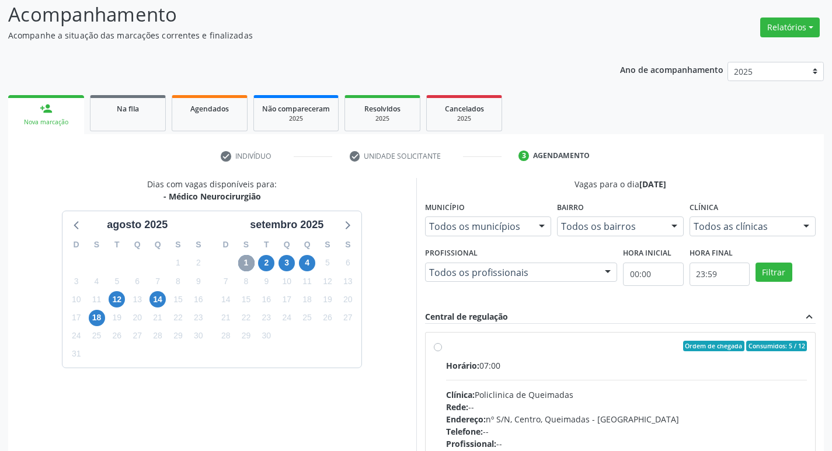
scroll to position [246, 0]
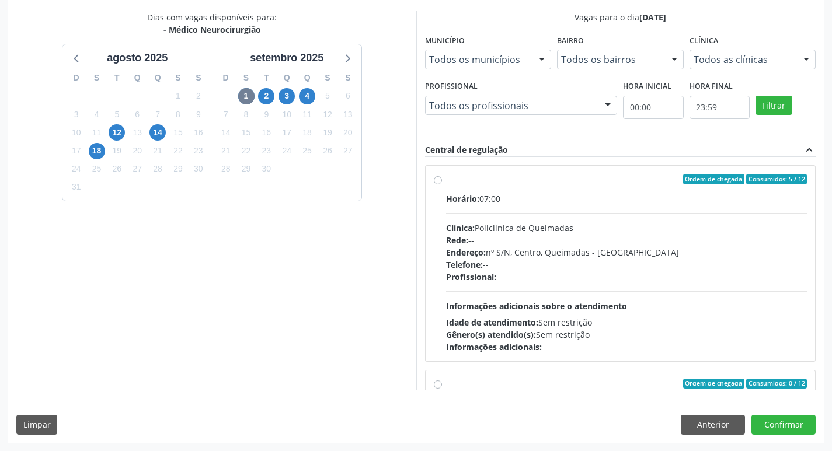
click at [524, 180] on div "Ordem de chegada Consumidos: 5 / 12" at bounding box center [626, 179] width 361 height 11
click at [442, 180] on input "Ordem de chegada Consumidos: 5 / 12 Horário: 07:00 Clínica: Policlinica de Quei…" at bounding box center [438, 179] width 8 height 11
radio input "true"
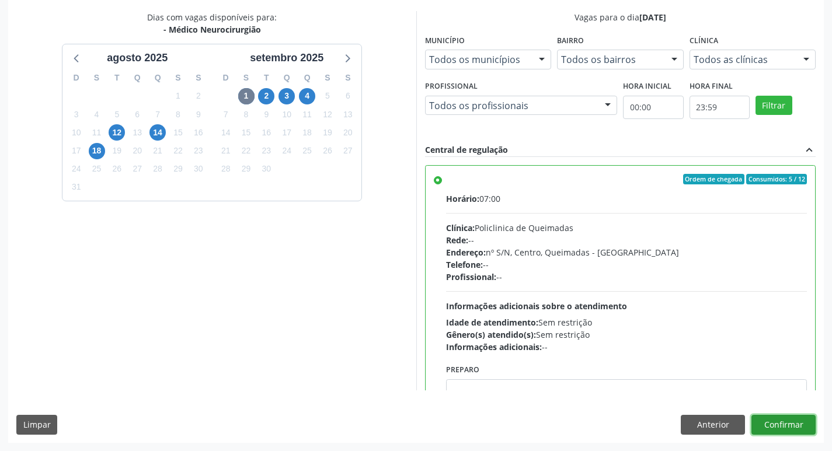
click at [781, 420] on button "Confirmar" at bounding box center [783, 425] width 64 height 20
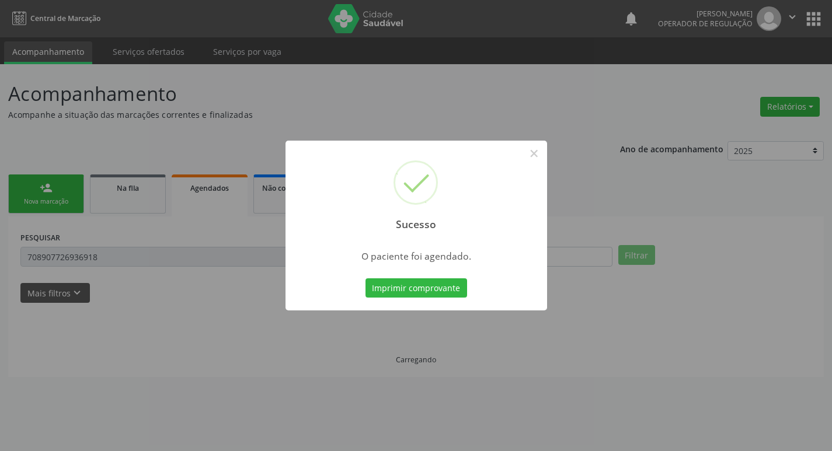
scroll to position [0, 0]
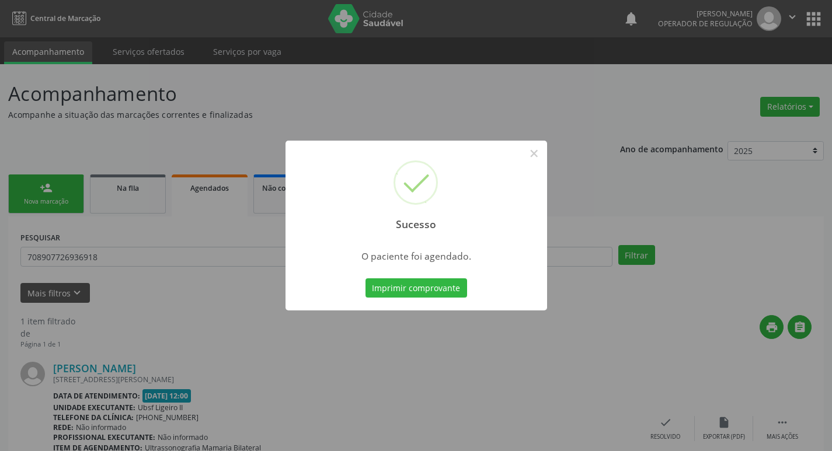
click at [238, 84] on div "Sucesso × O paciente foi agendado. Imprimir comprovante Cancel" at bounding box center [416, 225] width 832 height 451
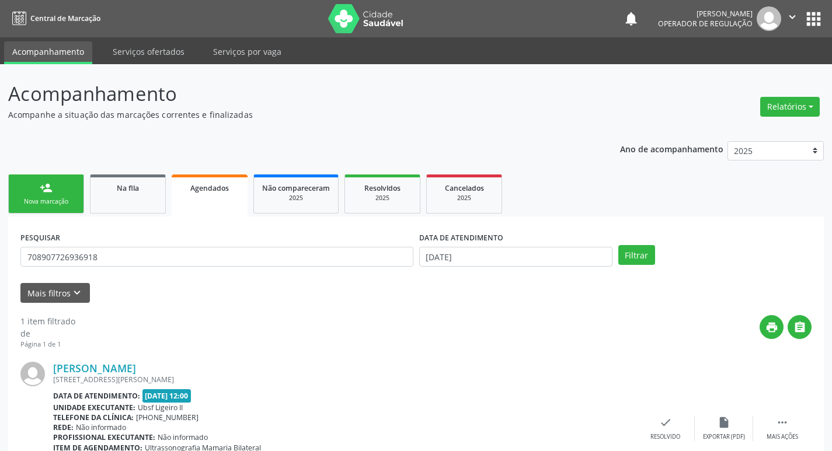
click at [44, 197] on link "person_add Nova marcação" at bounding box center [46, 194] width 76 height 39
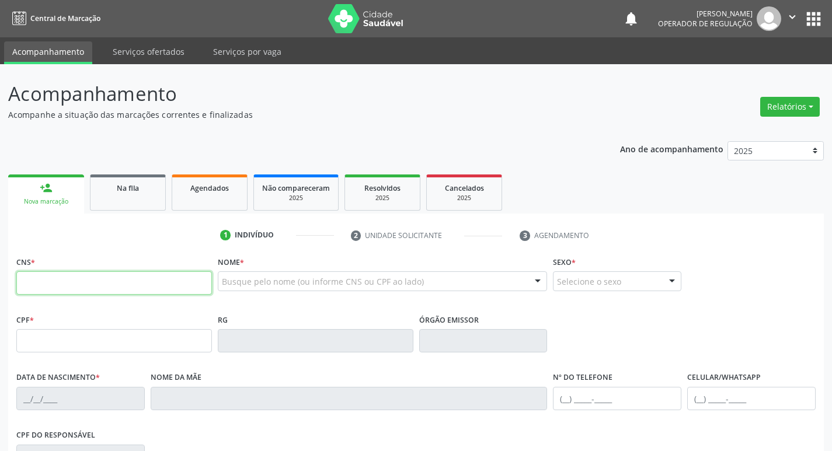
click at [48, 290] on input "text" at bounding box center [114, 282] width 196 height 23
type input "700 2074 2047 2125"
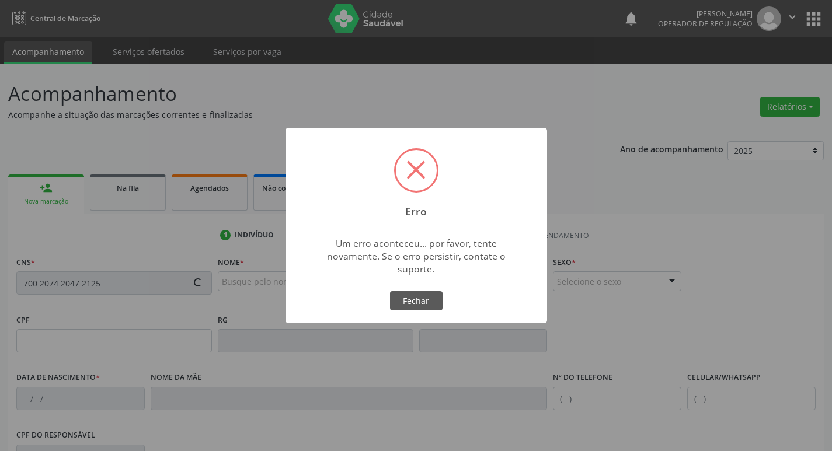
type input "142.240.364-52"
type input "04/04/2003"
type input "Luciana da Silva Freitas"
type input "(83) 99190-0368"
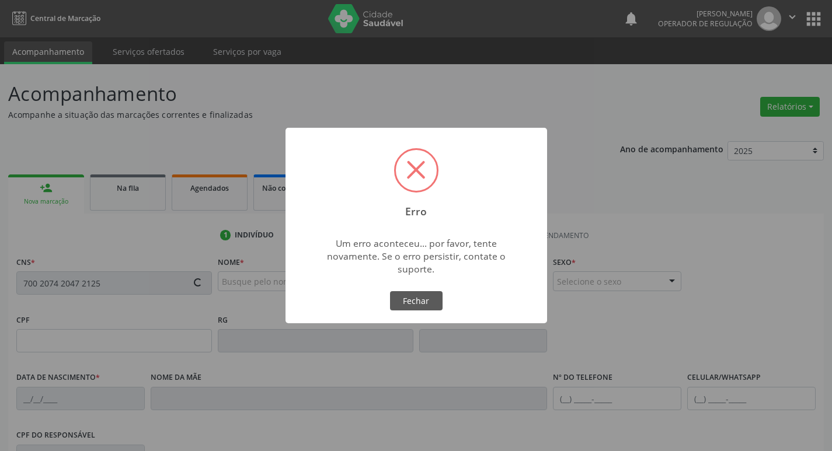
type input "S/N"
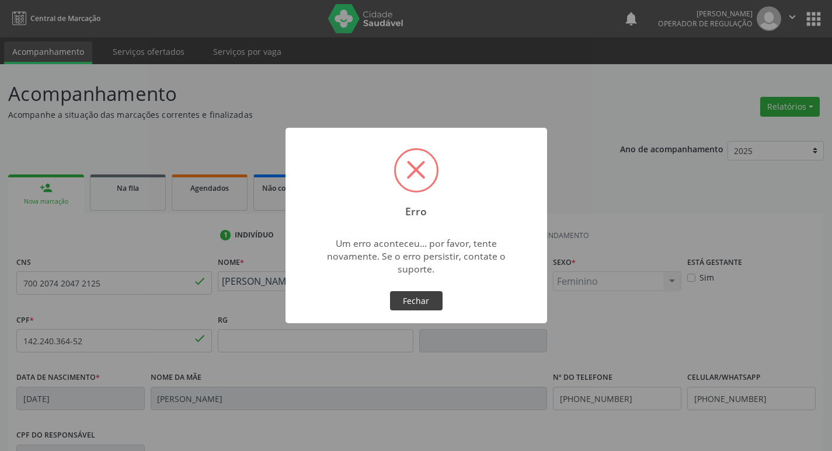
click at [420, 292] on button "Fechar" at bounding box center [416, 301] width 53 height 20
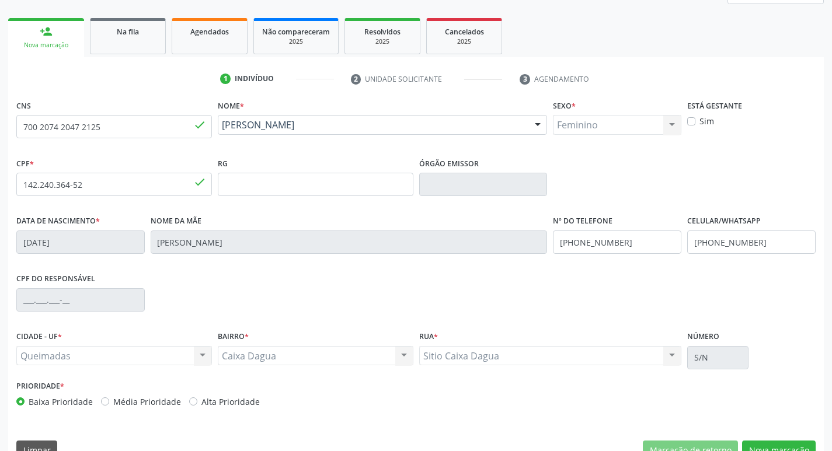
scroll to position [158, 0]
click at [767, 443] on button "Nova marcação" at bounding box center [779, 450] width 74 height 20
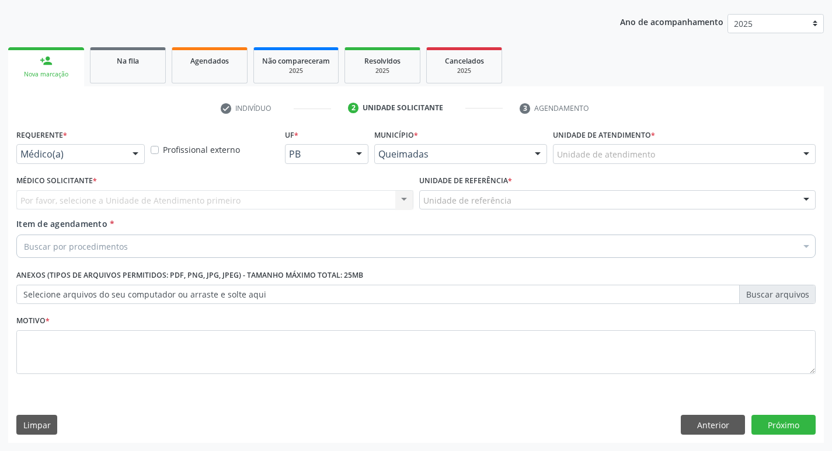
click at [112, 161] on div "Médico(a)" at bounding box center [80, 154] width 128 height 20
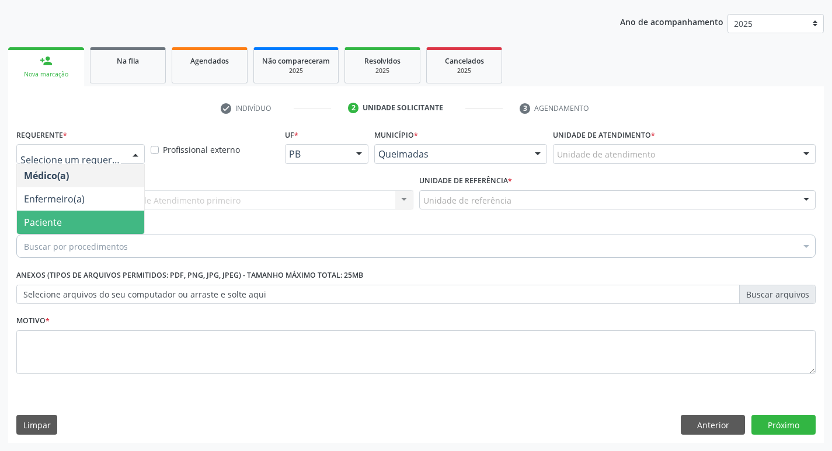
click at [99, 218] on span "Paciente" at bounding box center [80, 222] width 127 height 23
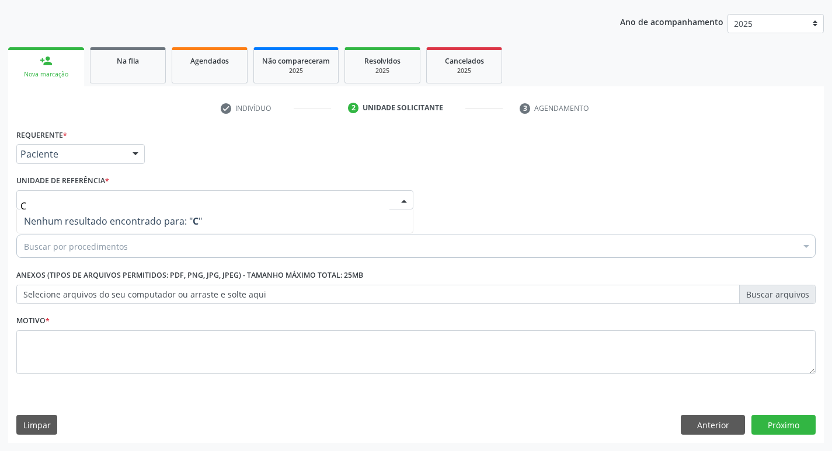
type input "CA"
click at [712, 426] on button "Anterior" at bounding box center [713, 425] width 64 height 20
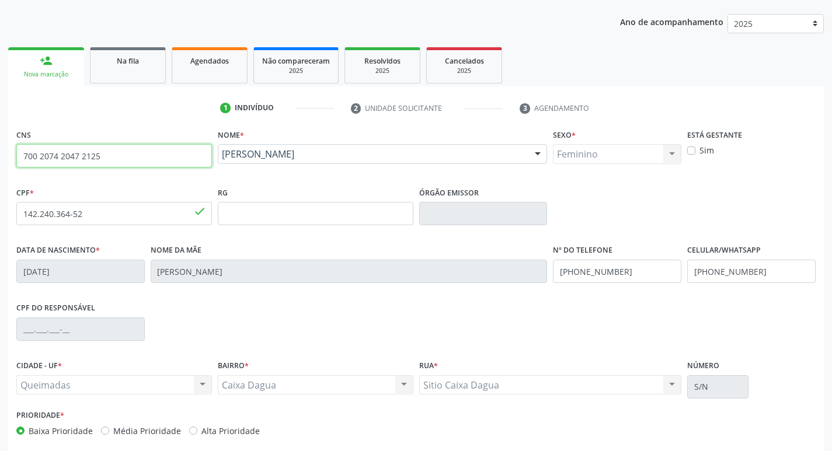
drag, startPoint x: 109, startPoint y: 158, endPoint x: 0, endPoint y: 156, distance: 109.2
click at [0, 156] on div "Acompanhamento Acompanhe a situação das marcações correntes e finalizadas Relat…" at bounding box center [416, 221] width 832 height 569
